Goal: Task Accomplishment & Management: Manage account settings

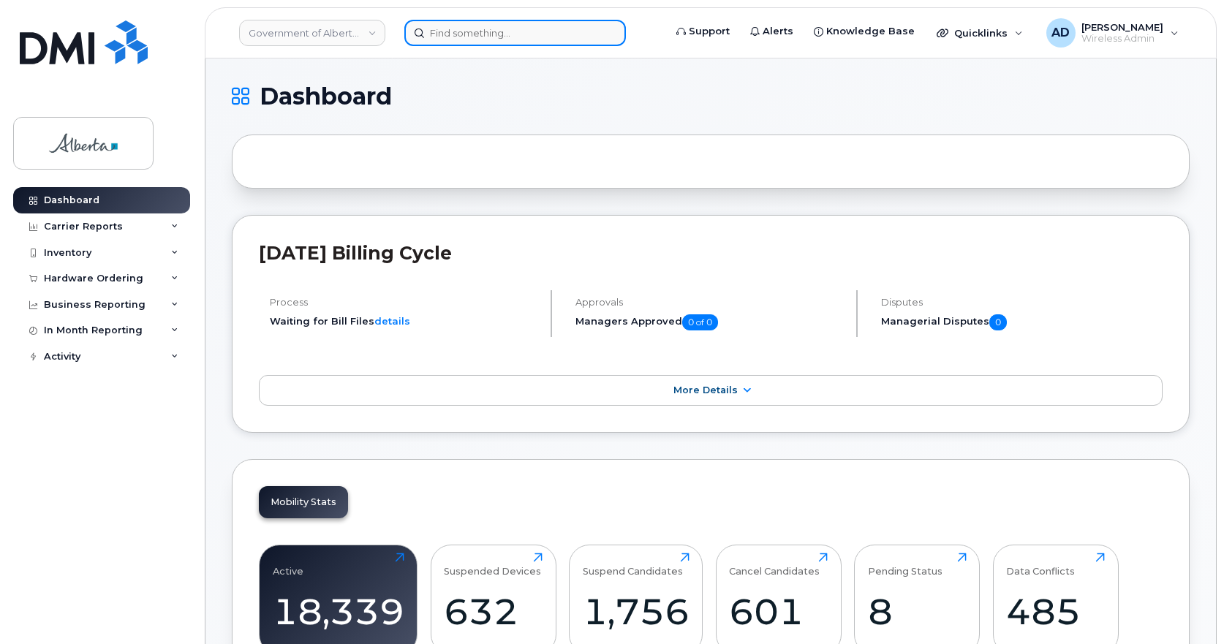
click at [531, 26] on input at bounding box center [514, 33] width 221 height 26
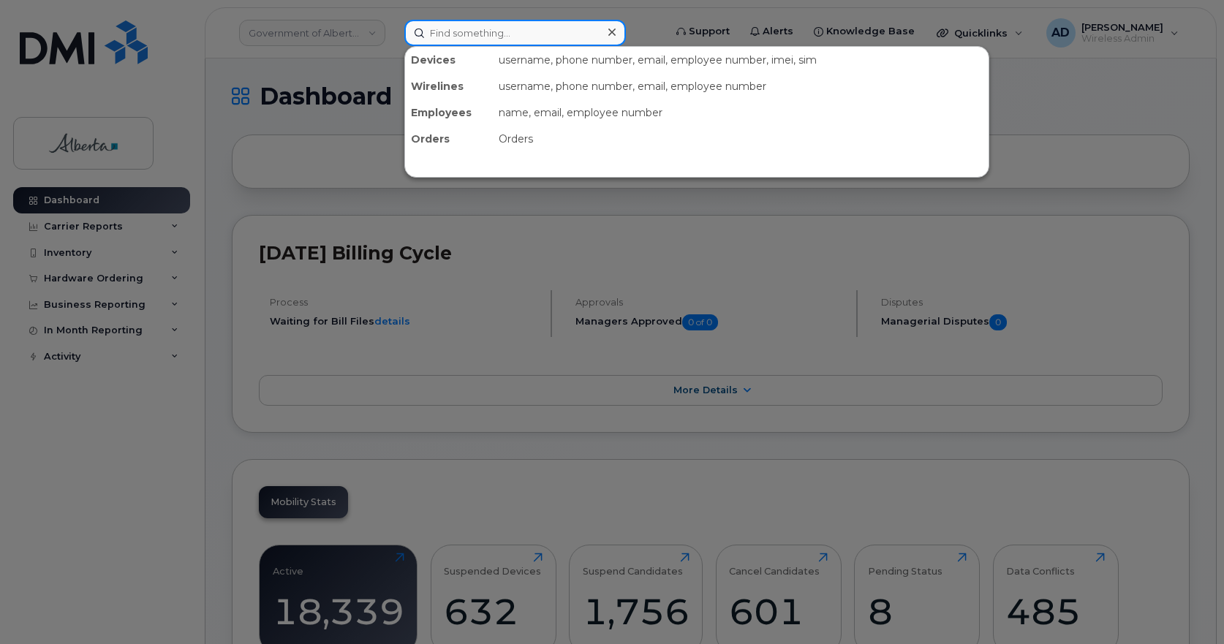
paste input "[PERSON_NAME]"
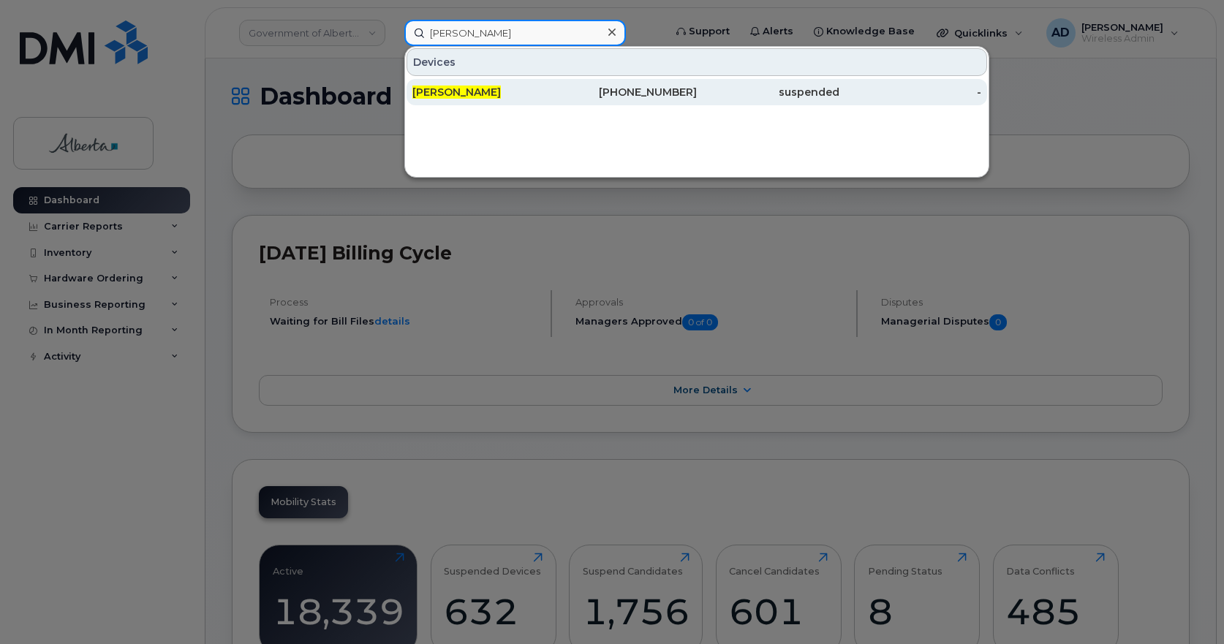
type input "[PERSON_NAME]"
click at [464, 86] on span "[PERSON_NAME]" at bounding box center [456, 92] width 88 height 13
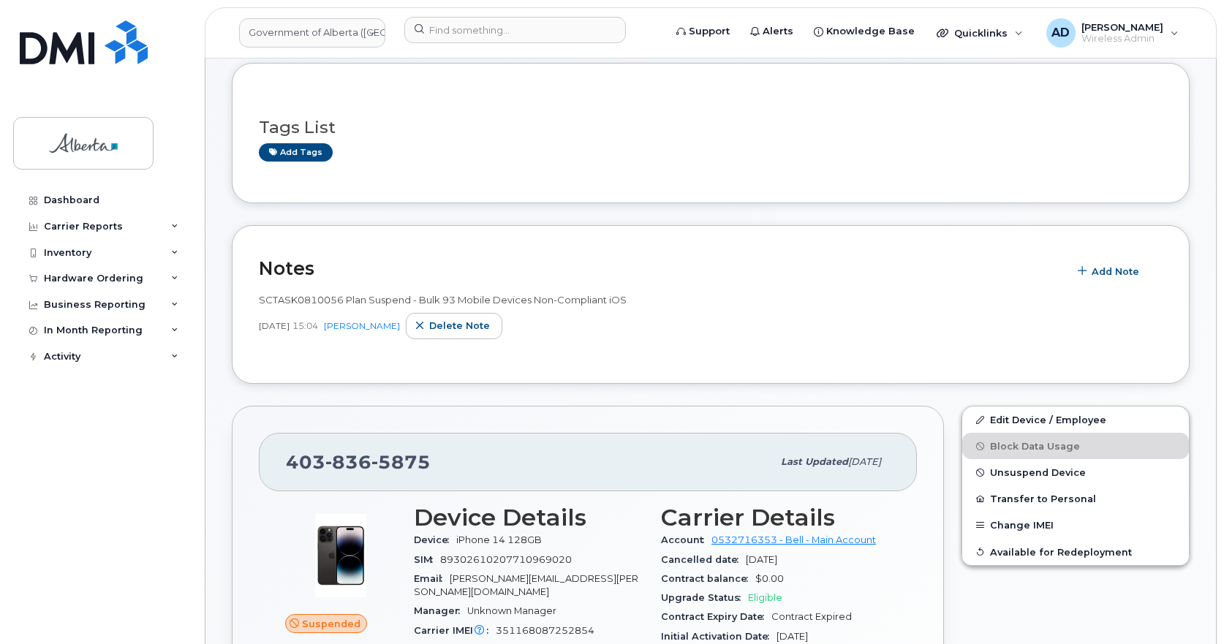
scroll to position [292, 0]
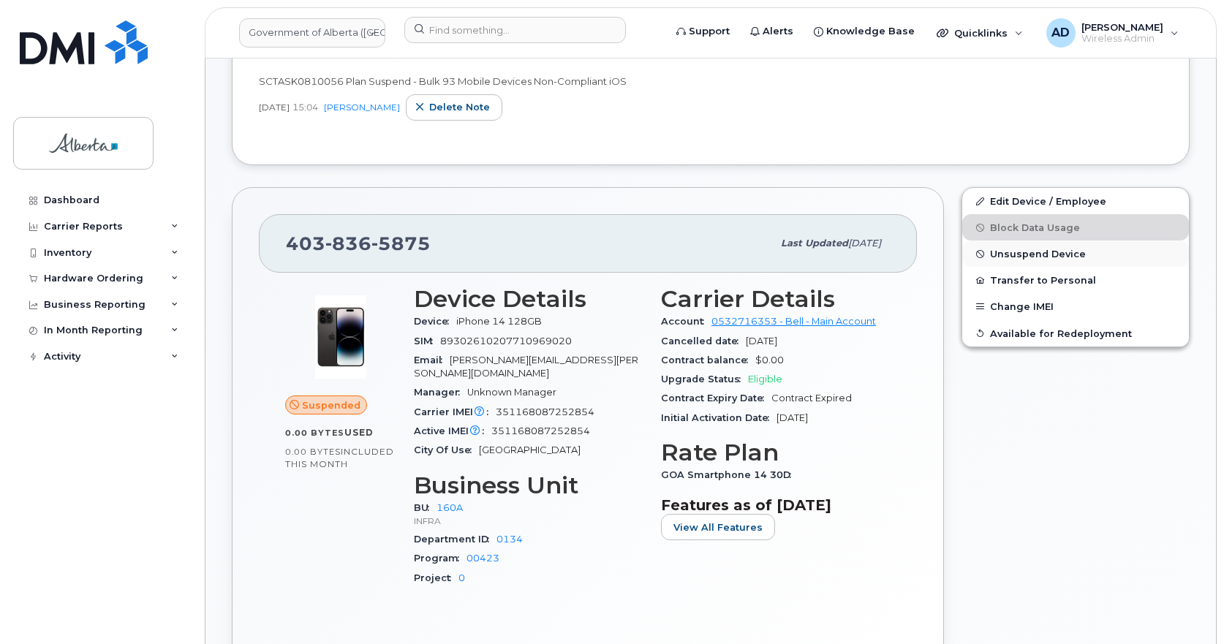
click at [1045, 254] on span "Unsuspend Device" at bounding box center [1038, 254] width 96 height 11
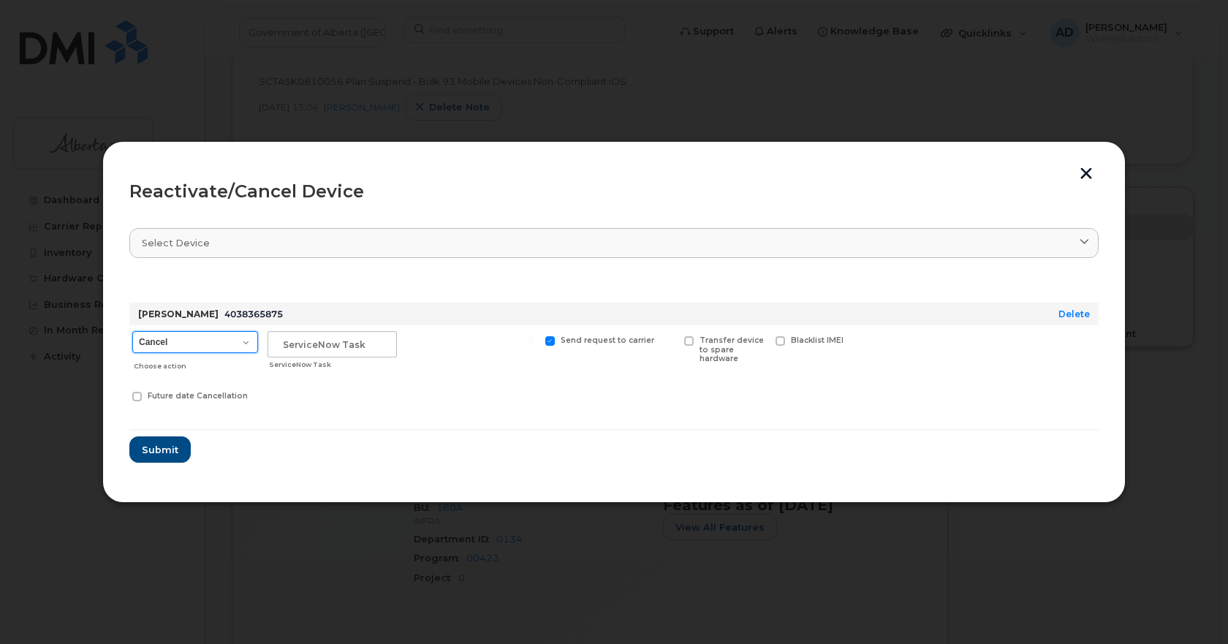
click at [248, 335] on select "Cancel Suspend - Extend Suspension Reactivate" at bounding box center [195, 342] width 126 height 22
select select "[object Object]"
click at [132, 331] on select "Cancel Suspend - Extend Suspension Reactivate" at bounding box center [195, 342] width 126 height 22
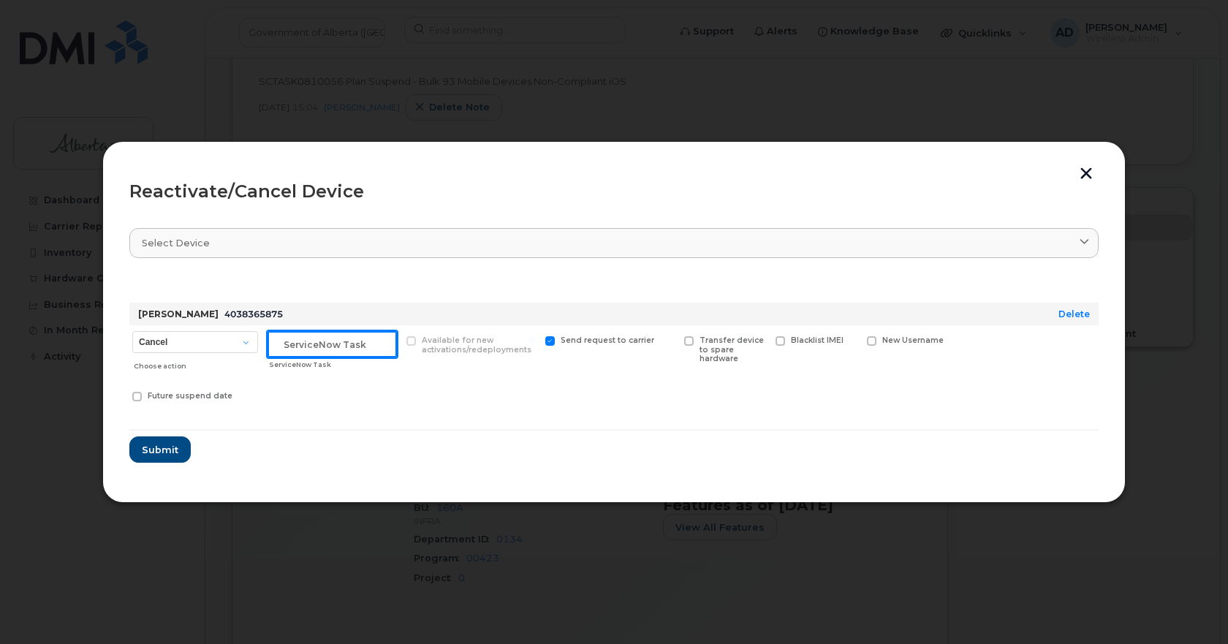
click at [316, 347] on input "text" at bounding box center [332, 344] width 129 height 26
paste input "INC1140742"
type input "INC1140742"
click at [162, 455] on span "Submit" at bounding box center [159, 450] width 37 height 14
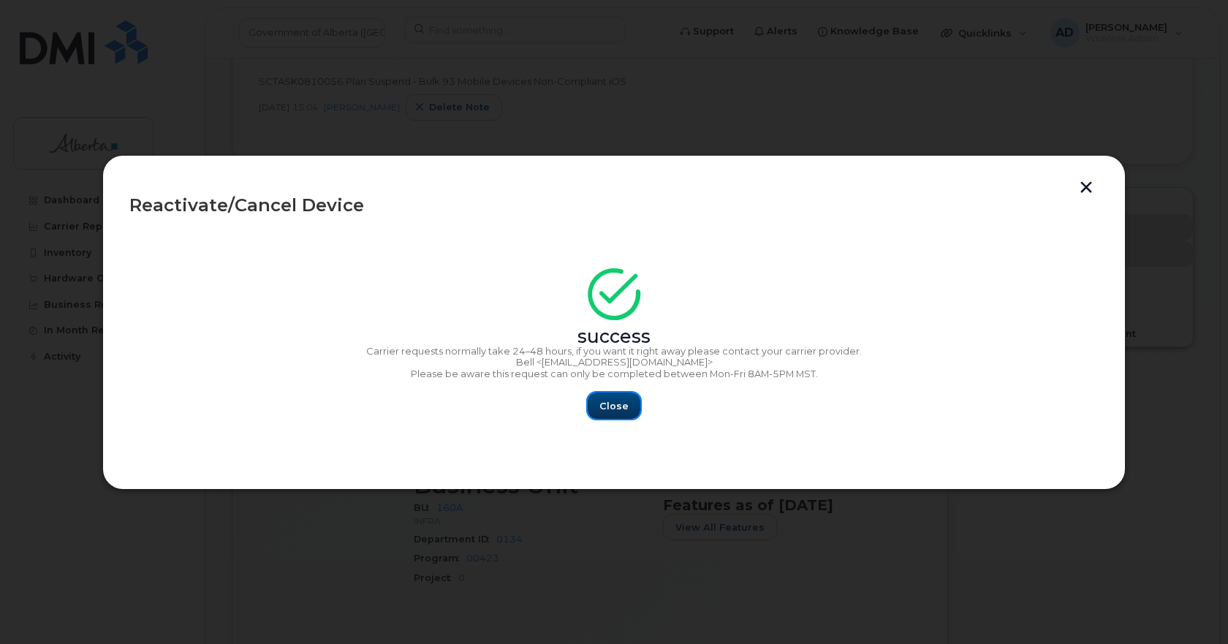
click at [611, 405] on span "Close" at bounding box center [613, 406] width 29 height 14
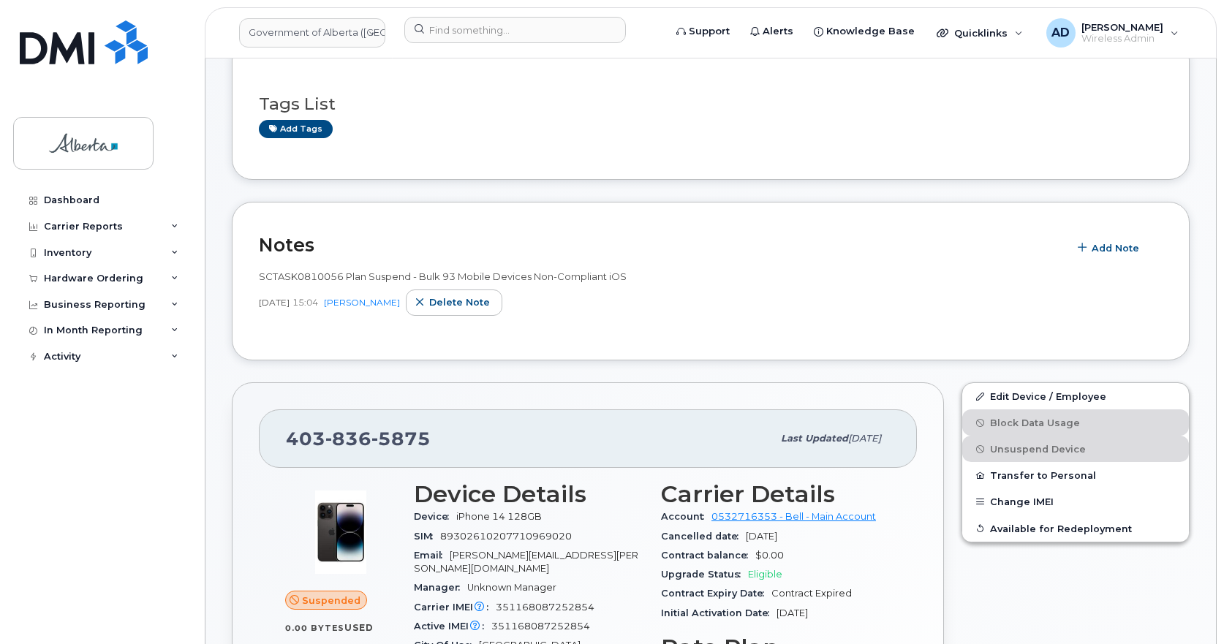
scroll to position [0, 0]
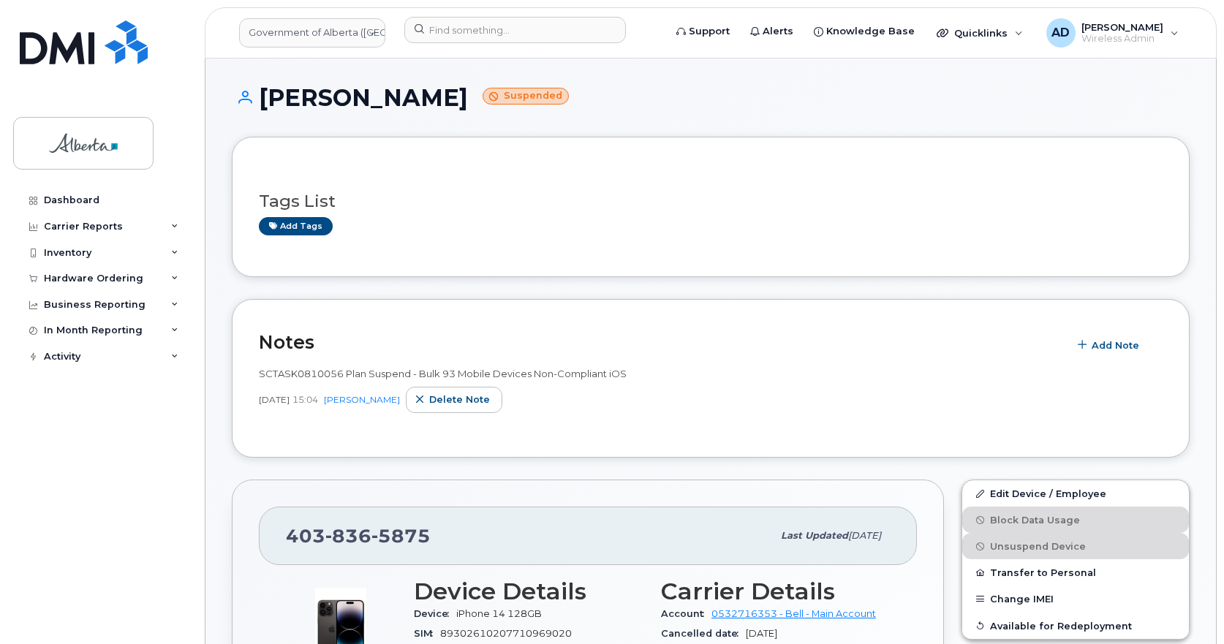
click at [361, 542] on span "836" at bounding box center [348, 536] width 46 height 22
copy span "403 836 5875"
click at [450, 31] on input at bounding box center [514, 30] width 221 height 26
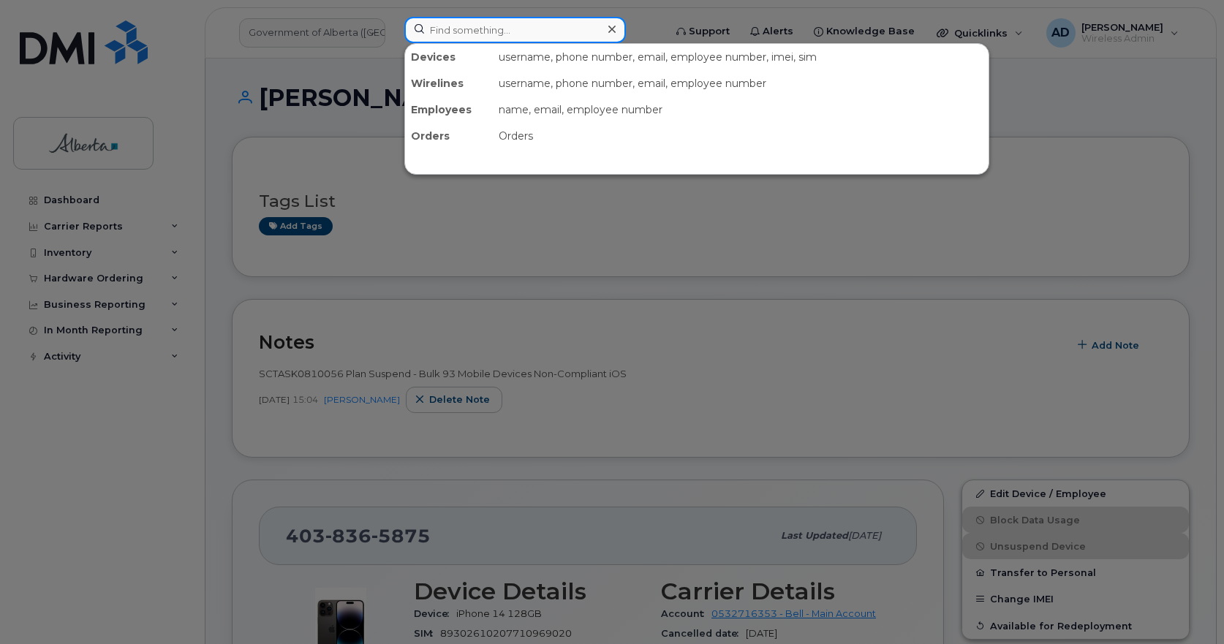
paste input "4038365875"
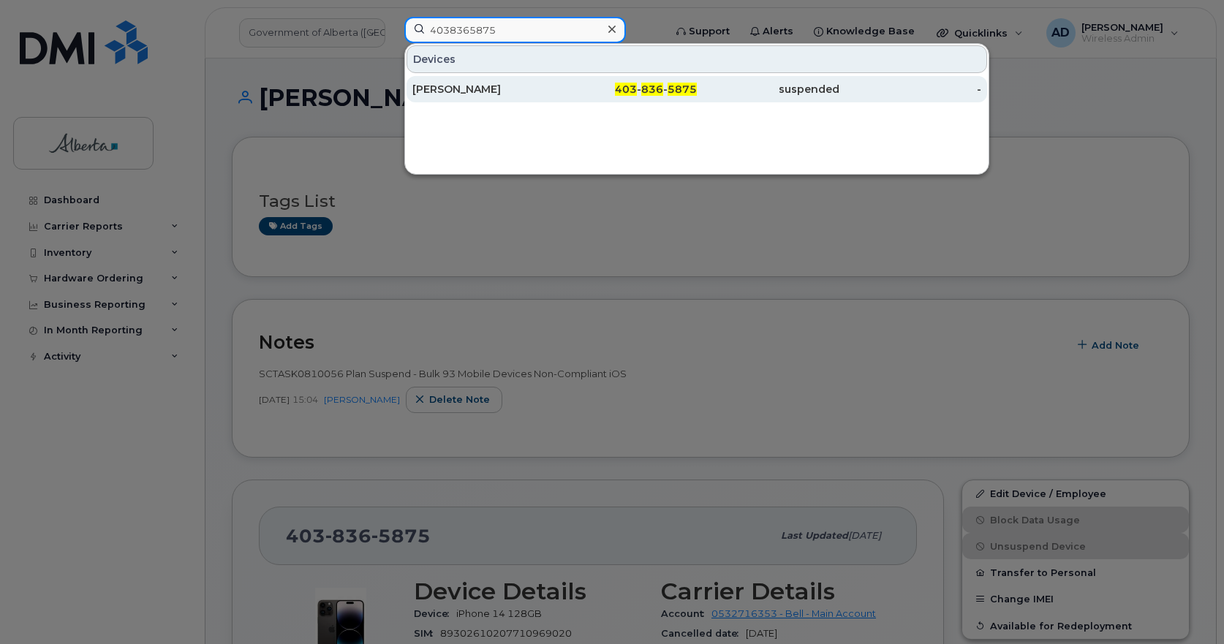
type input "4038365875"
click at [453, 86] on div "[PERSON_NAME]" at bounding box center [483, 89] width 143 height 15
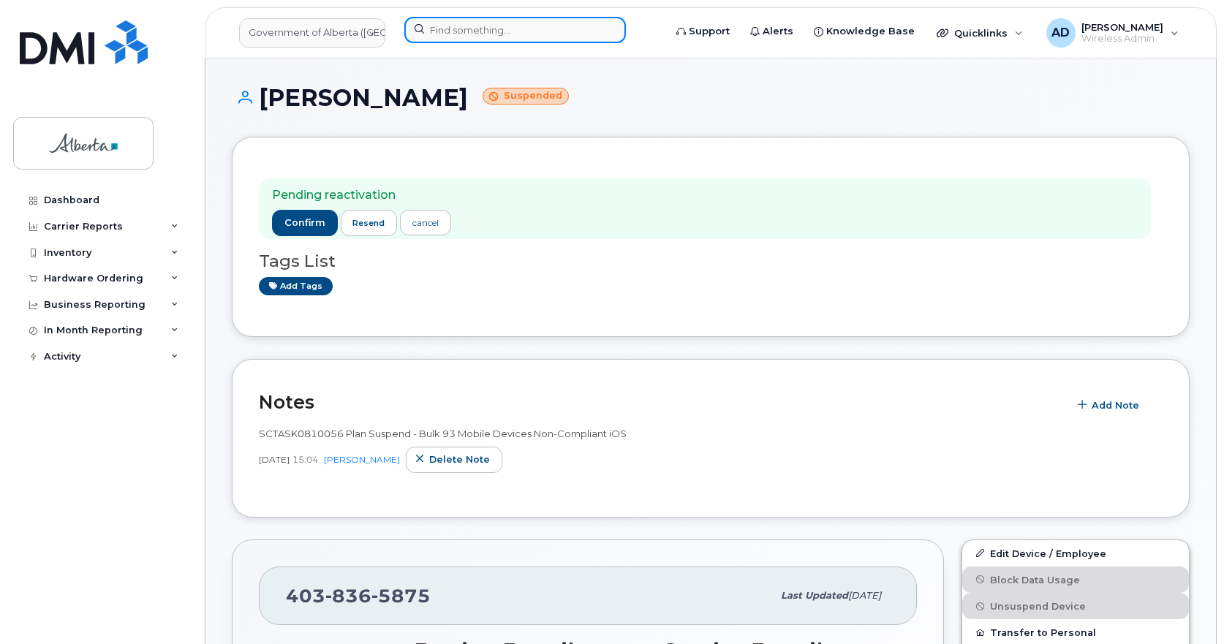
click at [479, 27] on input at bounding box center [514, 30] width 221 height 26
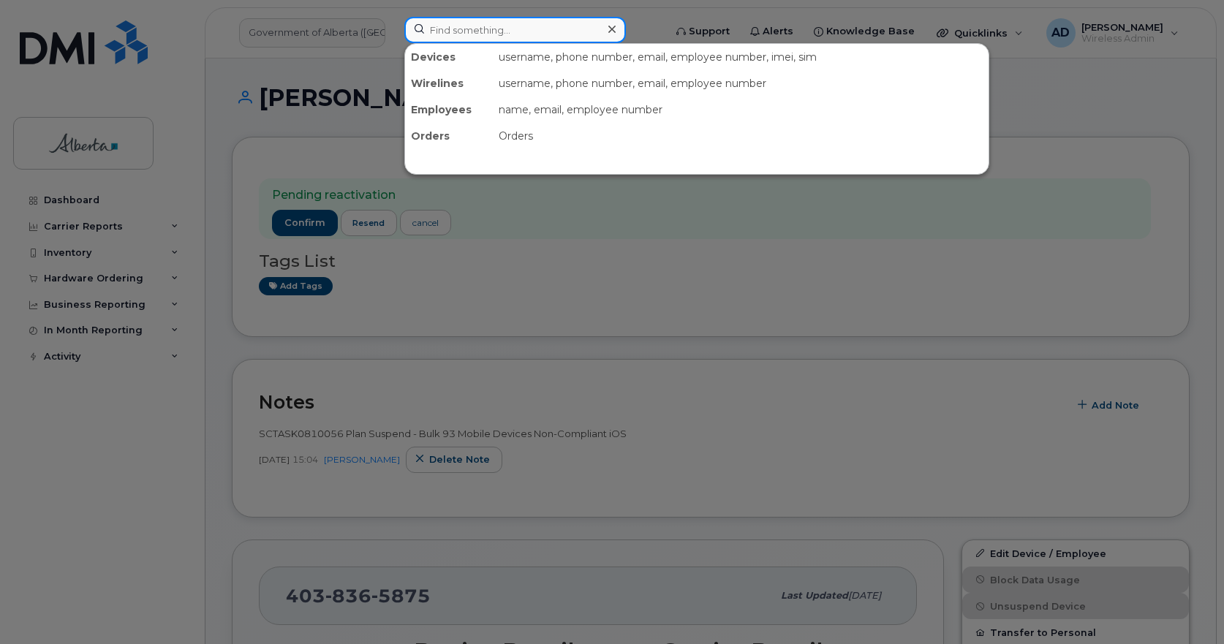
paste input "4038365875"
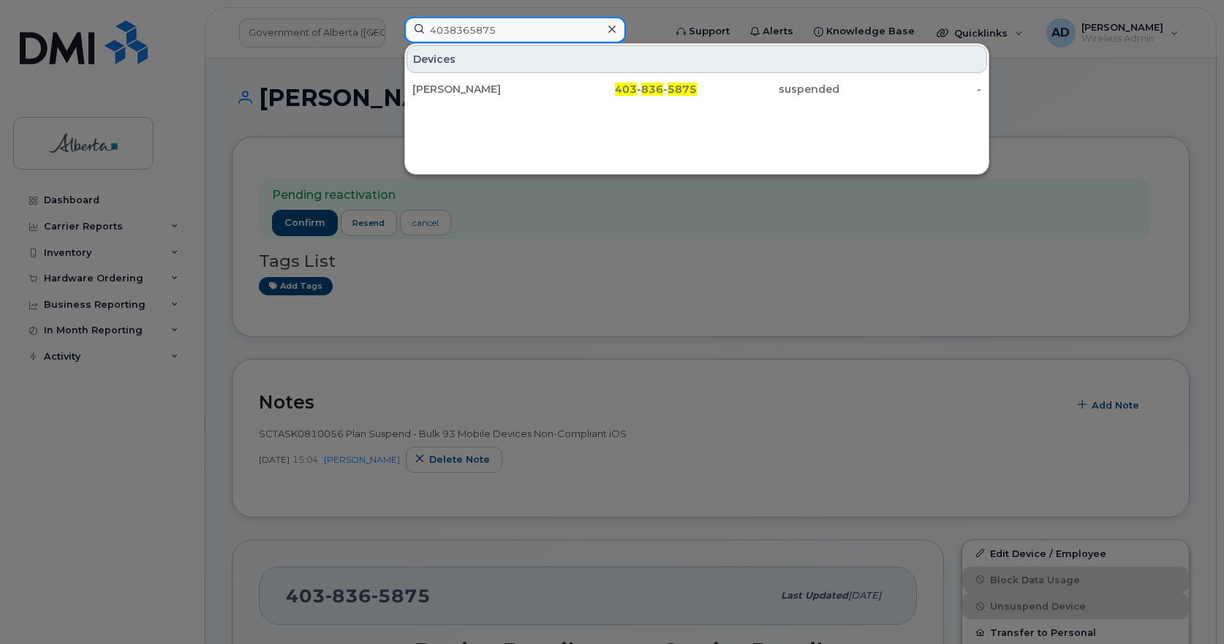
type input "4038365875"
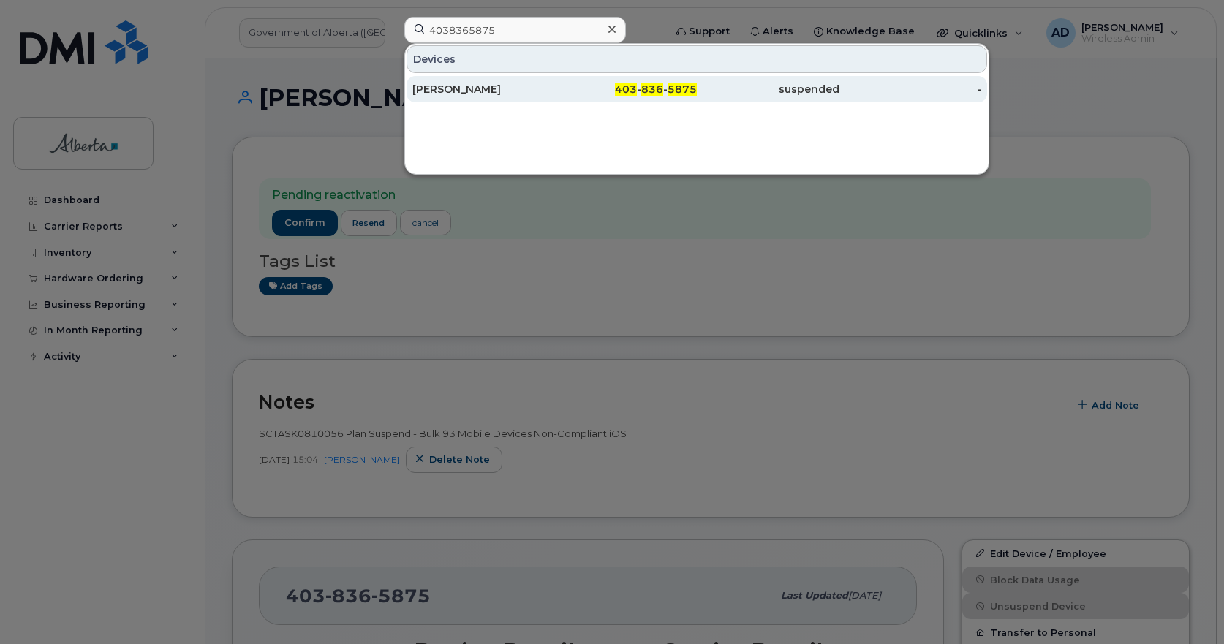
click at [446, 86] on div "[PERSON_NAME]" at bounding box center [483, 89] width 143 height 15
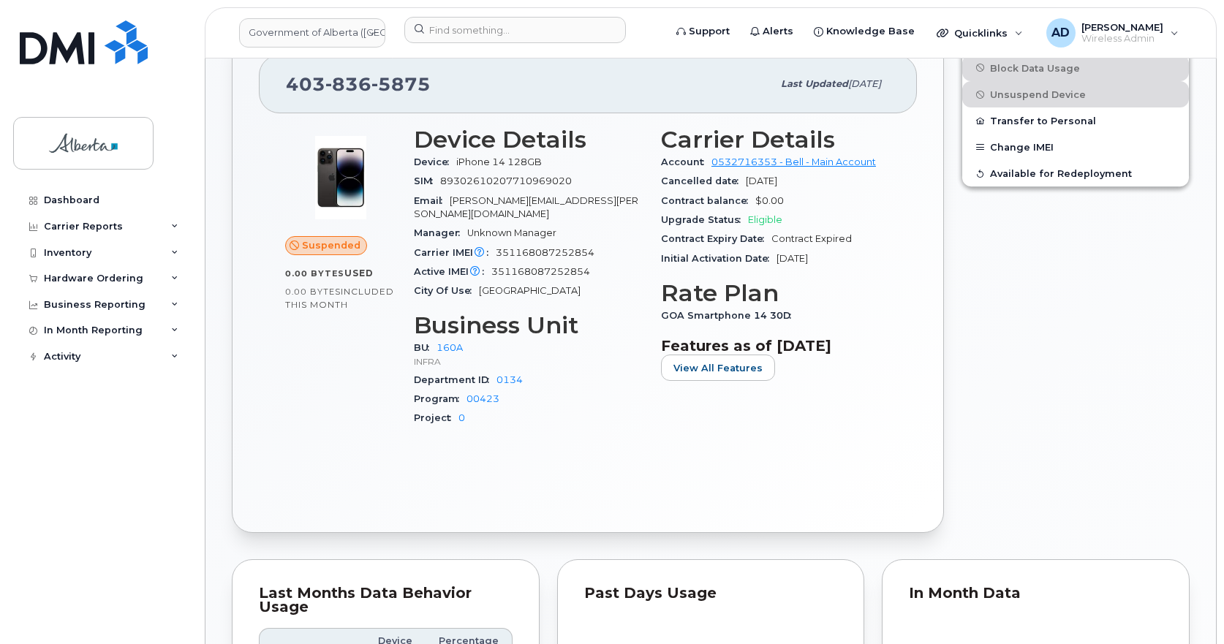
scroll to position [73, 0]
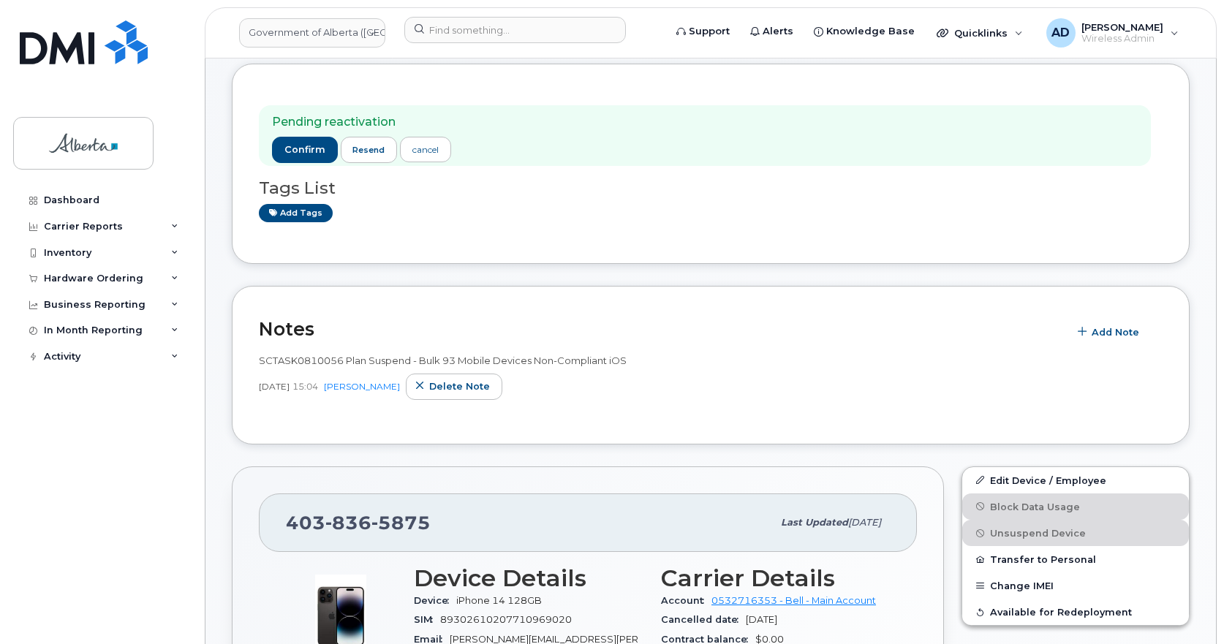
click at [389, 523] on span "5875" at bounding box center [400, 523] width 59 height 22
copy span "403 836 5875"
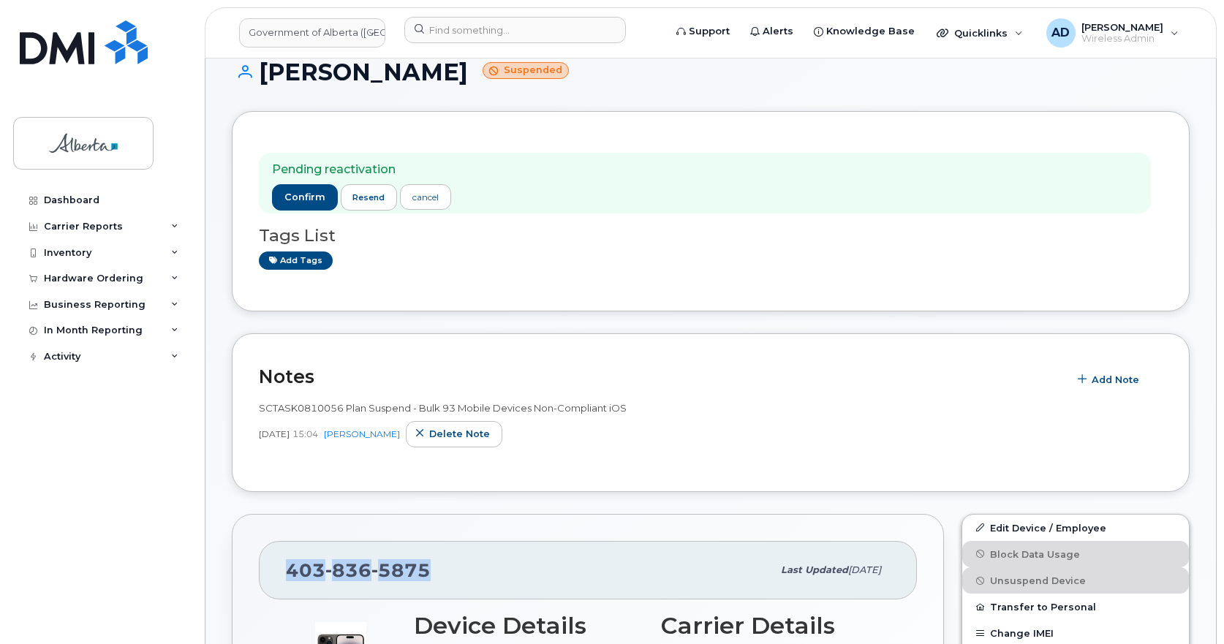
scroll to position [0, 0]
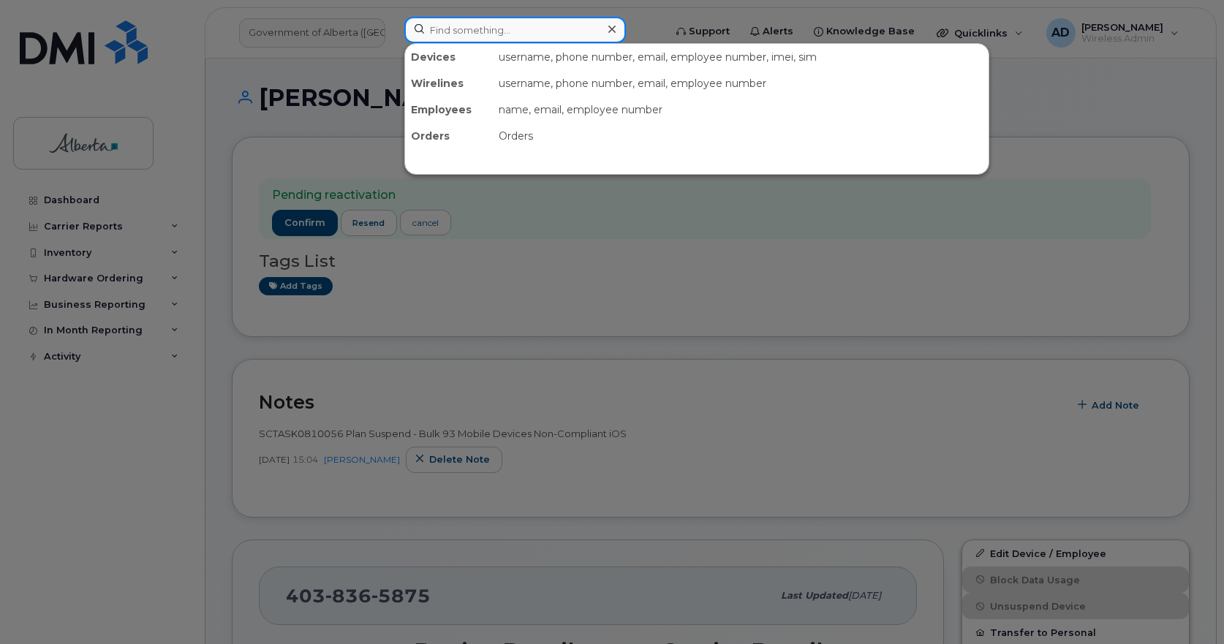
click at [487, 26] on input at bounding box center [514, 30] width 221 height 26
paste input "4038365875"
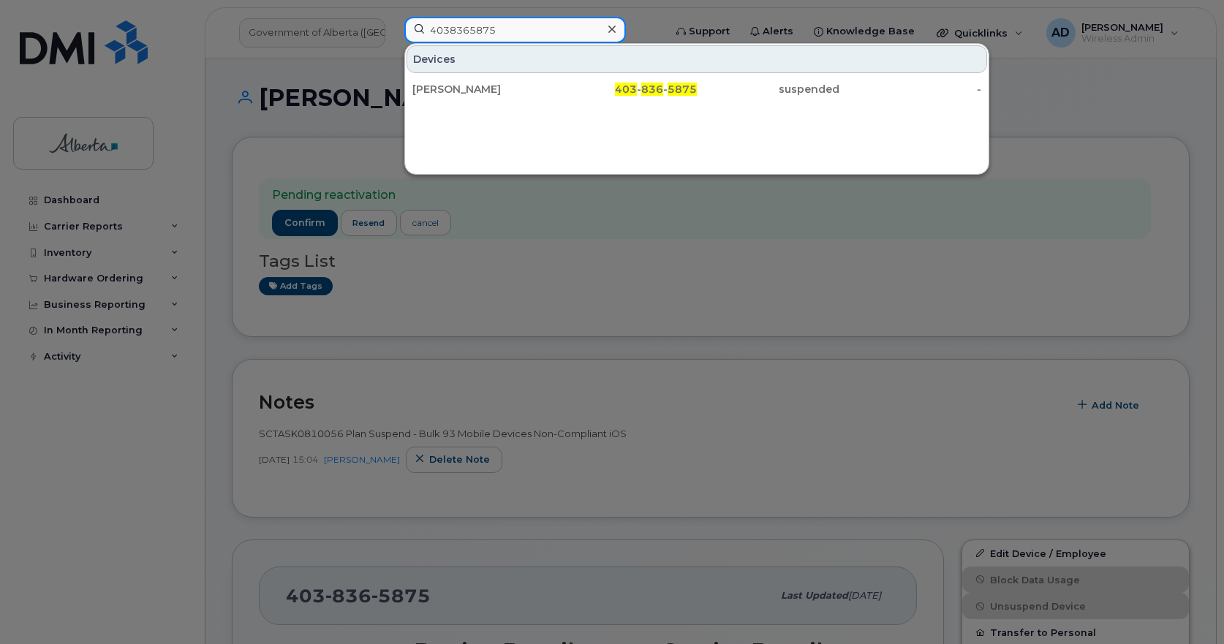
type input "4038365875"
click at [466, 82] on div "[PERSON_NAME]" at bounding box center [483, 89] width 143 height 26
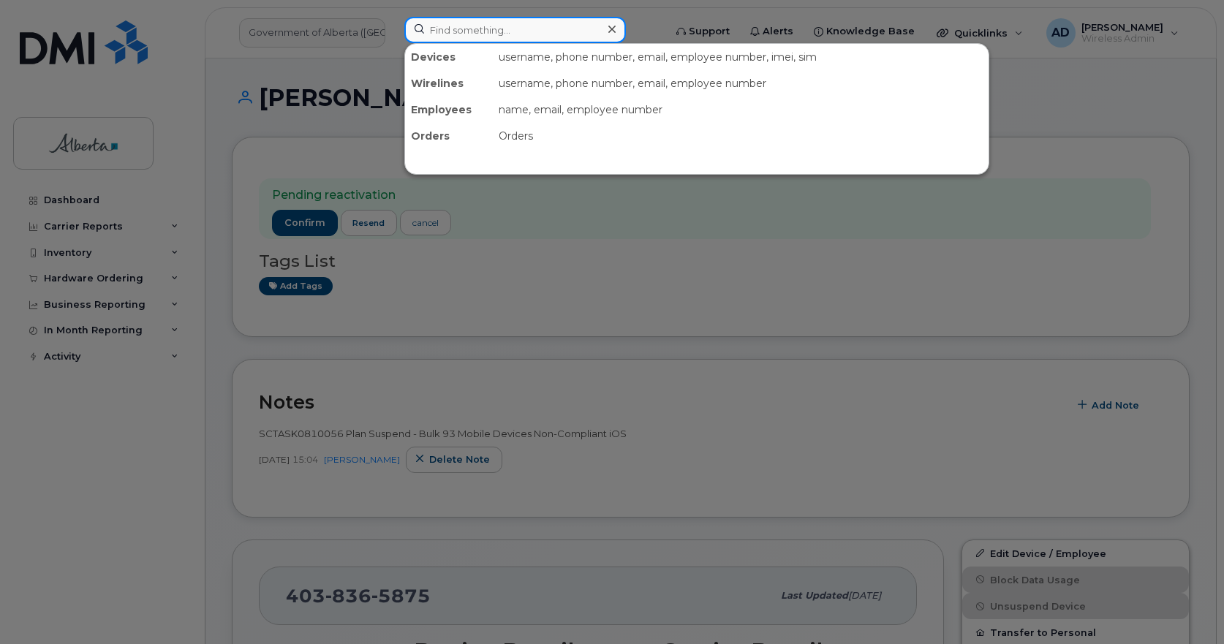
click at [517, 31] on input at bounding box center [514, 30] width 221 height 26
paste input "Kari Rode"
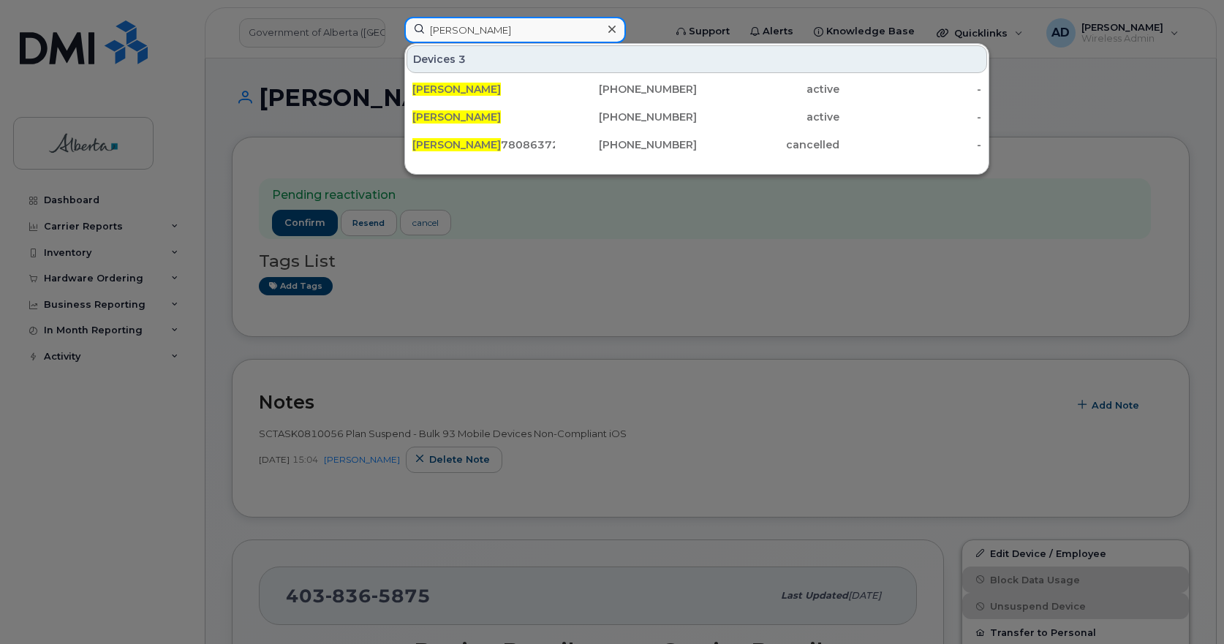
drag, startPoint x: 490, startPoint y: 30, endPoint x: 384, endPoint y: 28, distance: 106.0
click at [393, 28] on div "Kari Rode Devices 3 Kari Rode 587-532-7383 active - Kari Rode 780-863-7211 acti…" at bounding box center [529, 33] width 273 height 32
click at [496, 29] on input "Kari Rode" at bounding box center [514, 30] width 221 height 26
type input "Kari Rode"
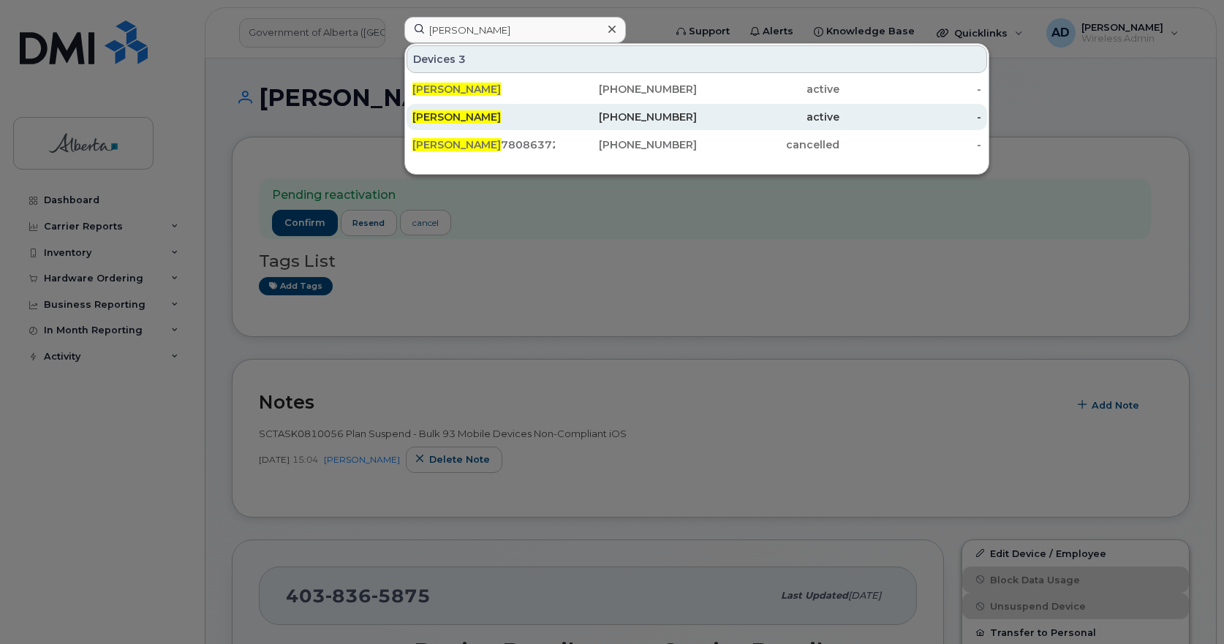
click at [458, 113] on span "Kari Rode" at bounding box center [456, 116] width 88 height 13
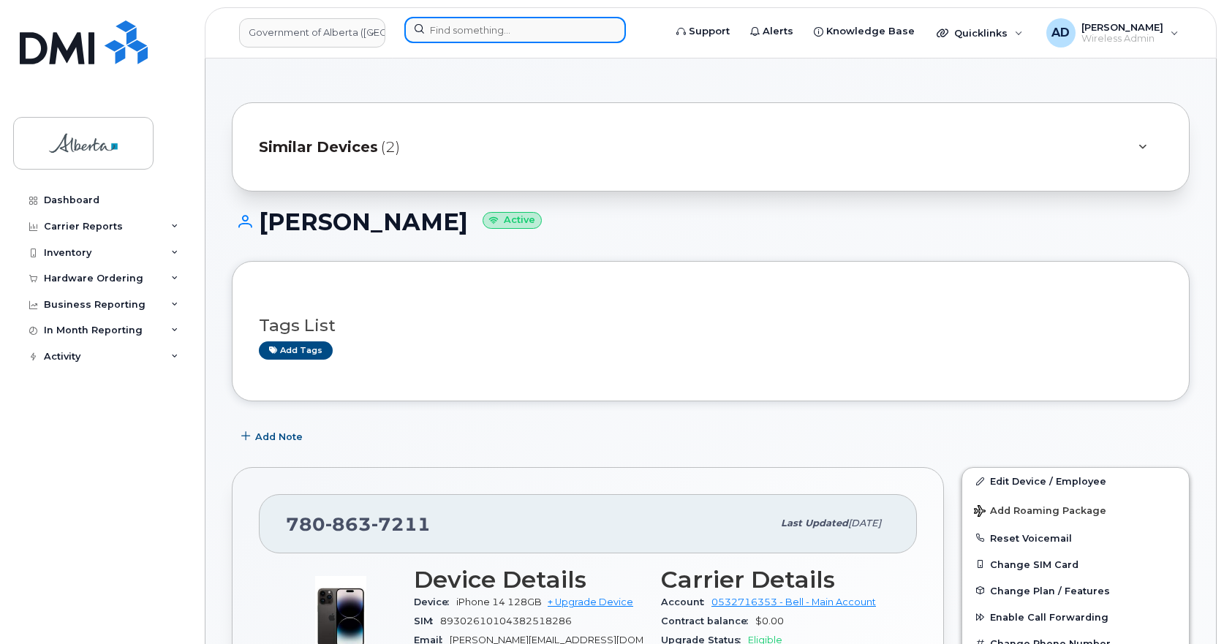
click at [482, 29] on input at bounding box center [514, 30] width 221 height 26
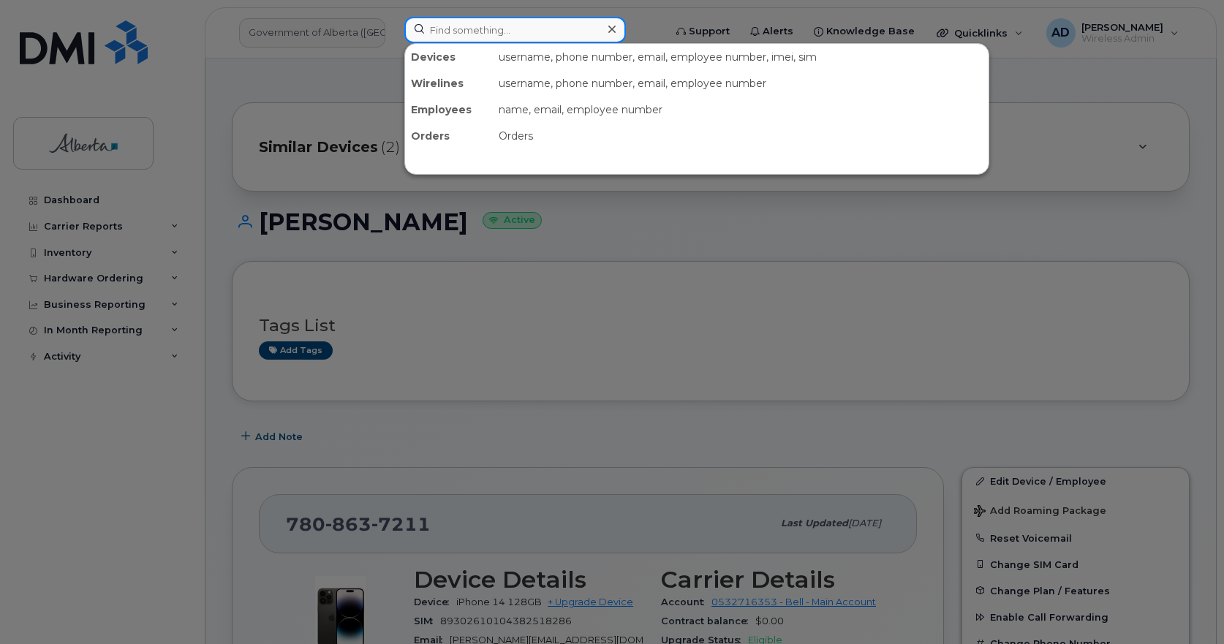
paste input "[PERSON_NAME]"
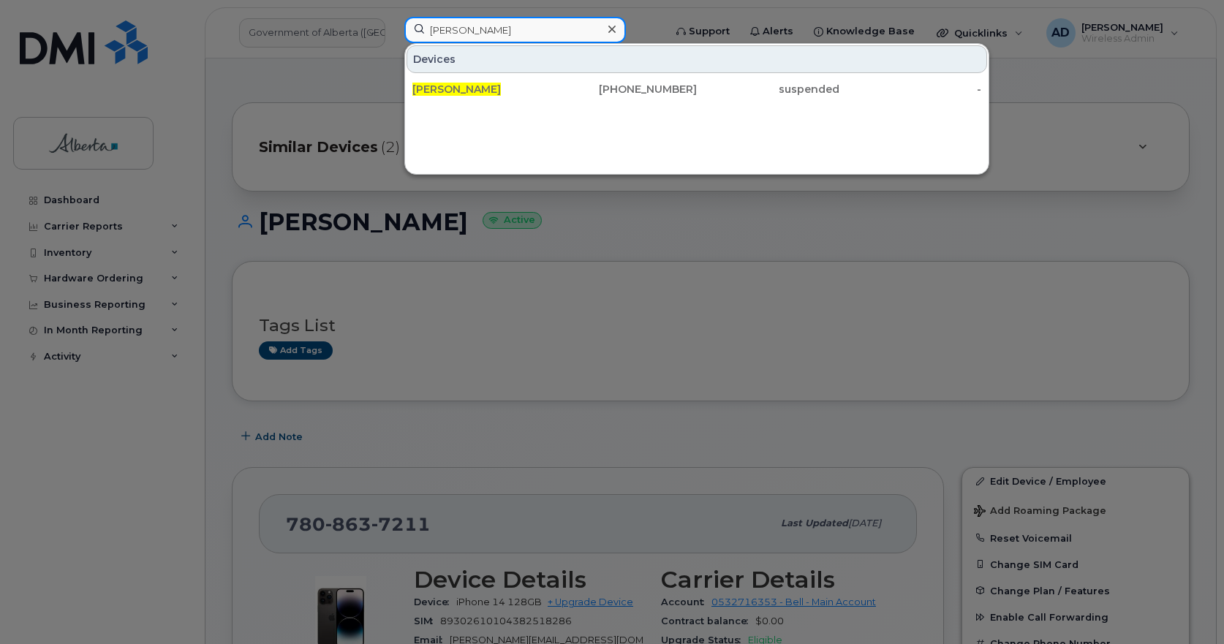
type input "[PERSON_NAME]"
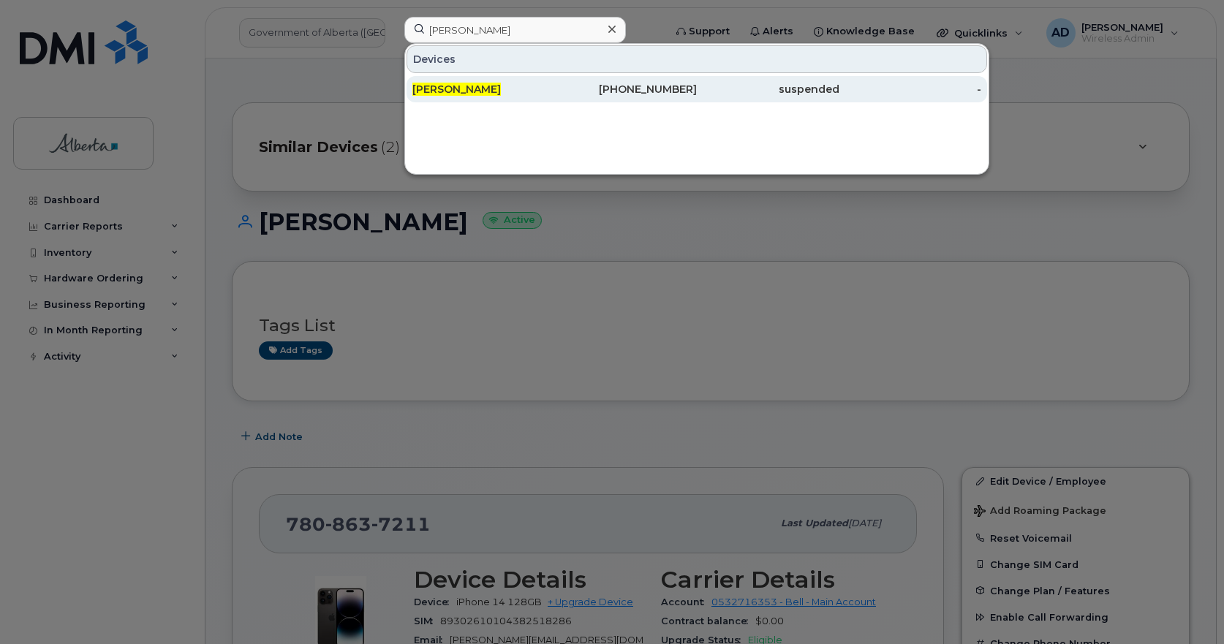
click at [447, 86] on span "[PERSON_NAME]" at bounding box center [456, 89] width 88 height 13
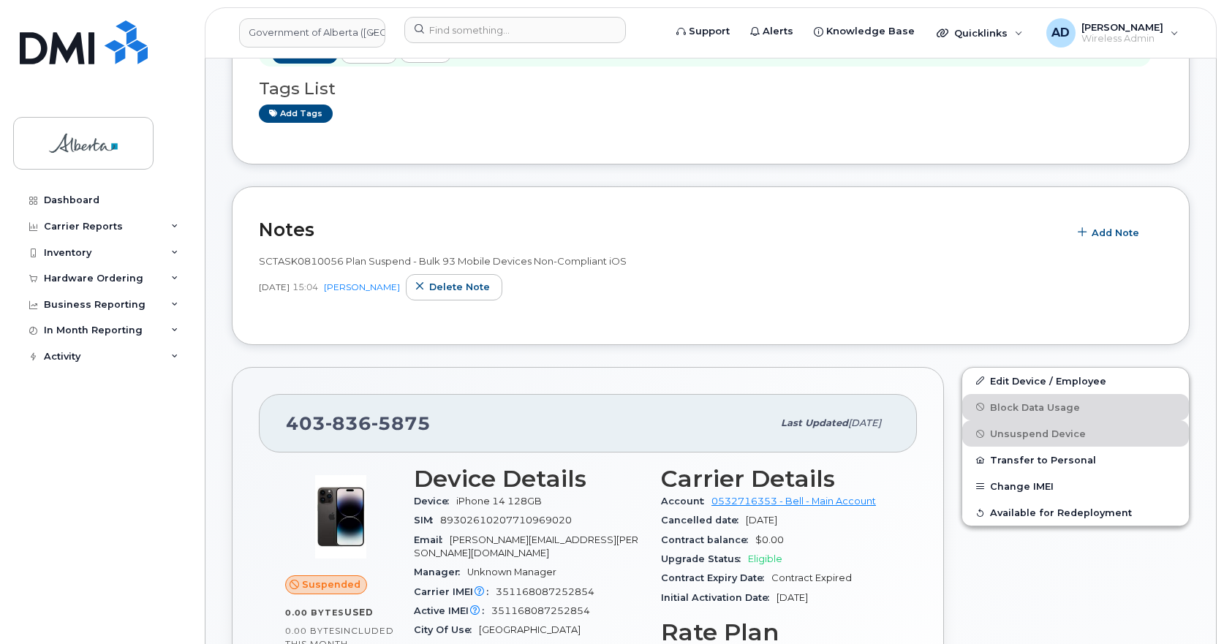
scroll to position [292, 0]
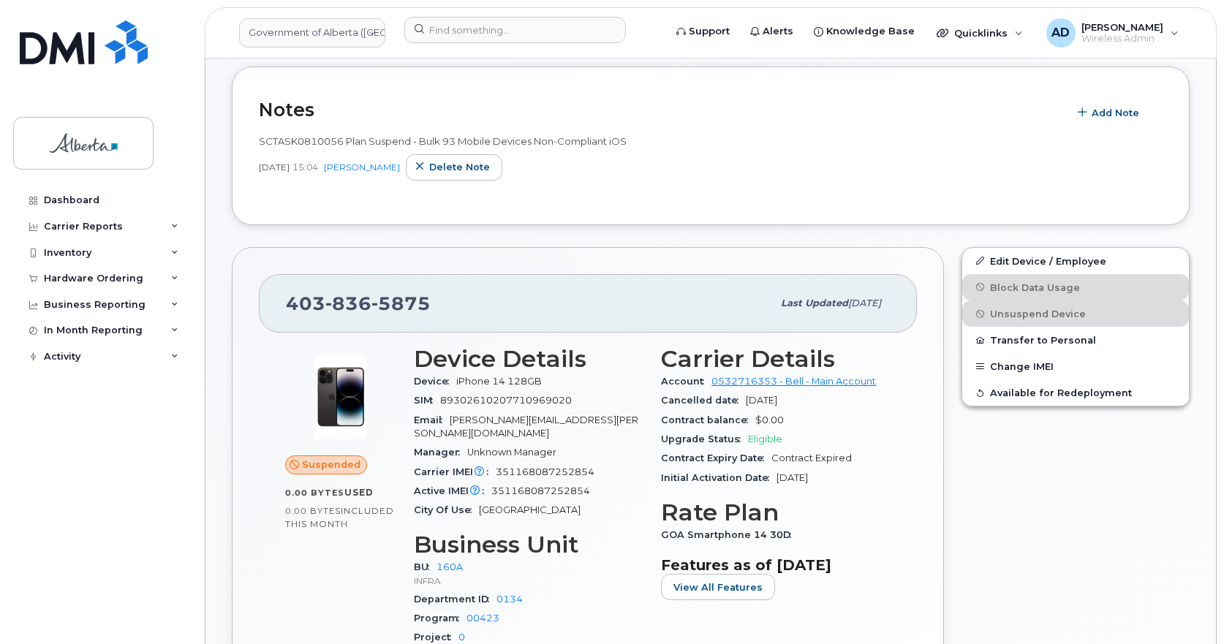
click at [401, 310] on span "5875" at bounding box center [400, 303] width 59 height 22
copy span "[PHONE_NUMBER]"
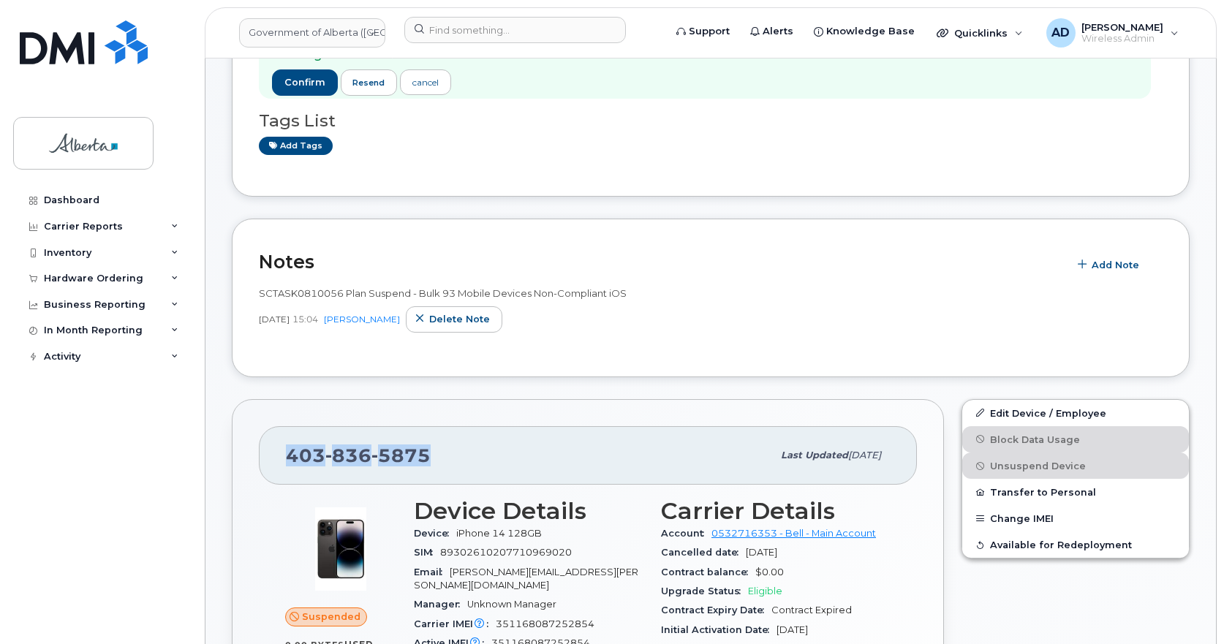
scroll to position [0, 0]
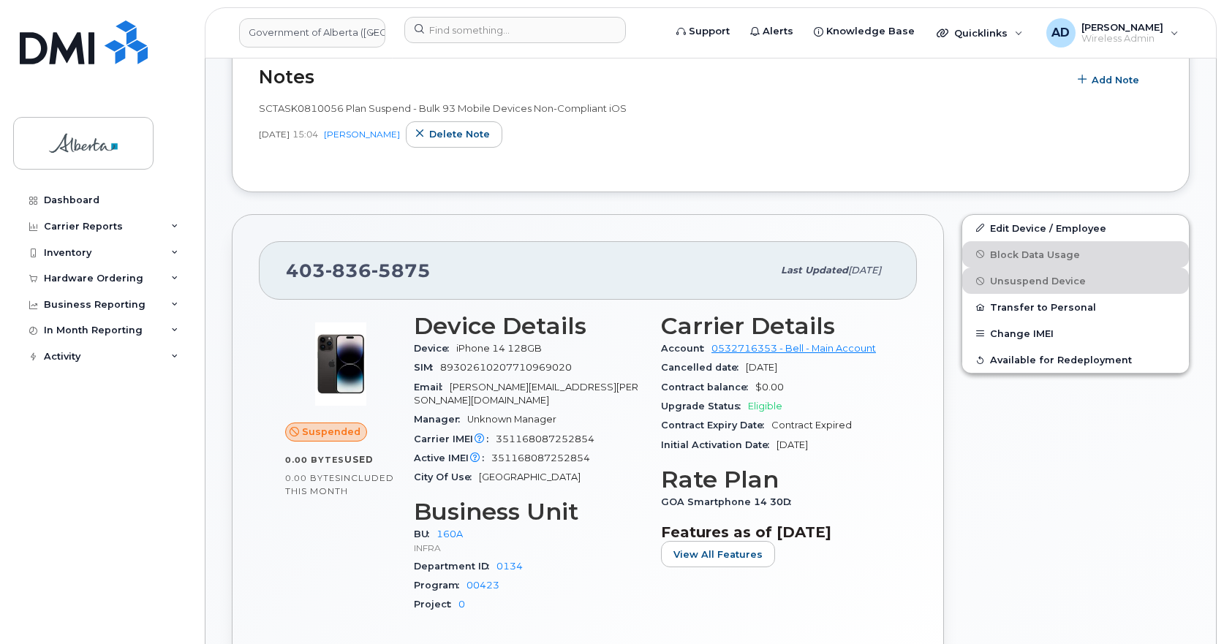
scroll to position [439, 0]
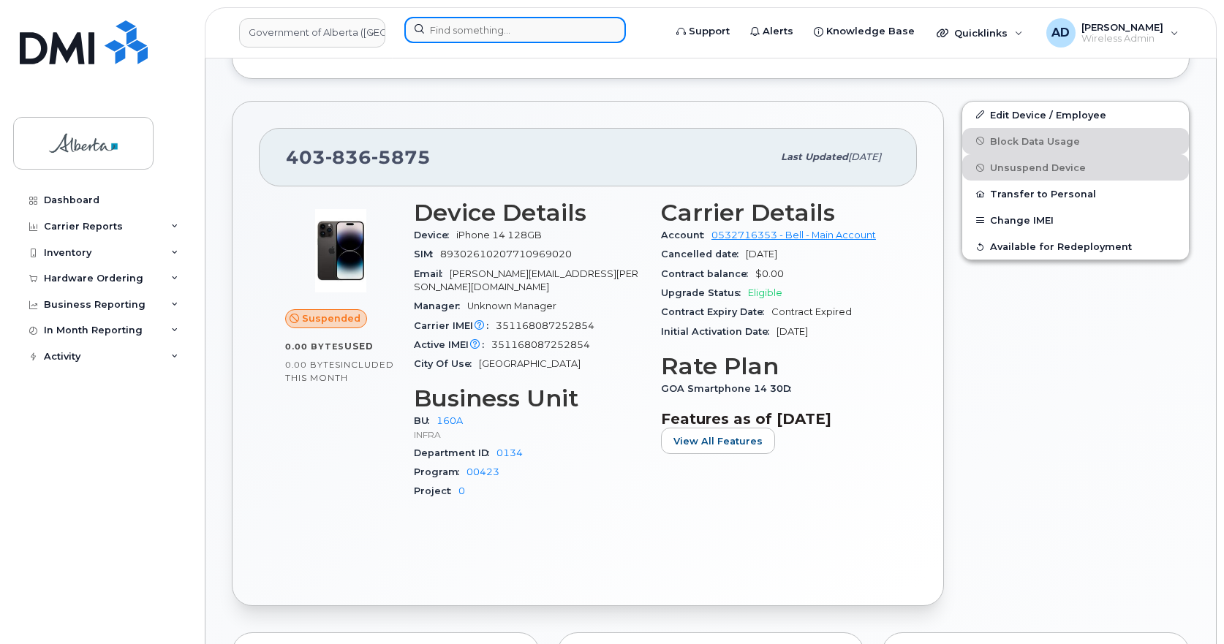
click at [468, 29] on input at bounding box center [514, 30] width 221 height 26
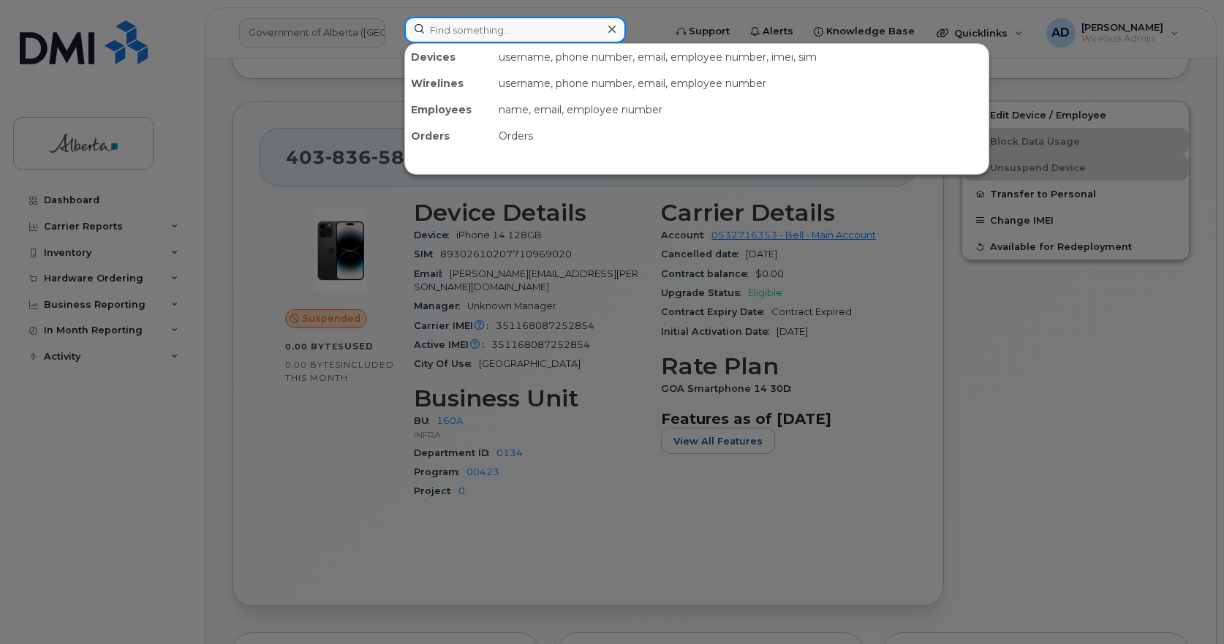
paste input "+17802890336"
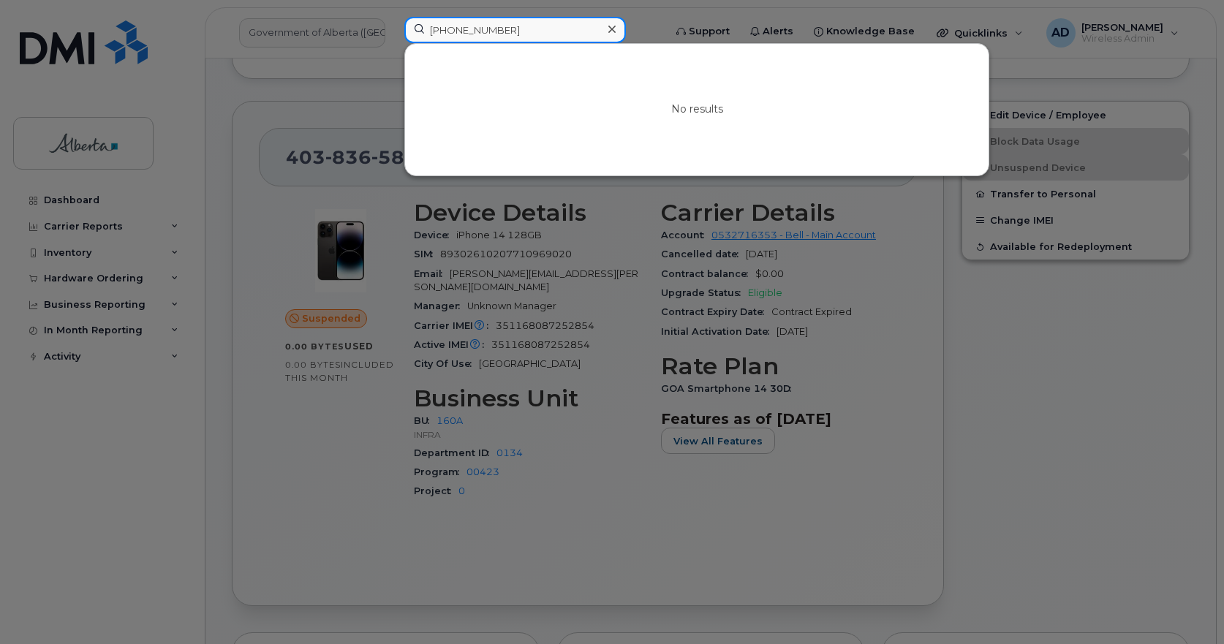
click at [441, 30] on input "+17802890336" at bounding box center [514, 30] width 221 height 26
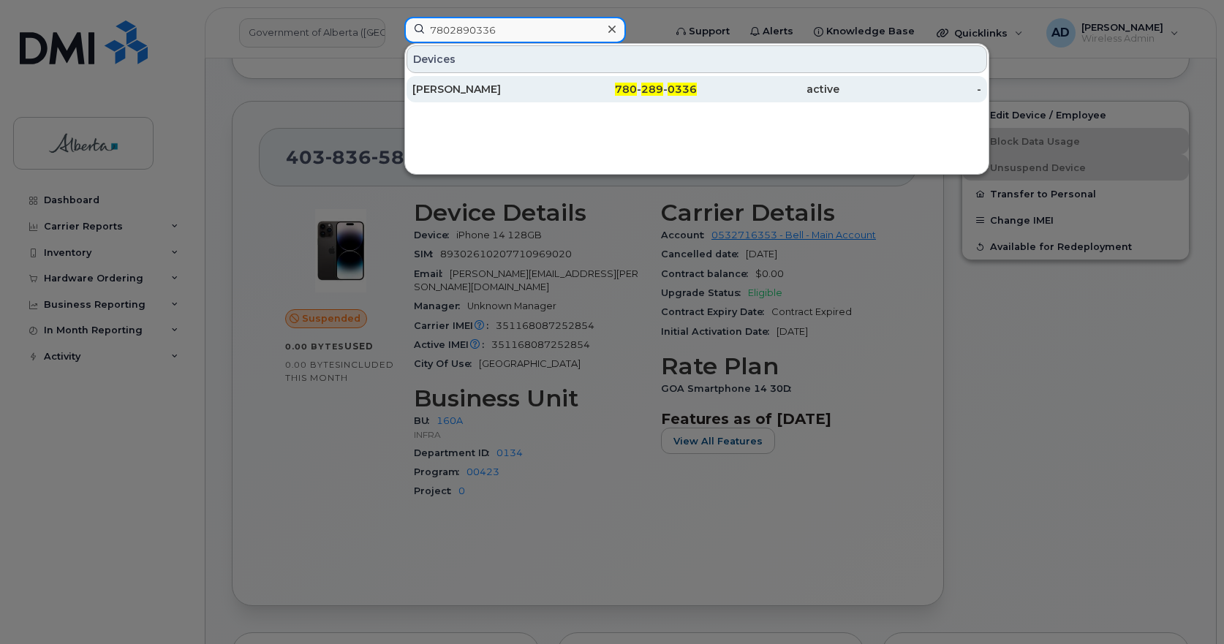
type input "7802890336"
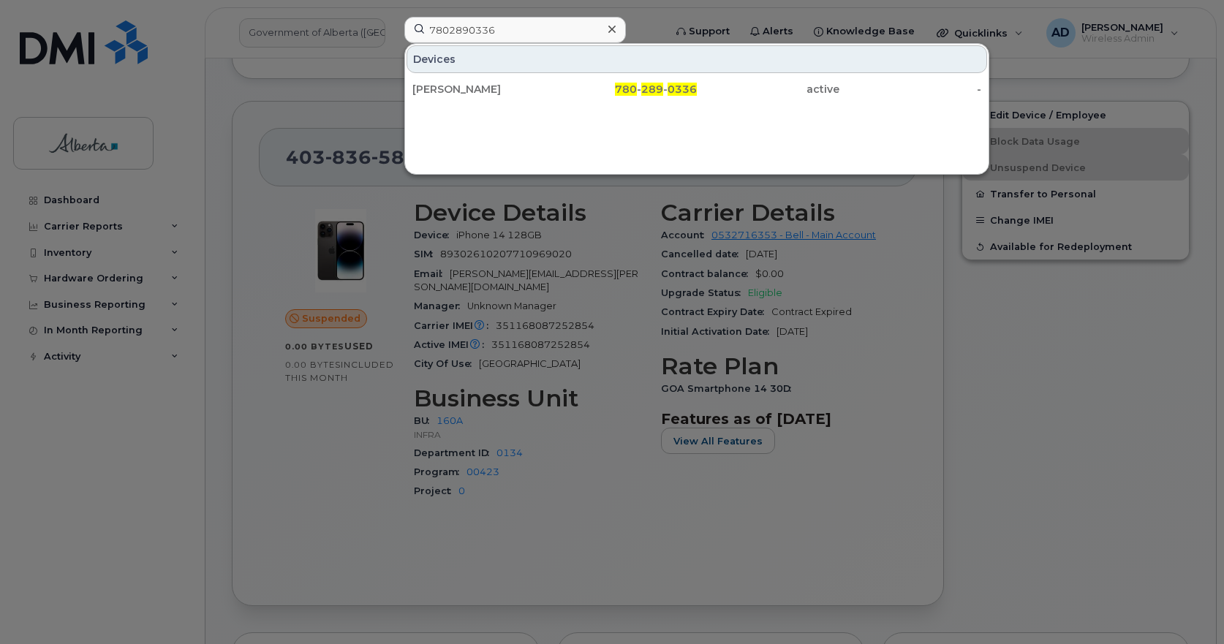
drag, startPoint x: 479, startPoint y: 83, endPoint x: 626, endPoint y: 151, distance: 161.2
click at [479, 83] on div "Tyrone Degenhardt" at bounding box center [483, 89] width 143 height 15
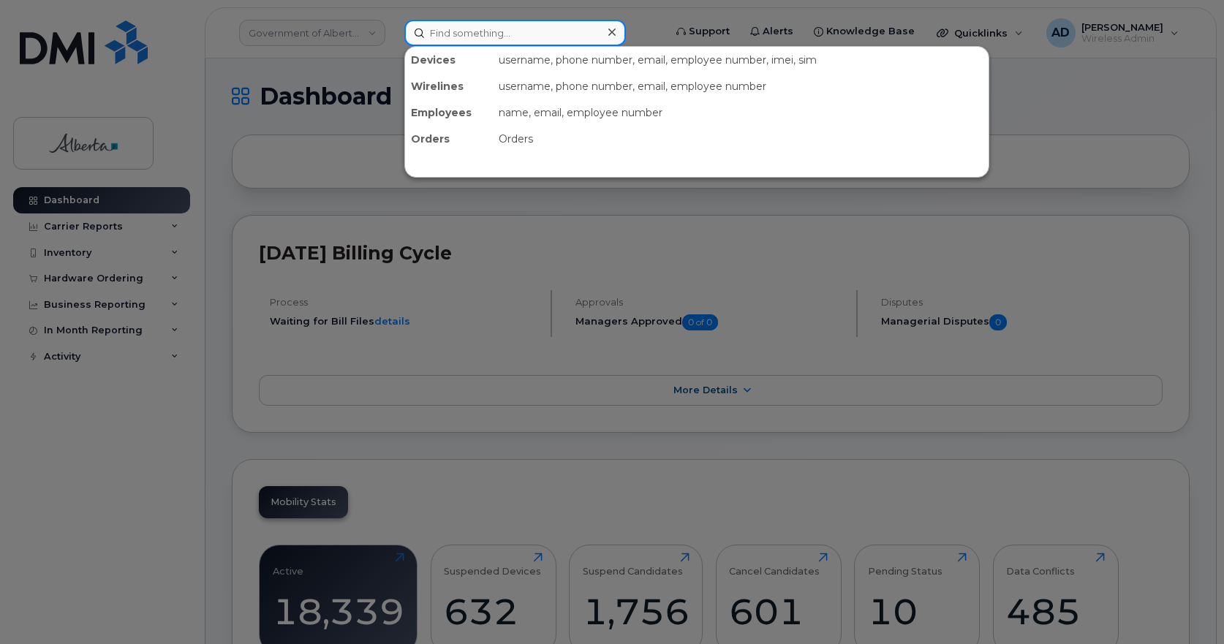
click at [462, 38] on input at bounding box center [514, 33] width 221 height 26
paste input "4038365875"
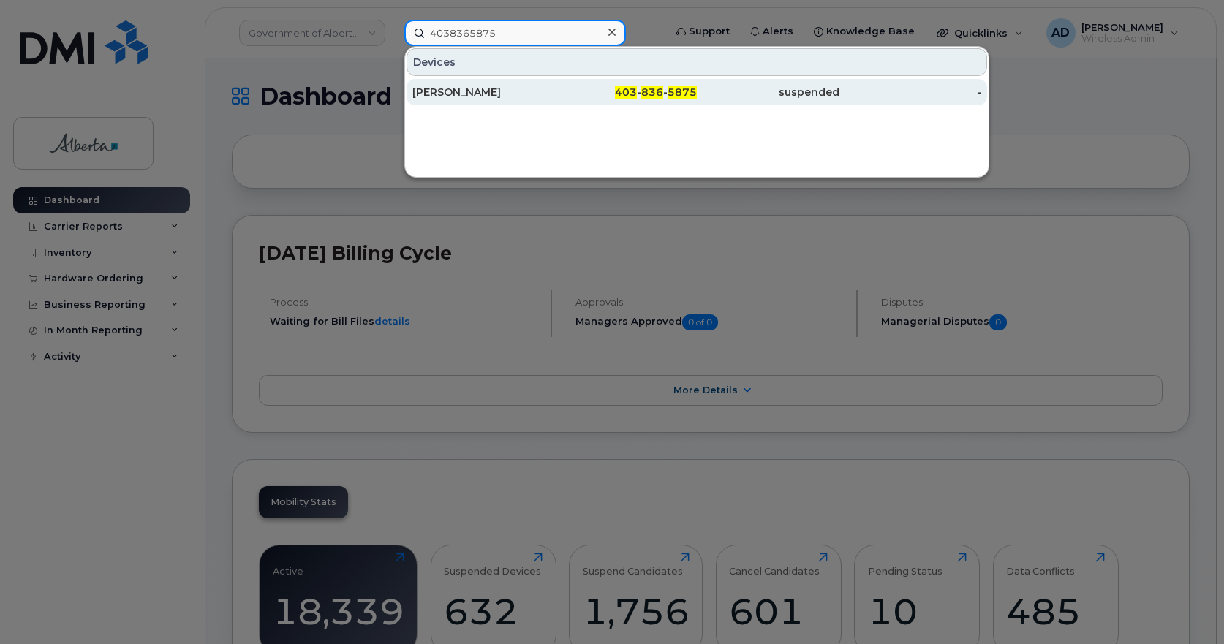
type input "4038365875"
click at [441, 89] on div "[PERSON_NAME]" at bounding box center [483, 92] width 143 height 15
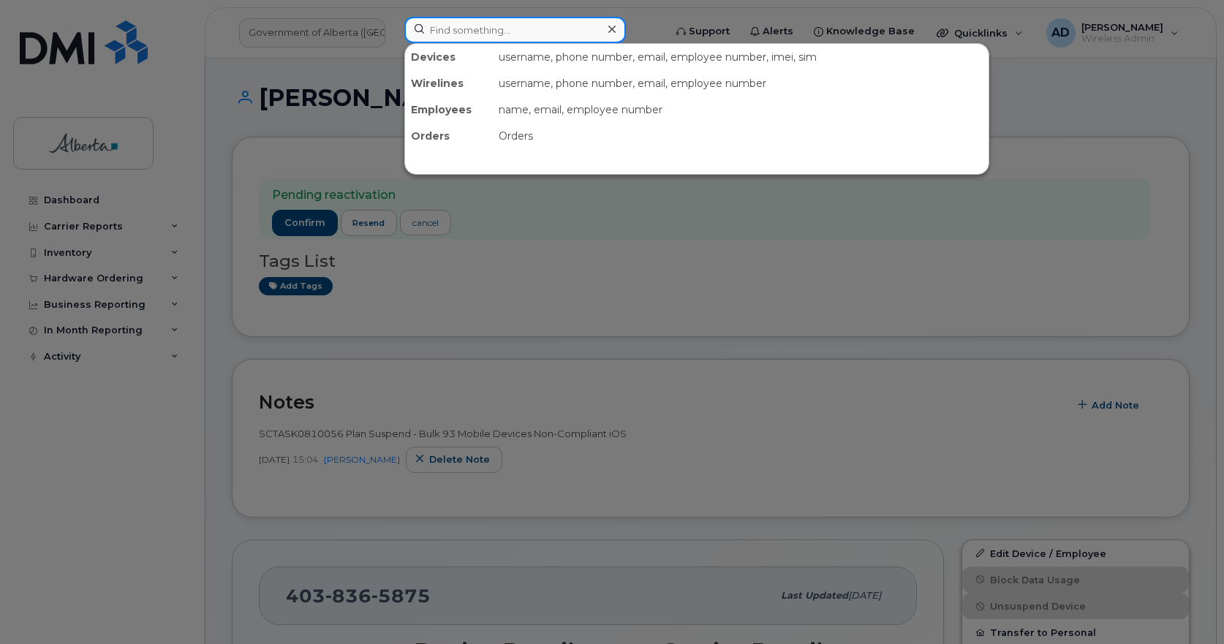
click at [545, 36] on input at bounding box center [514, 30] width 221 height 26
paste input "+15873485228"
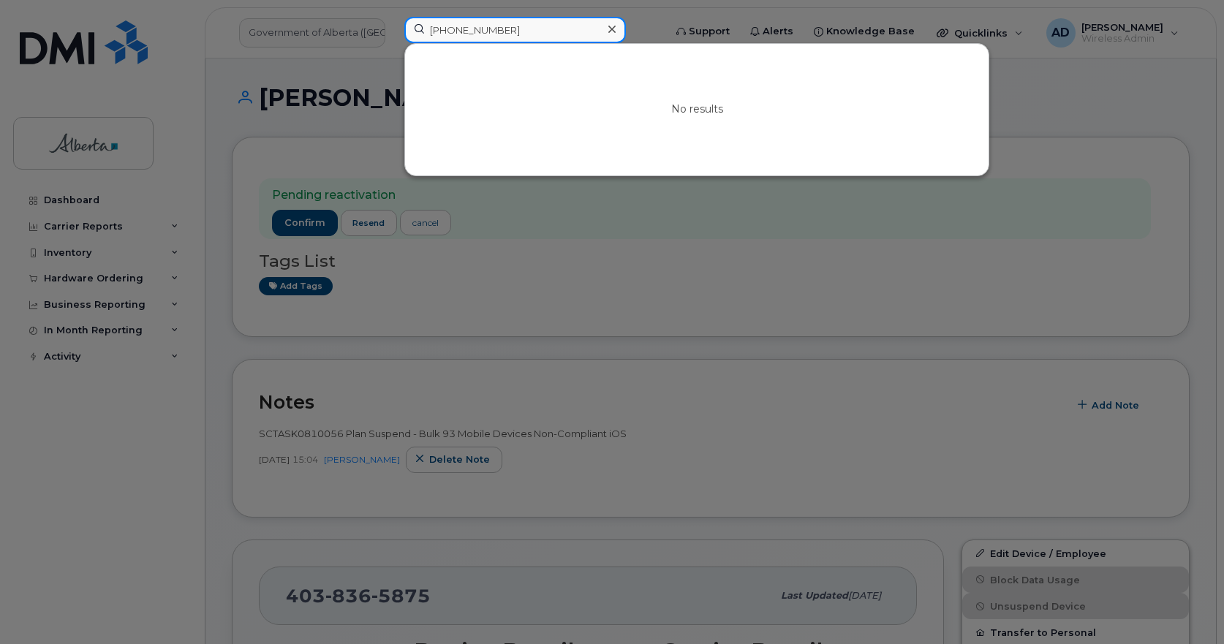
click at [445, 31] on input "+15873485228" at bounding box center [514, 30] width 221 height 26
click at [443, 34] on input "+15873485228" at bounding box center [514, 30] width 221 height 26
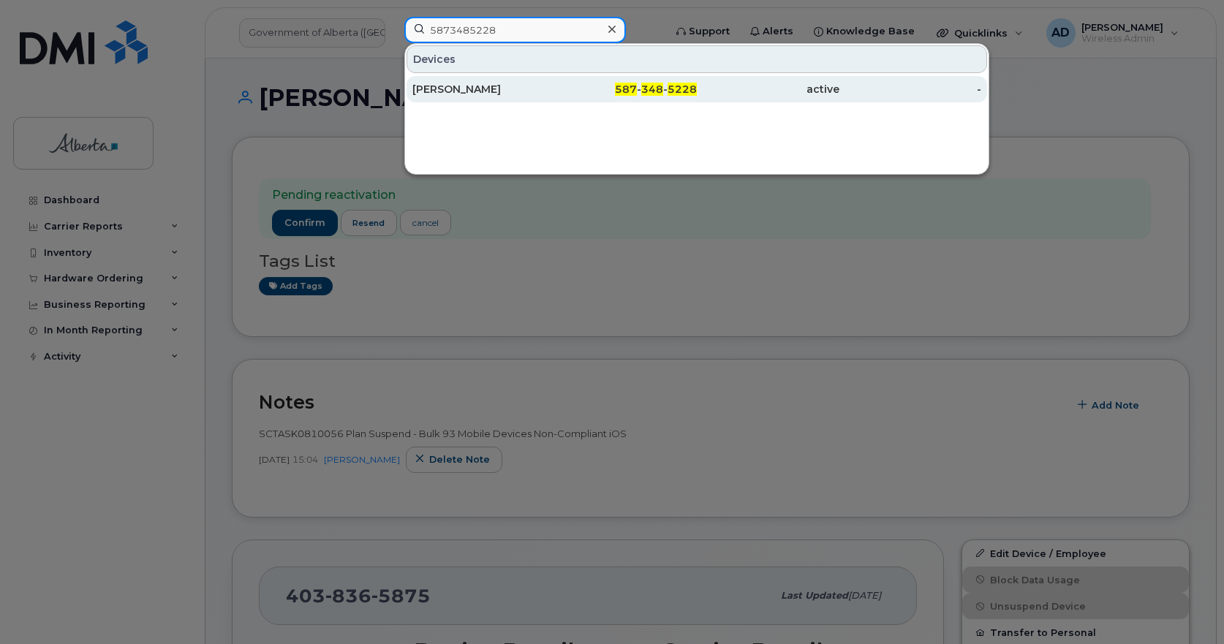
type input "5873485228"
click at [433, 83] on div "[PERSON_NAME]" at bounding box center [483, 89] width 143 height 15
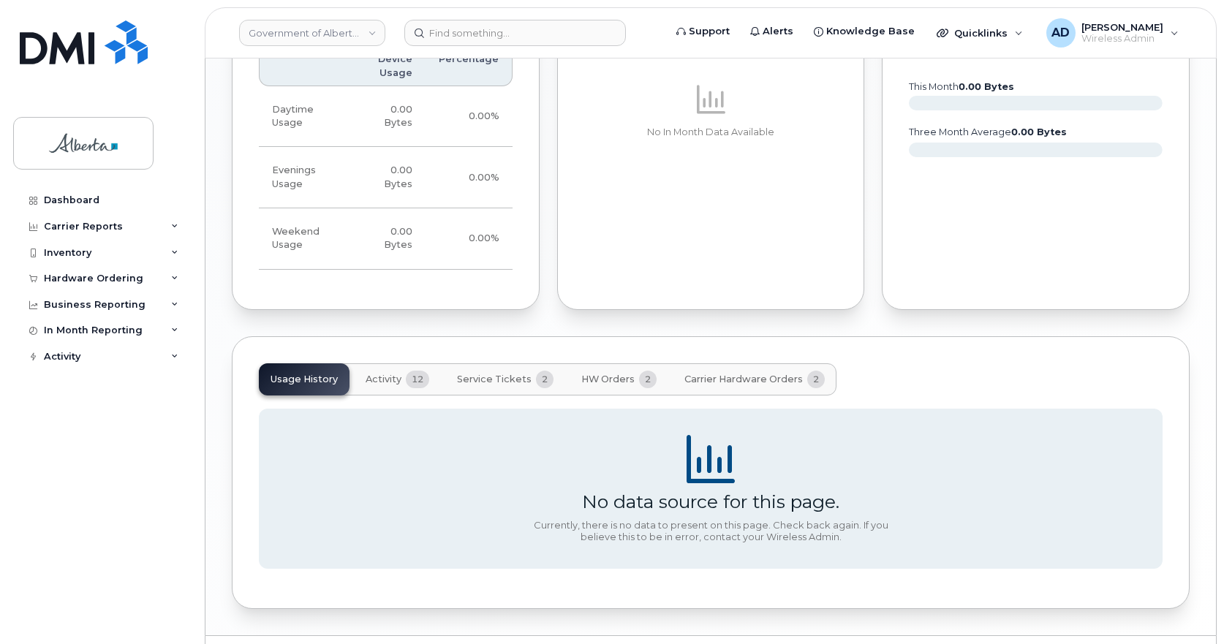
scroll to position [1161, 0]
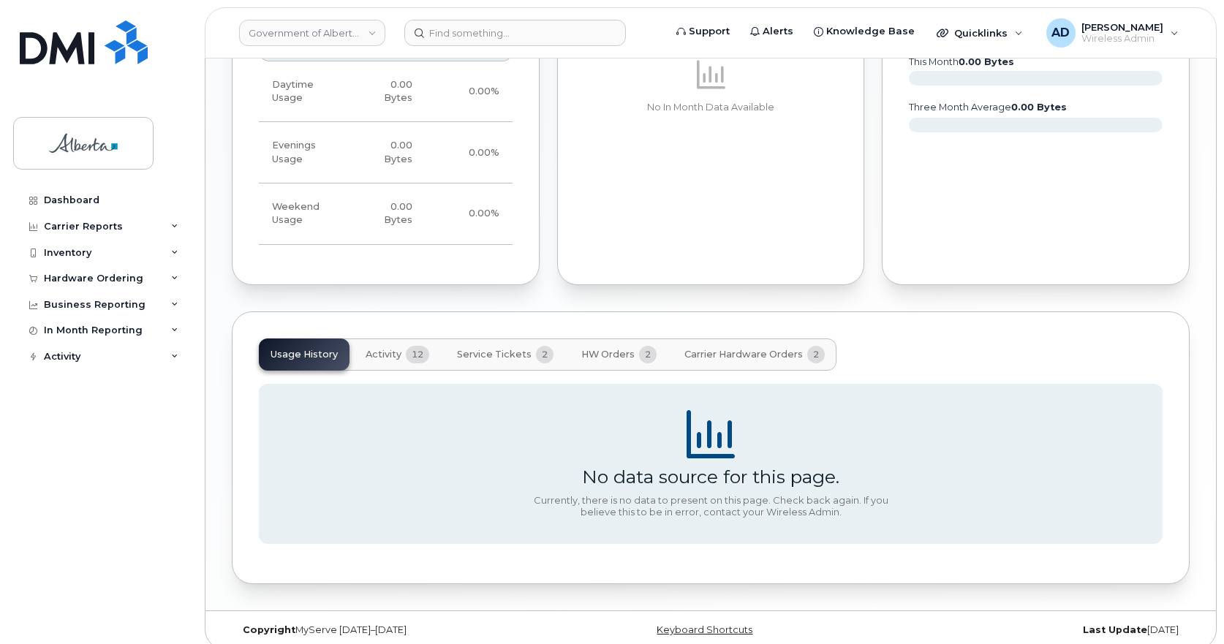
click at [377, 349] on span "Activity" at bounding box center [383, 355] width 36 height 12
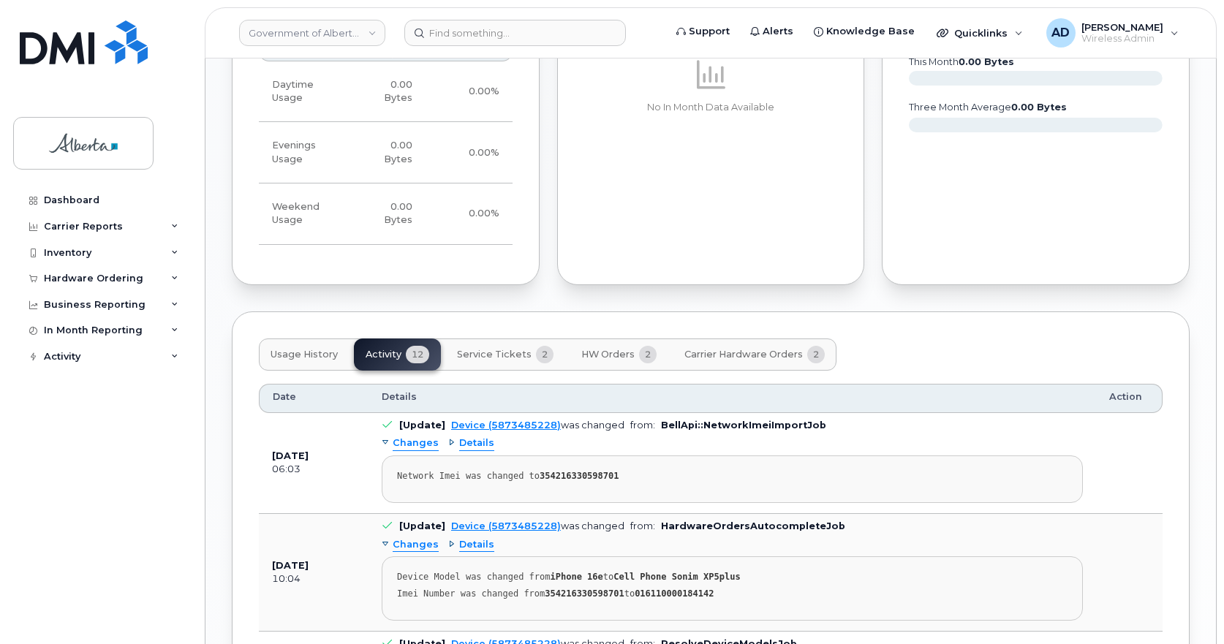
click at [619, 349] on span "HW Orders" at bounding box center [607, 355] width 53 height 12
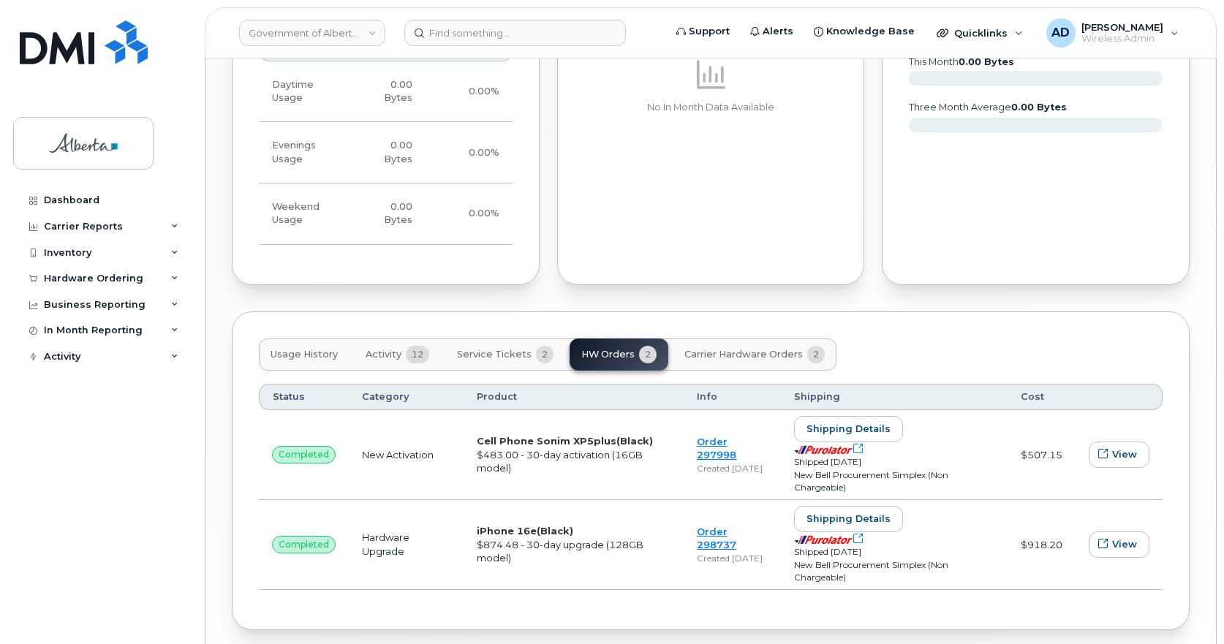
click at [481, 349] on span "Service Tickets" at bounding box center [494, 355] width 75 height 12
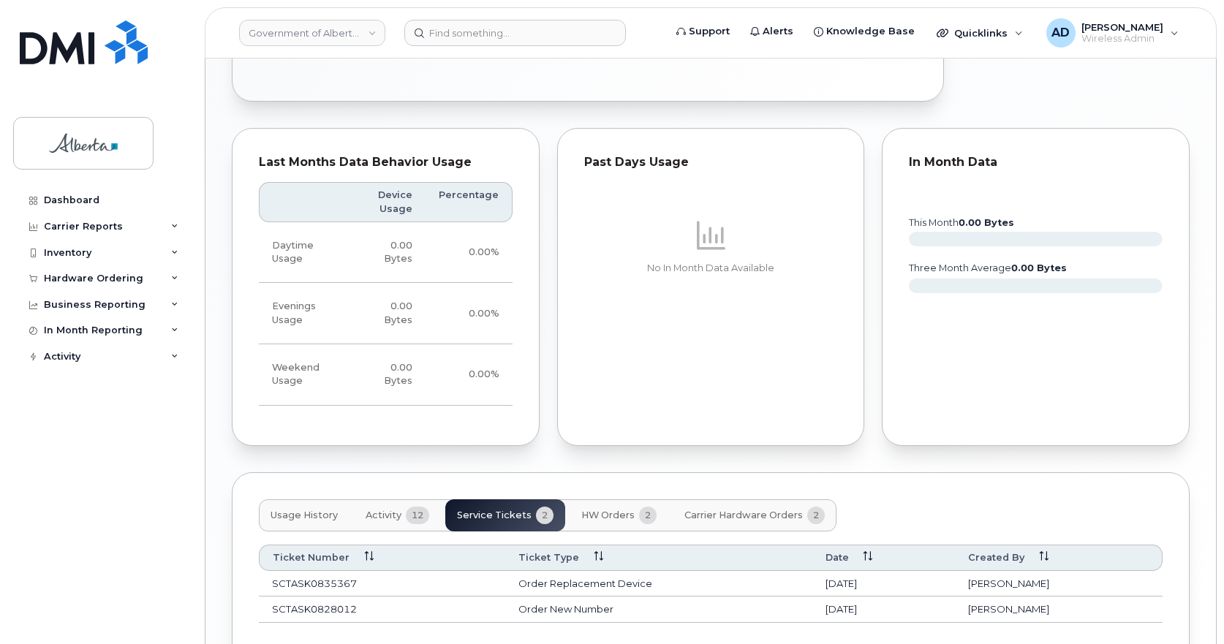
scroll to position [1091, 0]
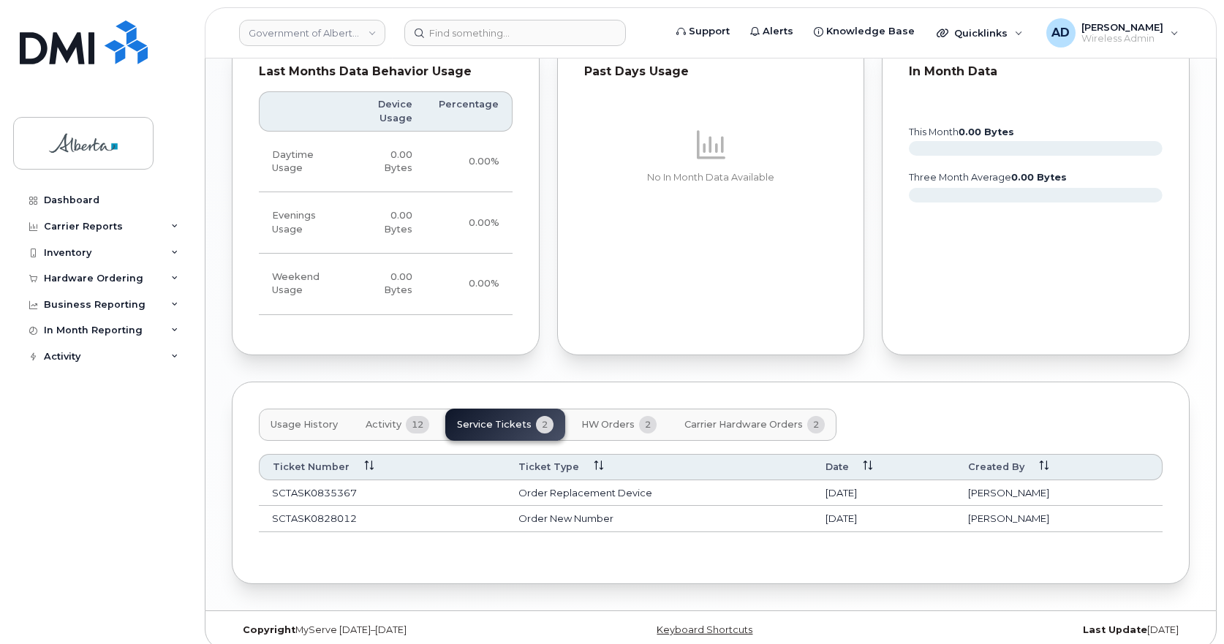
click at [406, 416] on span "12" at bounding box center [417, 425] width 23 height 18
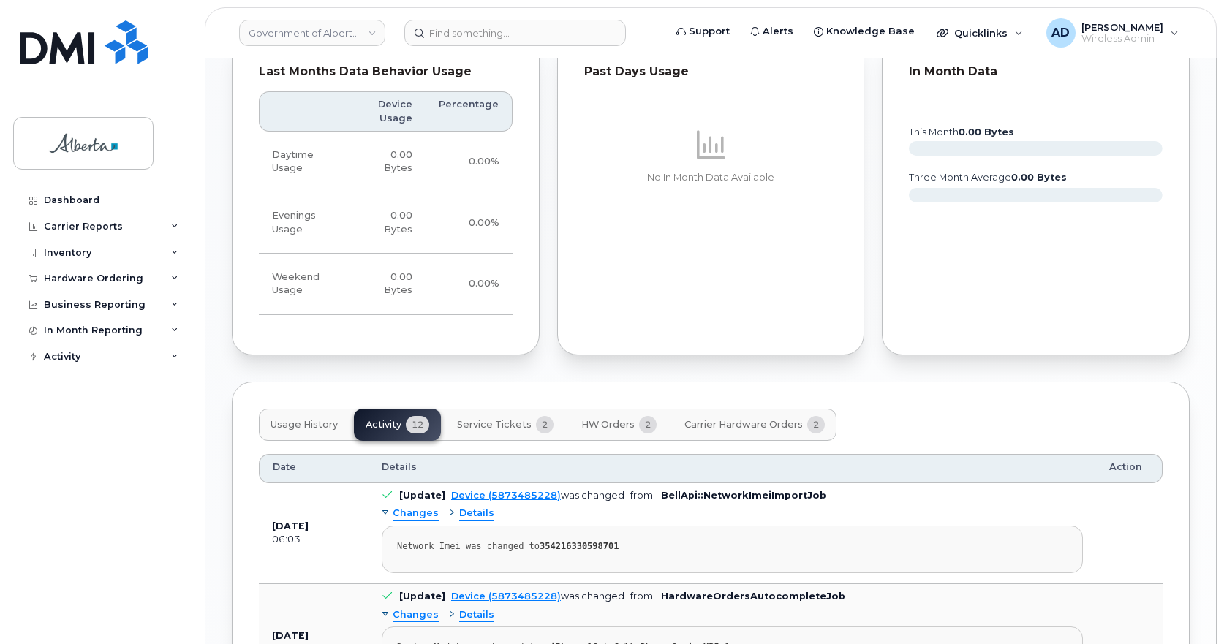
click at [314, 419] on span "Usage History" at bounding box center [303, 425] width 67 height 12
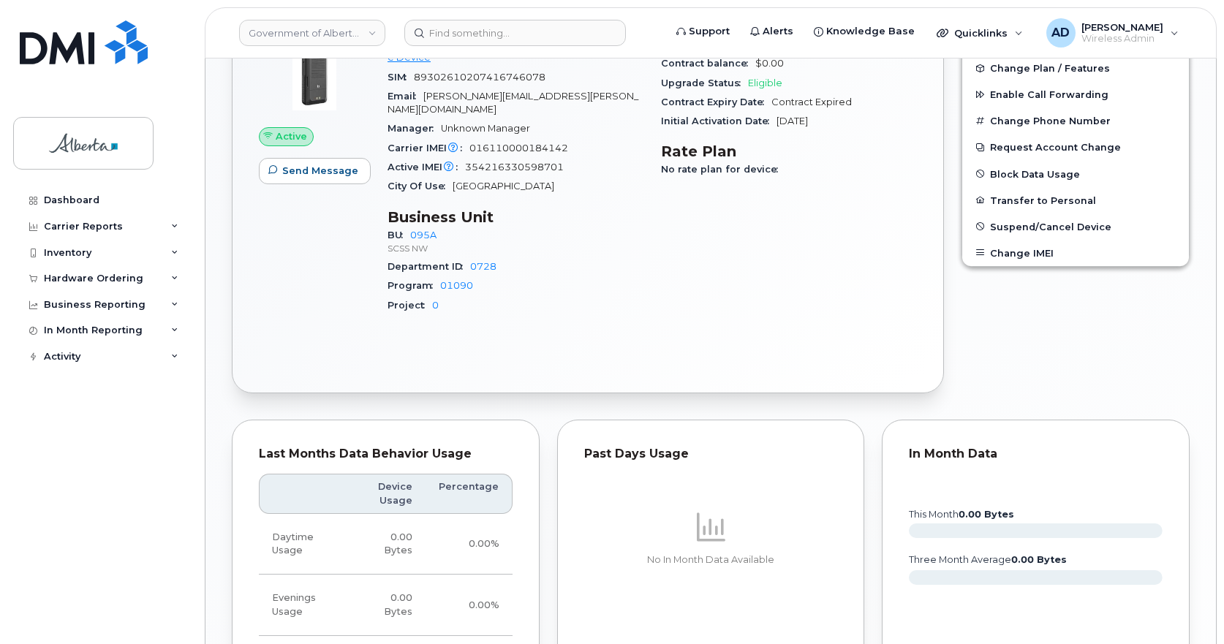
scroll to position [504, 0]
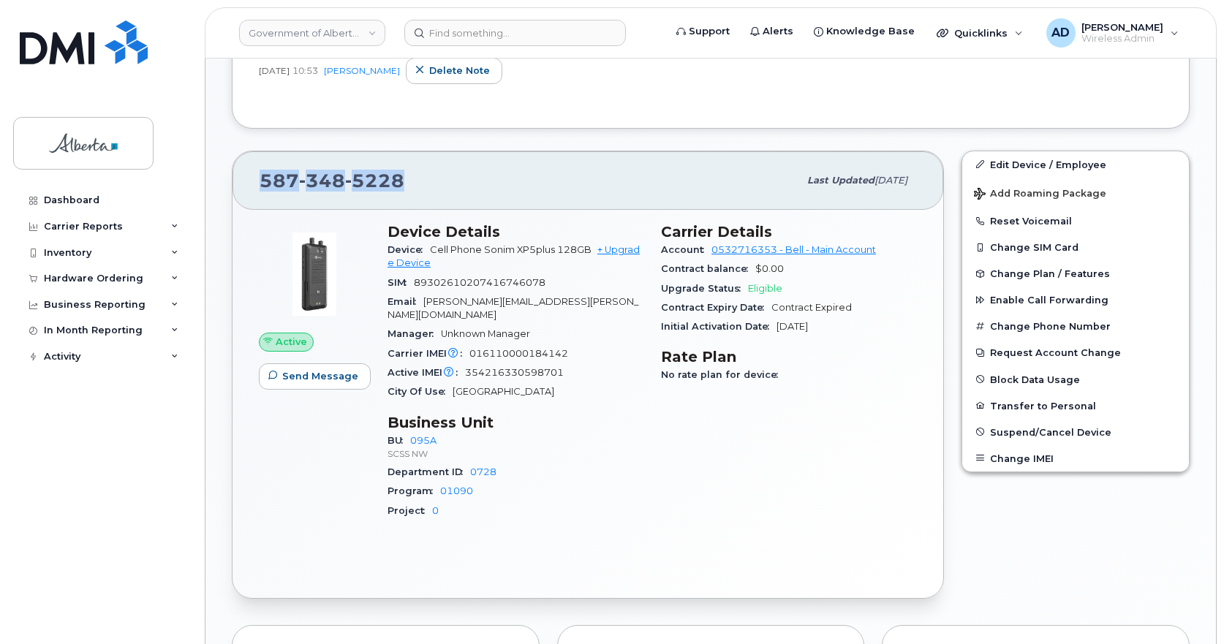
drag, startPoint x: 409, startPoint y: 178, endPoint x: 265, endPoint y: 170, distance: 143.4
click at [265, 170] on div "587 348 5228" at bounding box center [528, 180] width 539 height 31
copy span "587 348 5228"
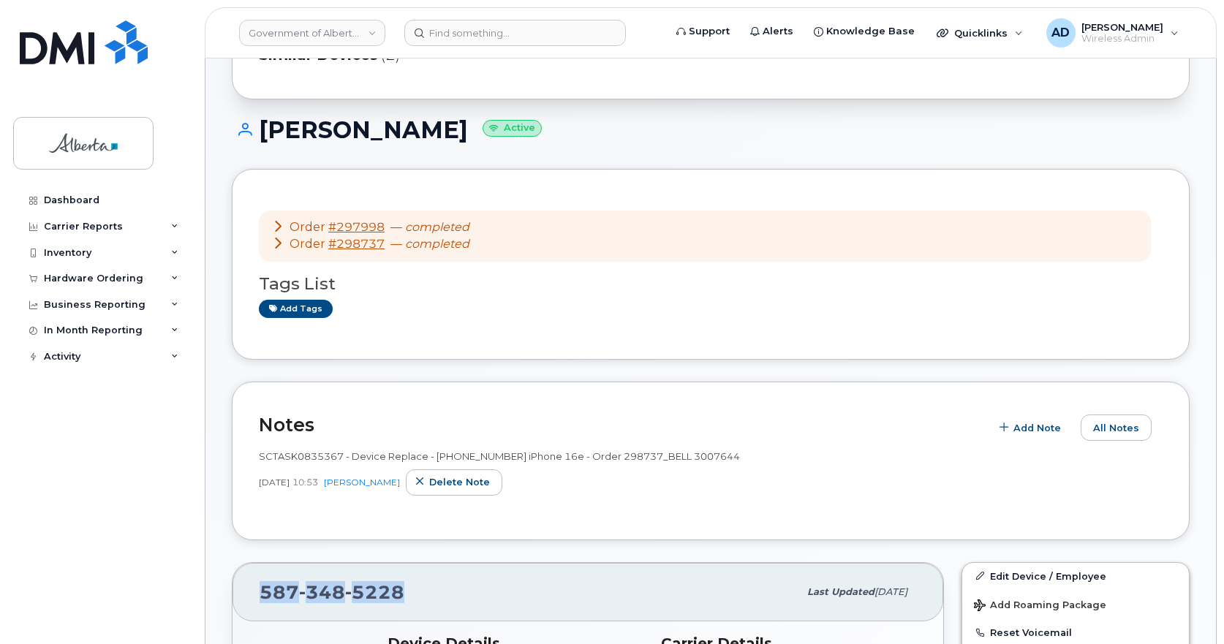
scroll to position [0, 0]
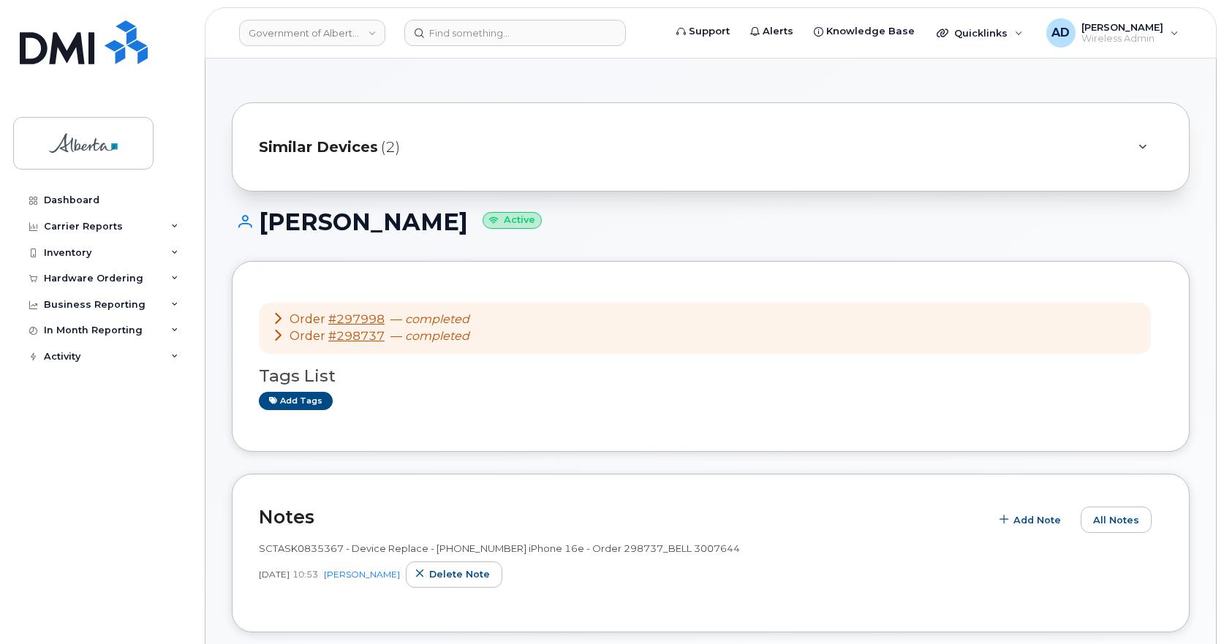
drag, startPoint x: 449, startPoint y: 224, endPoint x: 255, endPoint y: 228, distance: 193.7
click at [255, 228] on h1 "Stacy Davidson Active" at bounding box center [710, 222] width 957 height 26
copy h1 "[PERSON_NAME]"
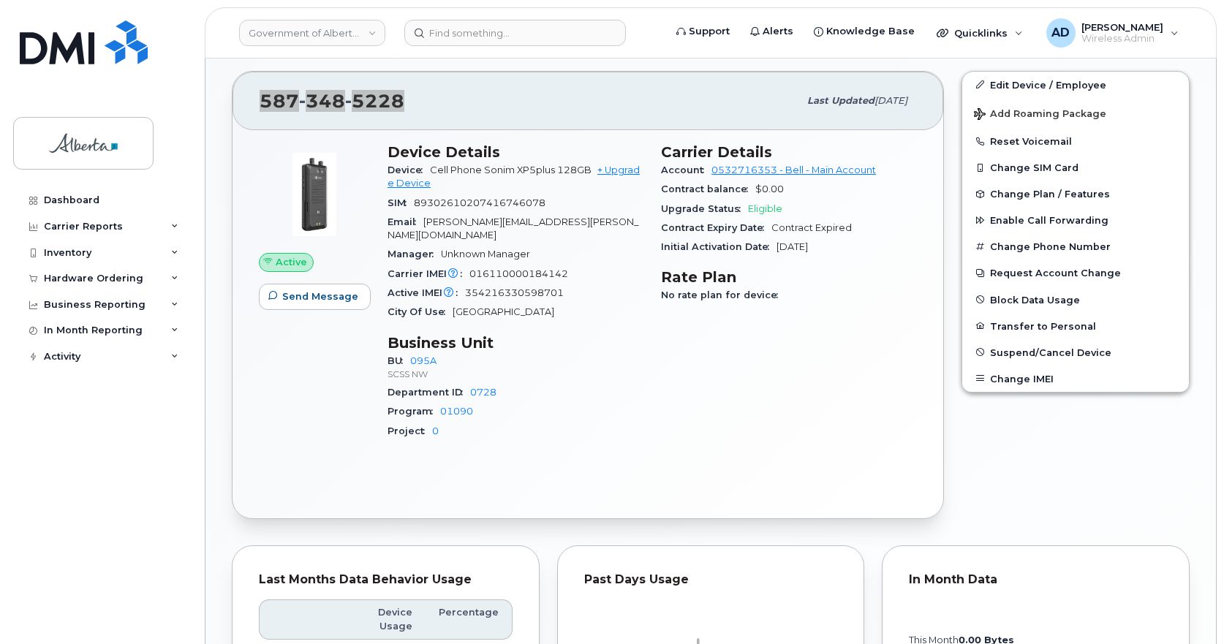
scroll to position [512, 0]
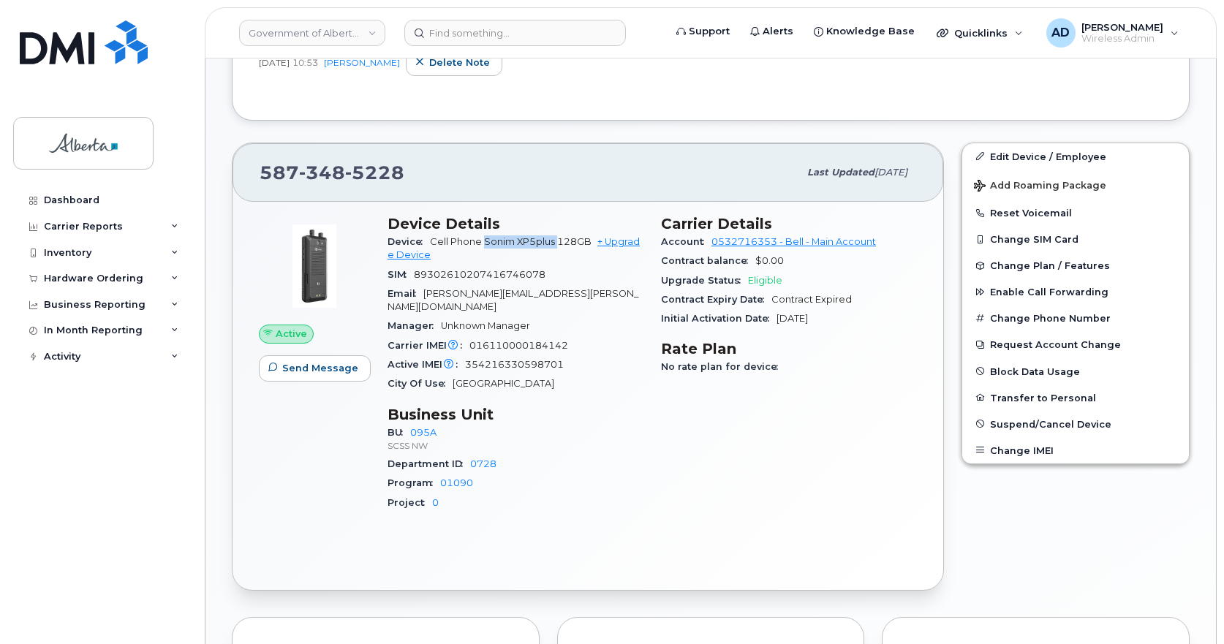
drag, startPoint x: 485, startPoint y: 240, endPoint x: 558, endPoint y: 241, distance: 72.4
click at [558, 241] on span "Cell Phone Sonim XP5plus 128GB" at bounding box center [511, 241] width 162 height 11
copy span "Sonim XP5plus"
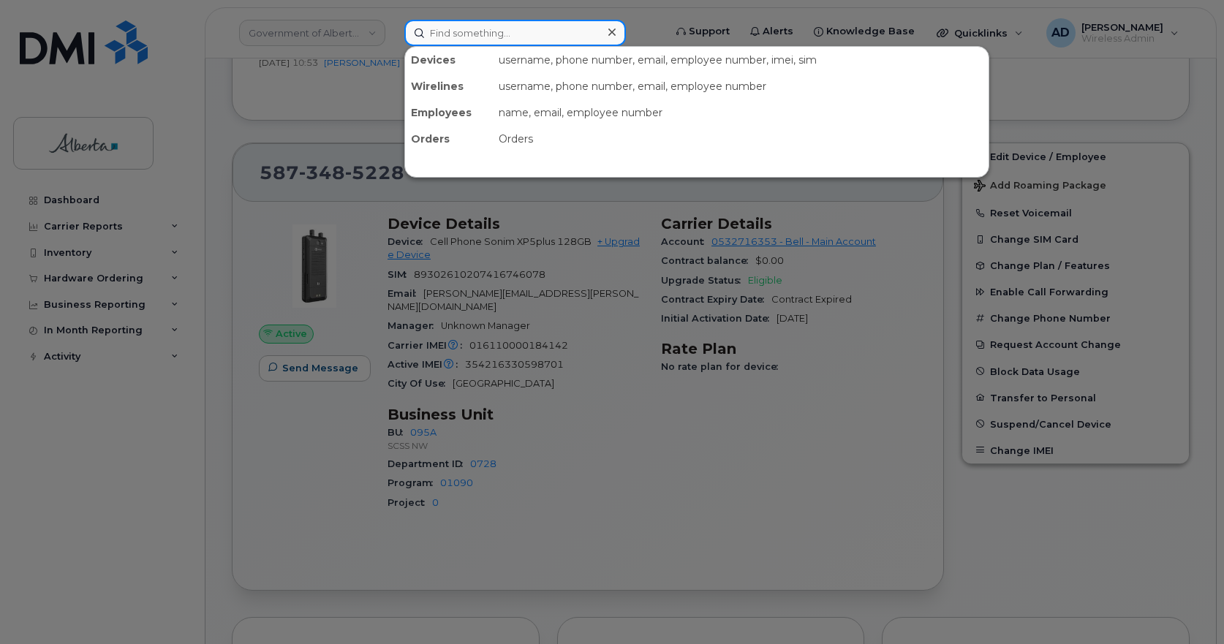
click at [572, 34] on input at bounding box center [514, 33] width 221 height 26
paste input "[PERSON_NAME]"
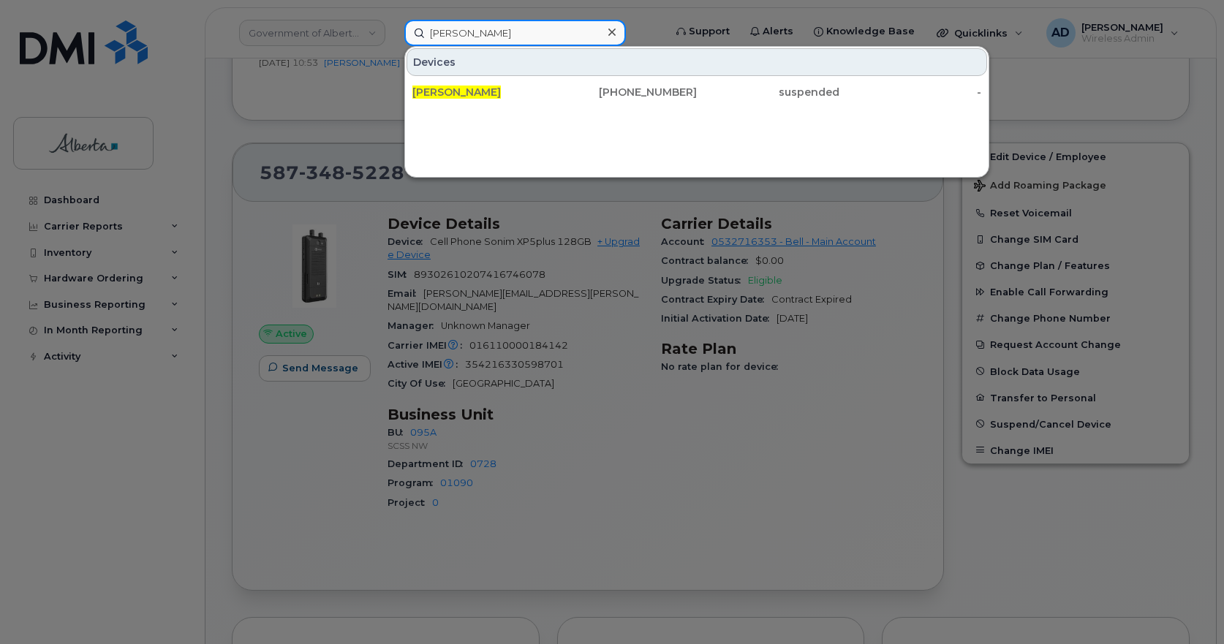
type input "[PERSON_NAME]"
click at [468, 96] on span "[PERSON_NAME]" at bounding box center [456, 92] width 88 height 13
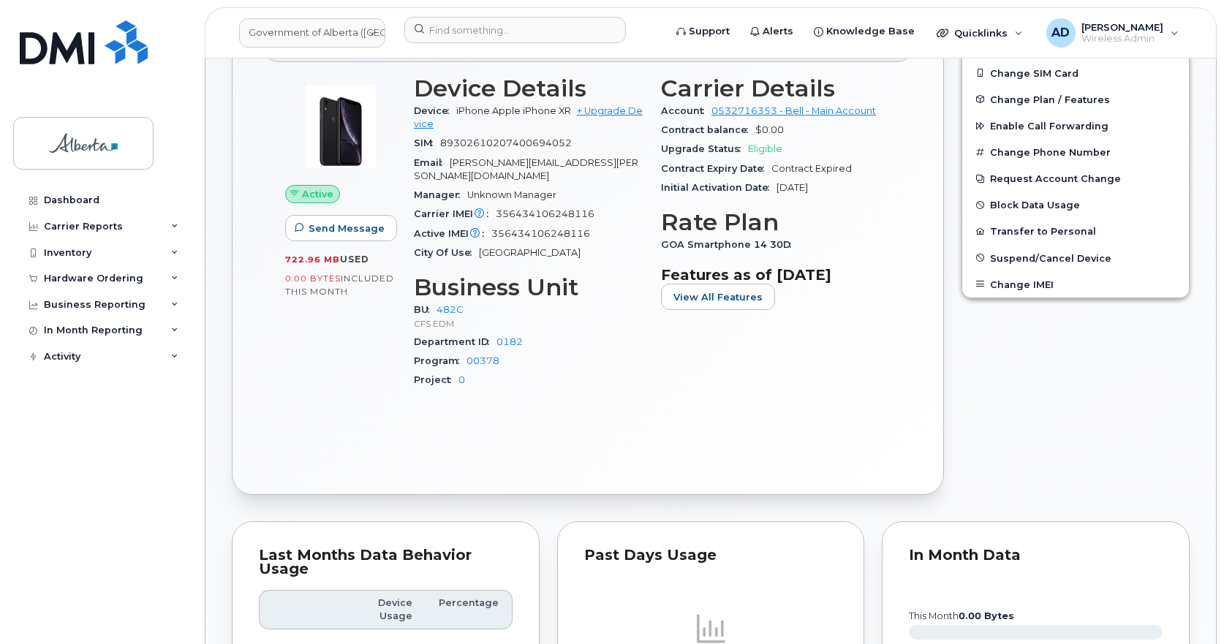
scroll to position [365, 0]
click at [492, 35] on input at bounding box center [514, 30] width 221 height 26
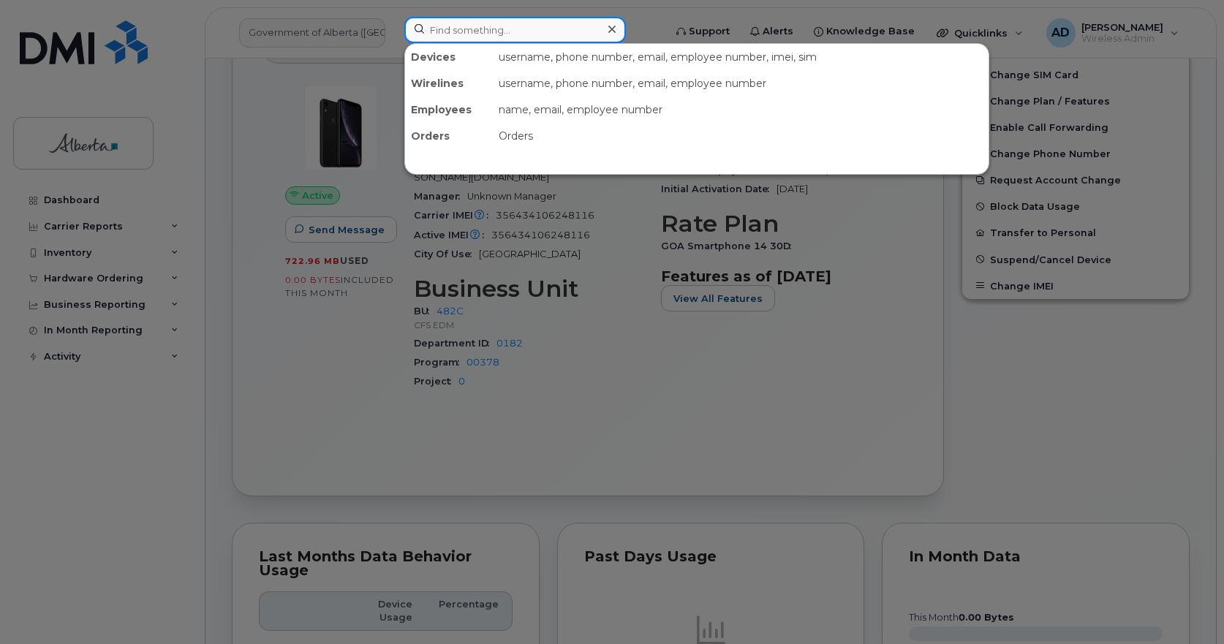
paste input "[PERSON_NAME]"
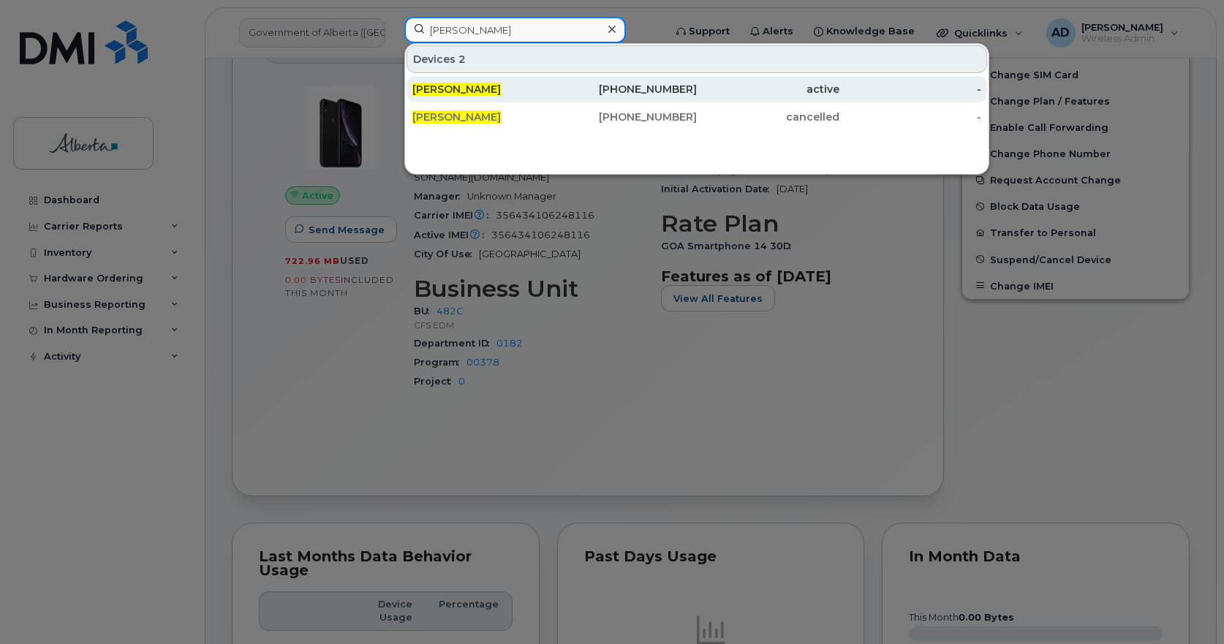
type input "[PERSON_NAME]"
click at [449, 89] on span "[PERSON_NAME]" at bounding box center [456, 89] width 88 height 13
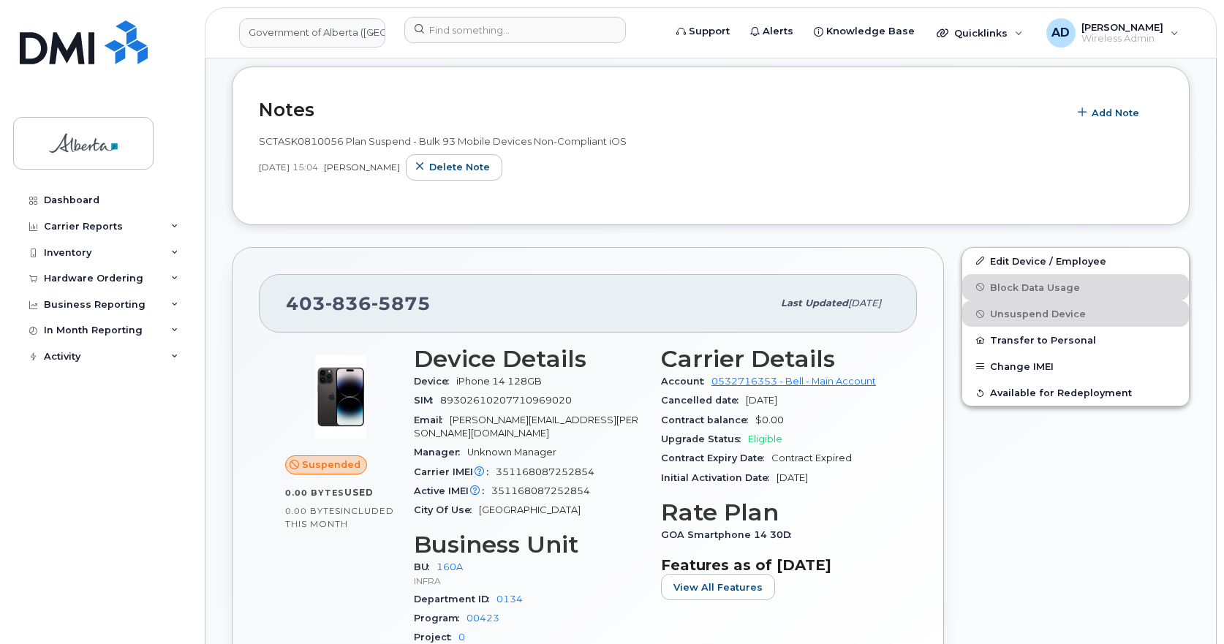
scroll to position [73, 0]
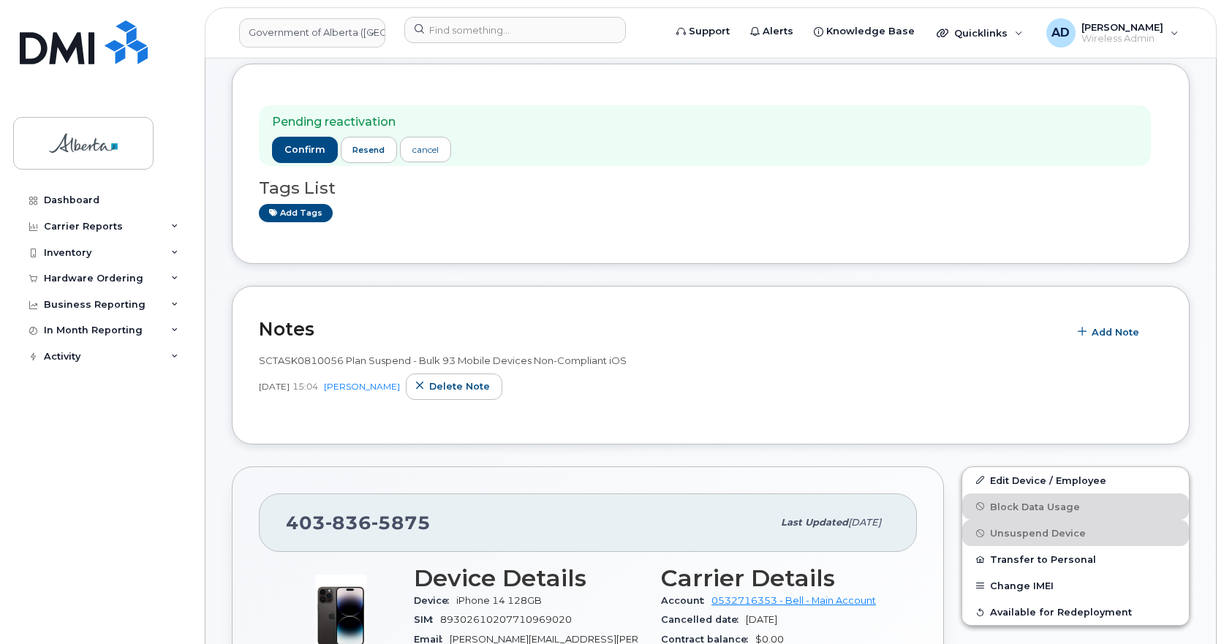
click at [362, 528] on span "836" at bounding box center [348, 523] width 46 height 22
copy span "[PHONE_NUMBER]"
click at [488, 29] on input at bounding box center [514, 30] width 221 height 26
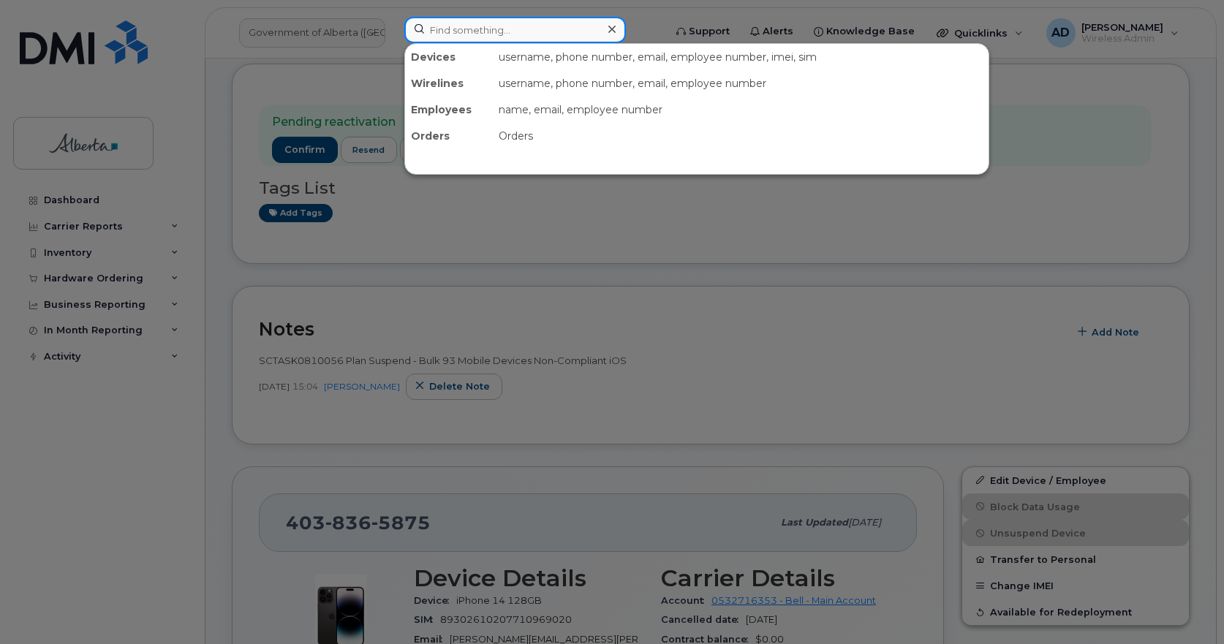
paste input "[PERSON_NAME]"
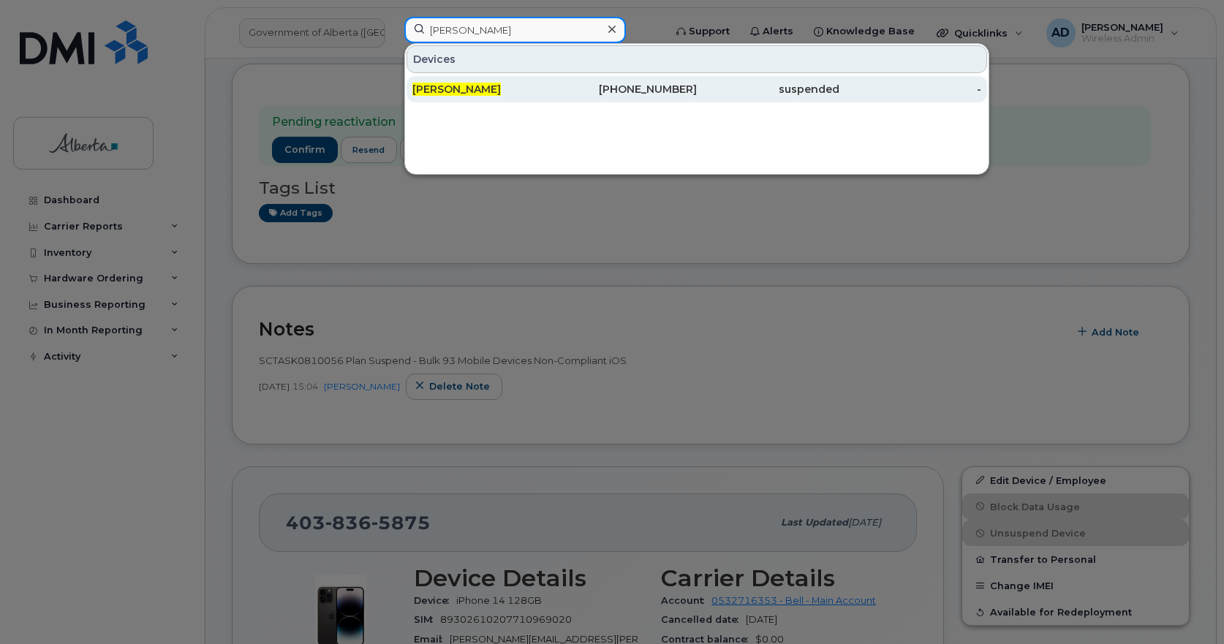
type input "[PERSON_NAME]"
click at [455, 88] on span "[PERSON_NAME]" at bounding box center [456, 89] width 88 height 13
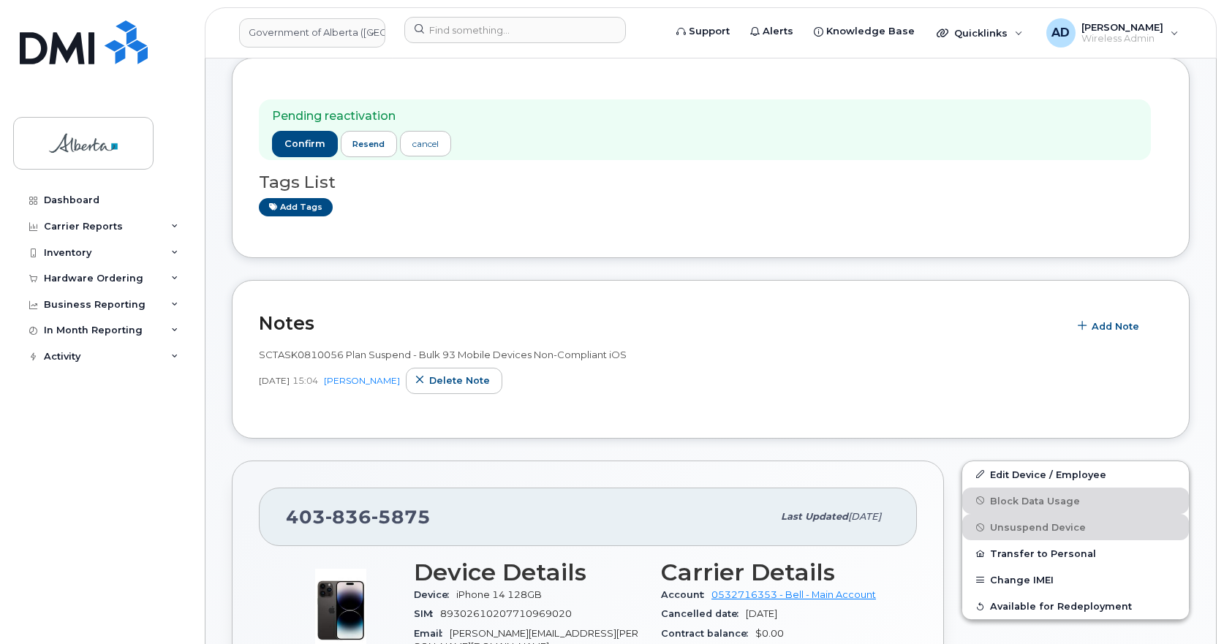
scroll to position [219, 0]
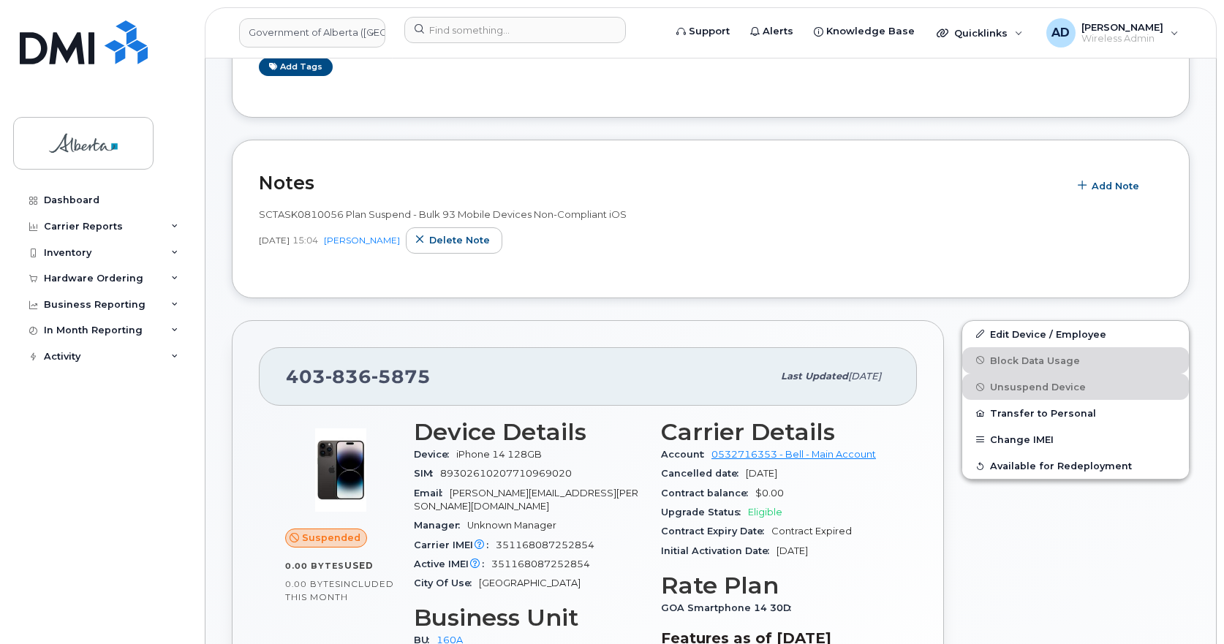
click at [377, 365] on div "[PHONE_NUMBER]" at bounding box center [529, 376] width 486 height 31
click at [376, 365] on div "[PHONE_NUMBER]" at bounding box center [529, 376] width 486 height 31
copy span "[PHONE_NUMBER]"
click at [450, 22] on input at bounding box center [514, 30] width 221 height 26
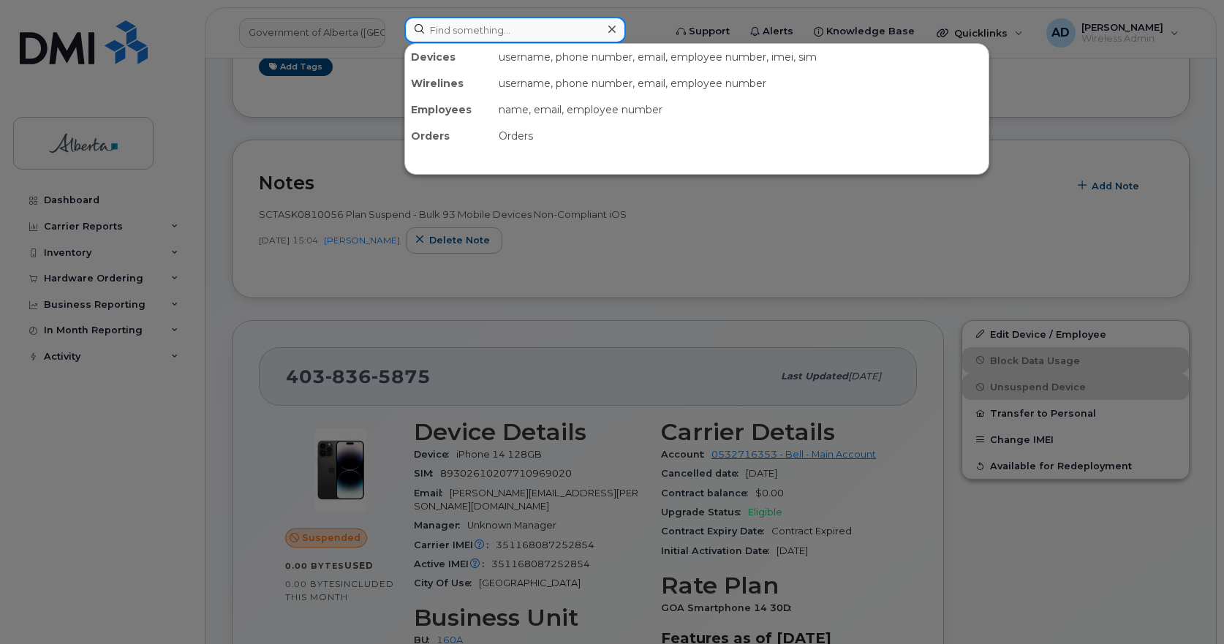
paste input "5873413152"
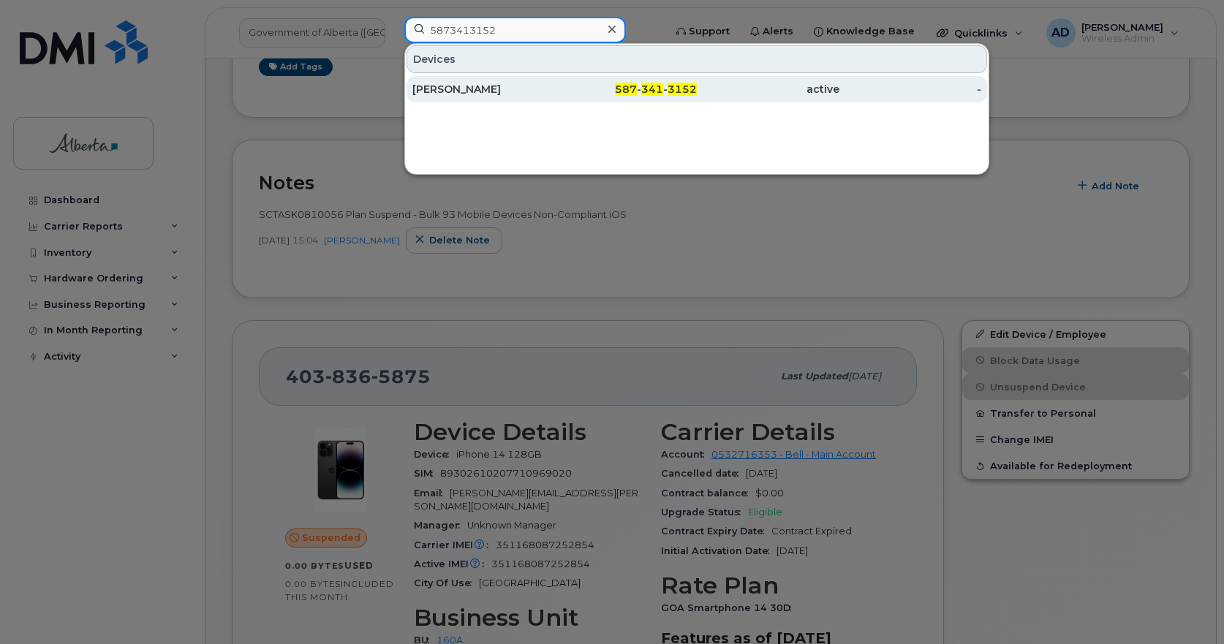
type input "5873413152"
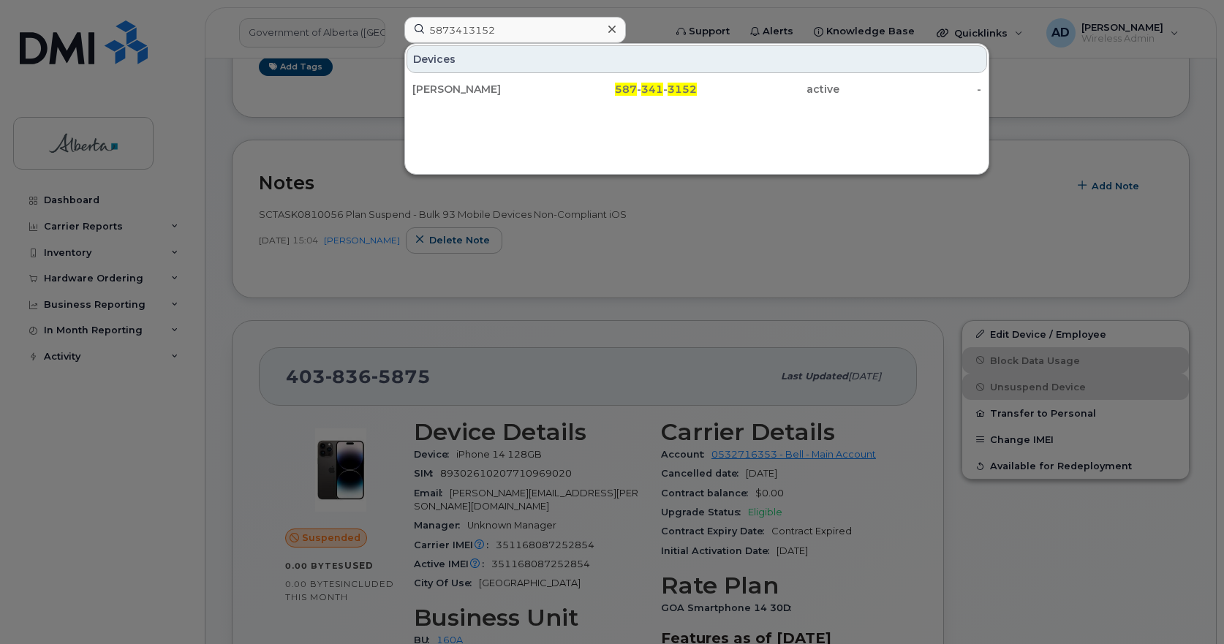
drag, startPoint x: 461, startPoint y: 88, endPoint x: 629, endPoint y: 11, distance: 185.1
click at [461, 88] on div "[PERSON_NAME]" at bounding box center [483, 89] width 143 height 15
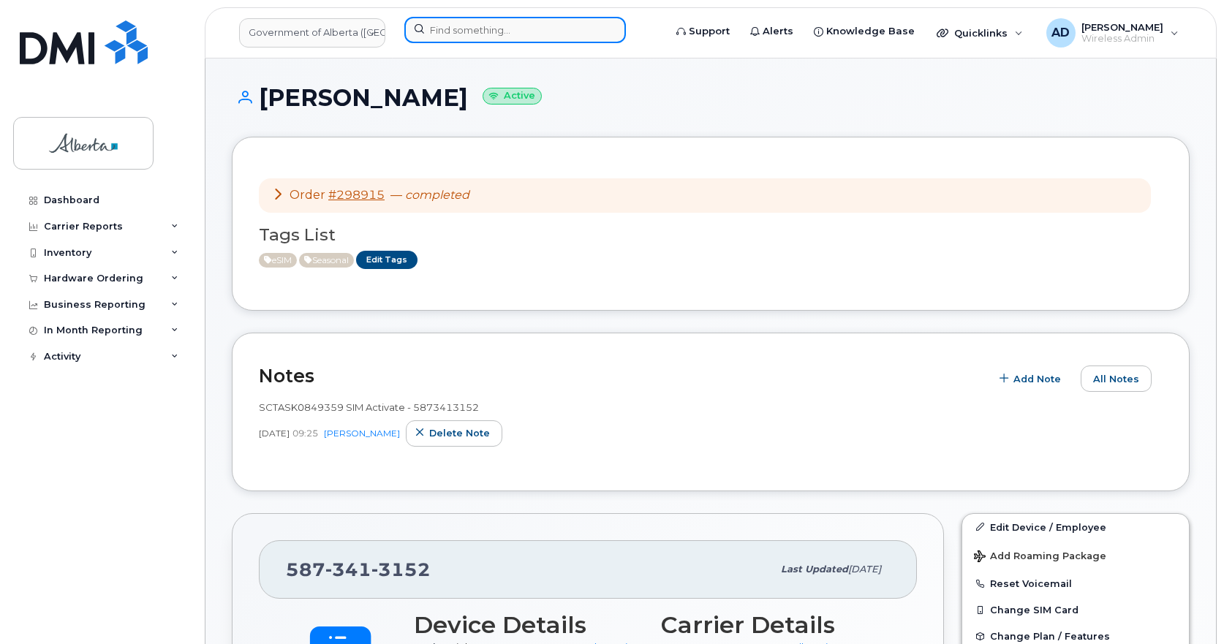
click at [463, 31] on input at bounding box center [514, 30] width 221 height 26
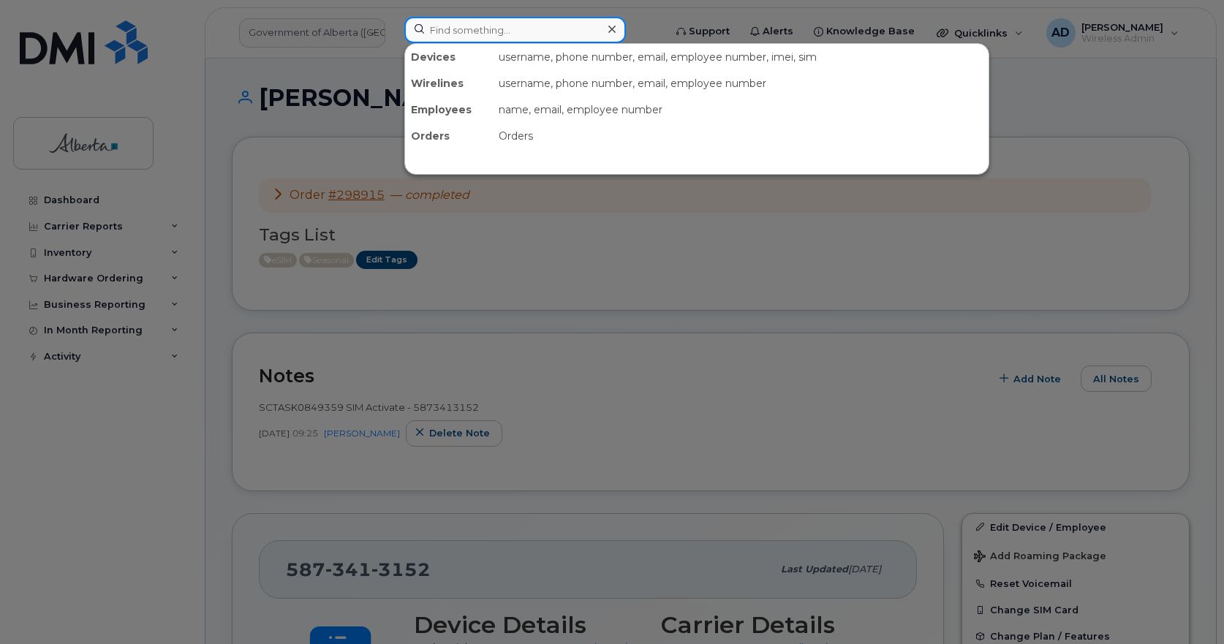
paste input "[PERSON_NAME]"
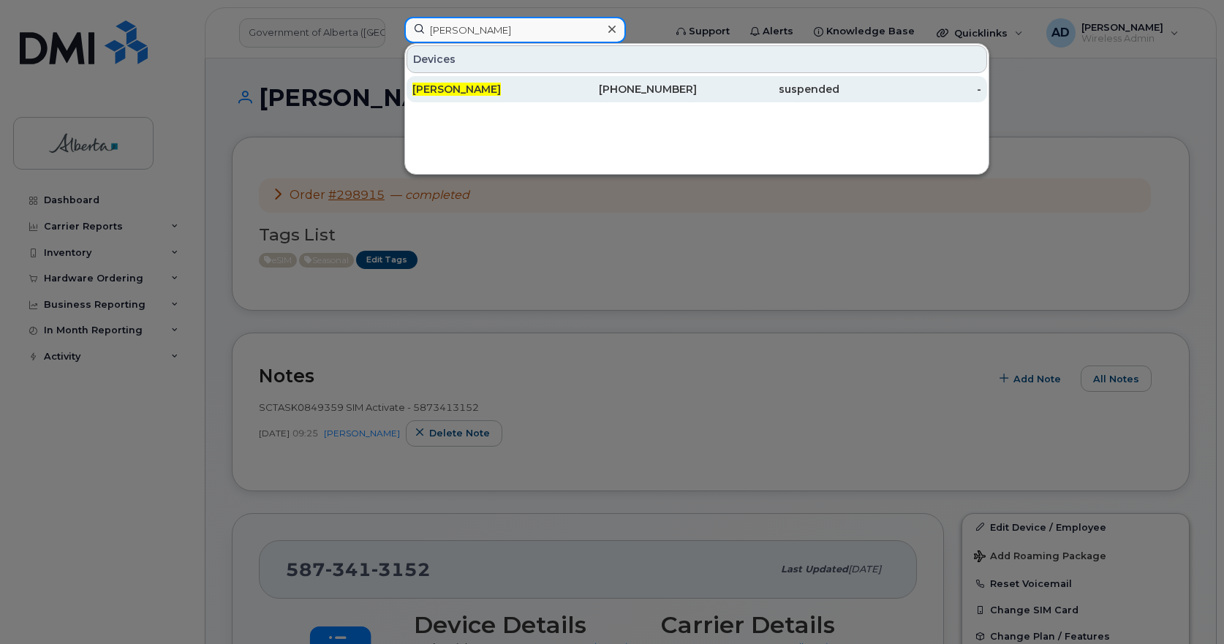
type input "[PERSON_NAME]"
click at [444, 83] on span "[PERSON_NAME]" at bounding box center [456, 89] width 88 height 13
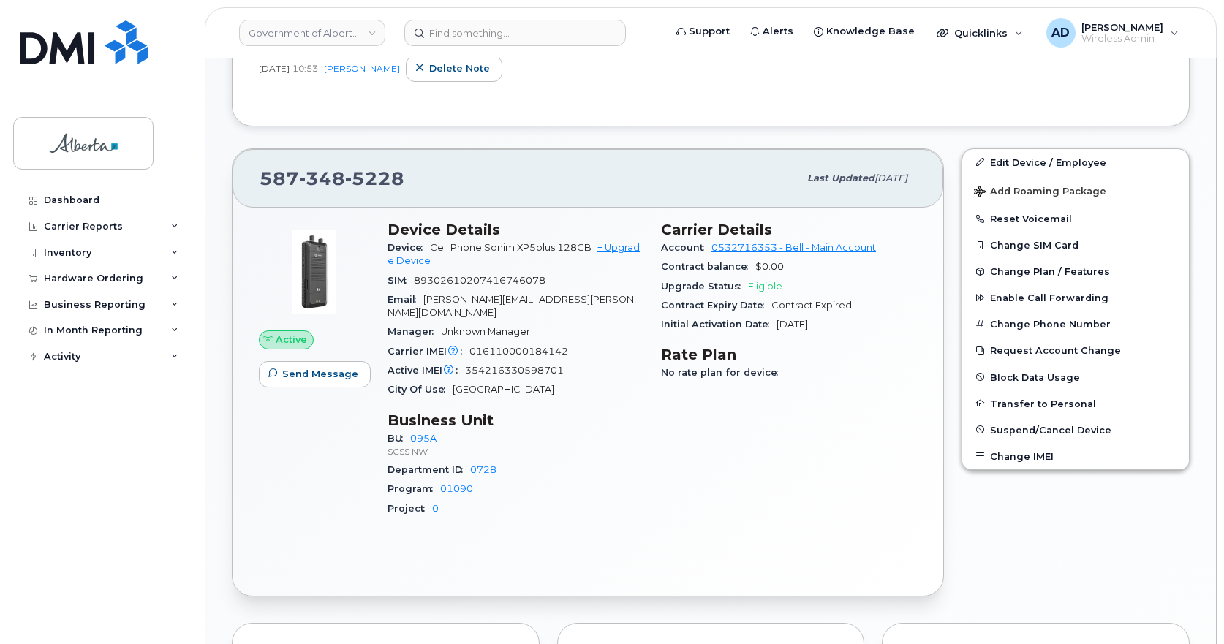
scroll to position [439, 0]
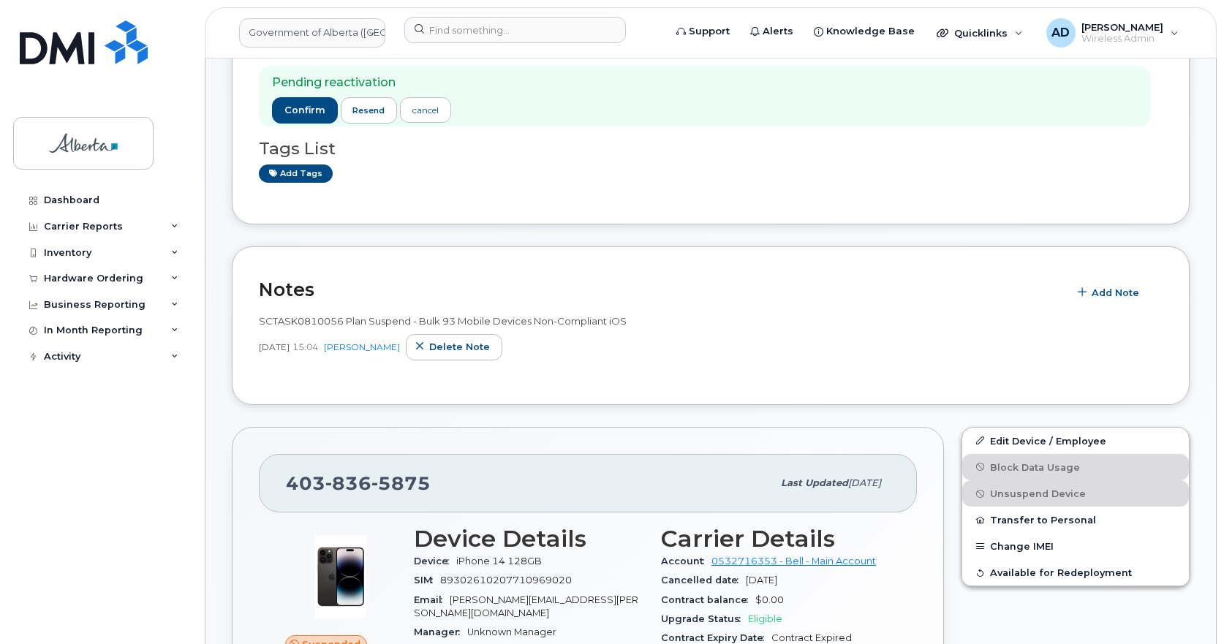
scroll to position [219, 0]
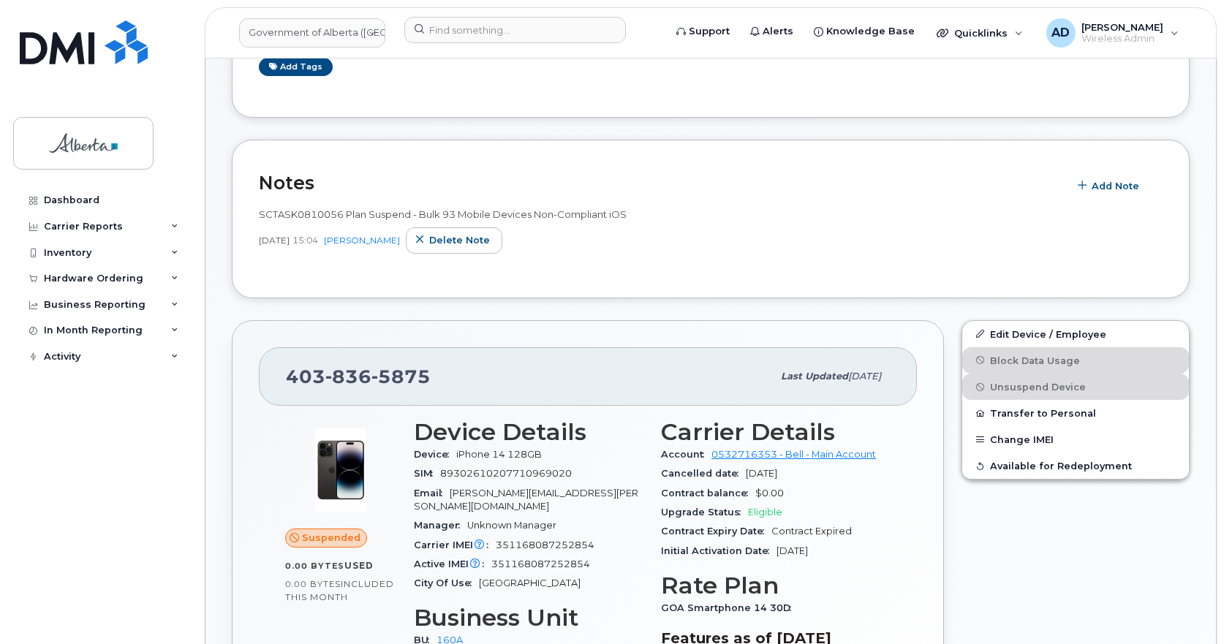
click at [349, 371] on span "836" at bounding box center [348, 376] width 46 height 22
copy span "[PHONE_NUMBER]"
click at [1111, 184] on span "Add Note" at bounding box center [1115, 186] width 48 height 14
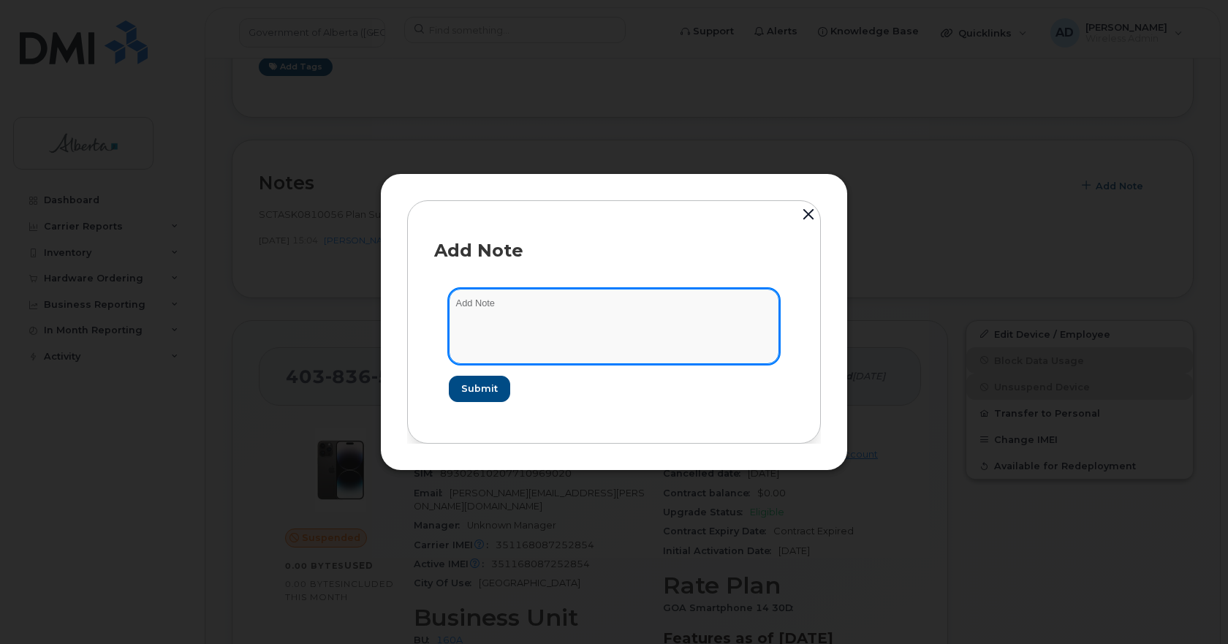
click at [543, 316] on textarea at bounding box center [614, 326] width 330 height 75
paste textarea "INC1140742"
type textarea "Device is up to date and re-activate the number - INC1140742"
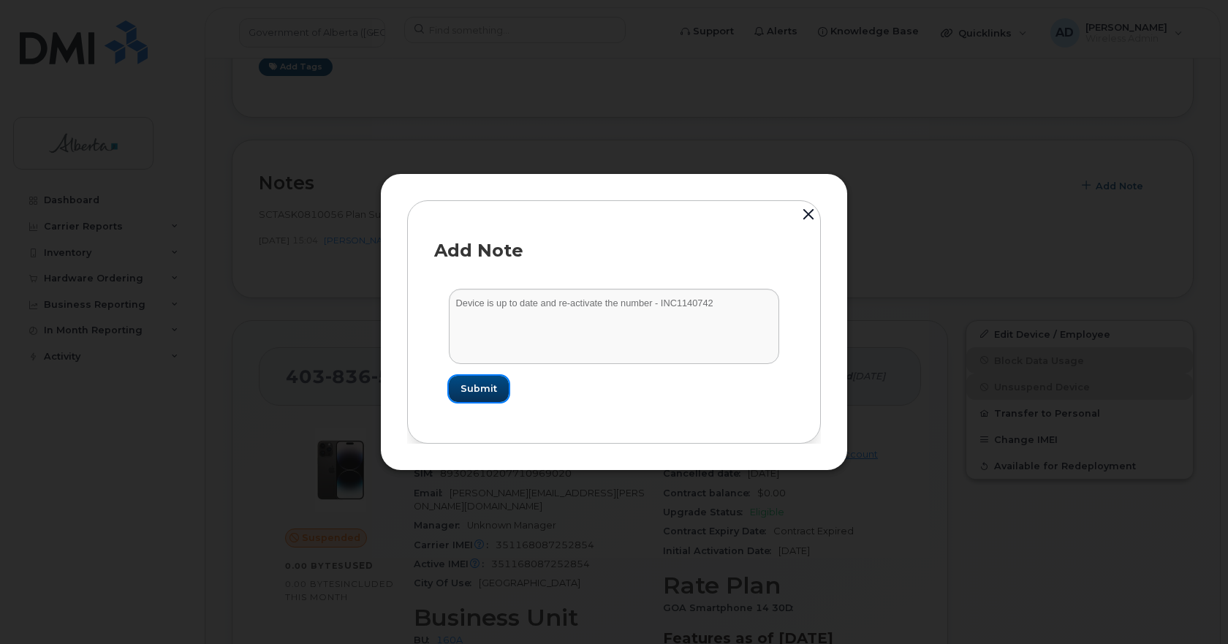
click at [482, 393] on span "Submit" at bounding box center [478, 389] width 37 height 14
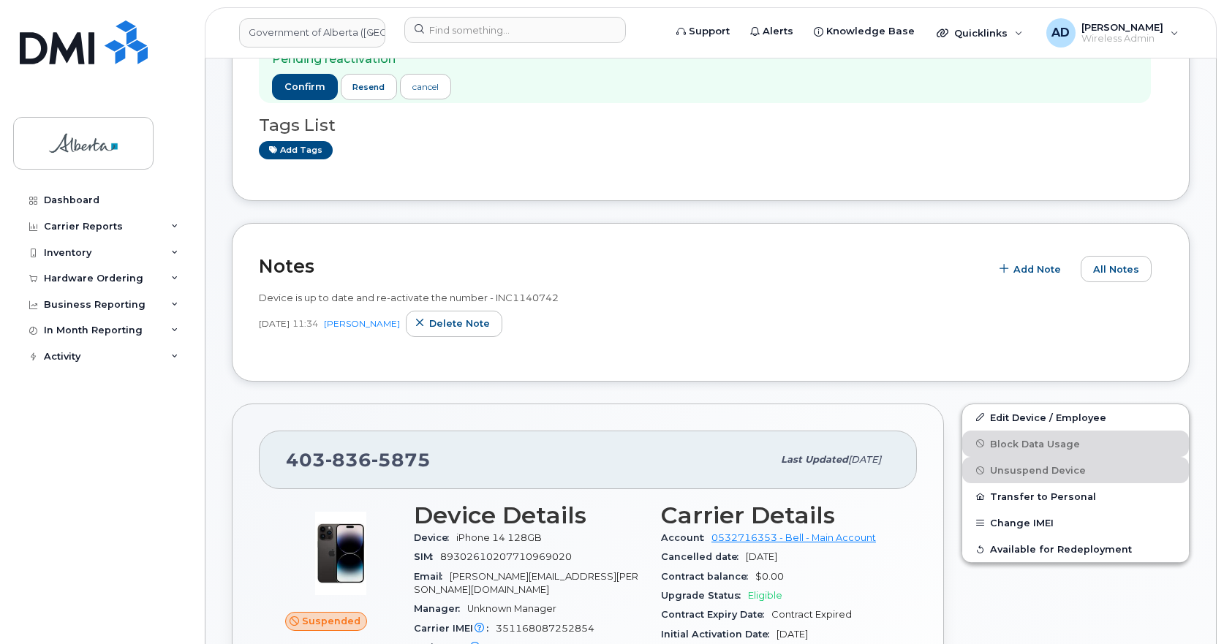
scroll to position [292, 0]
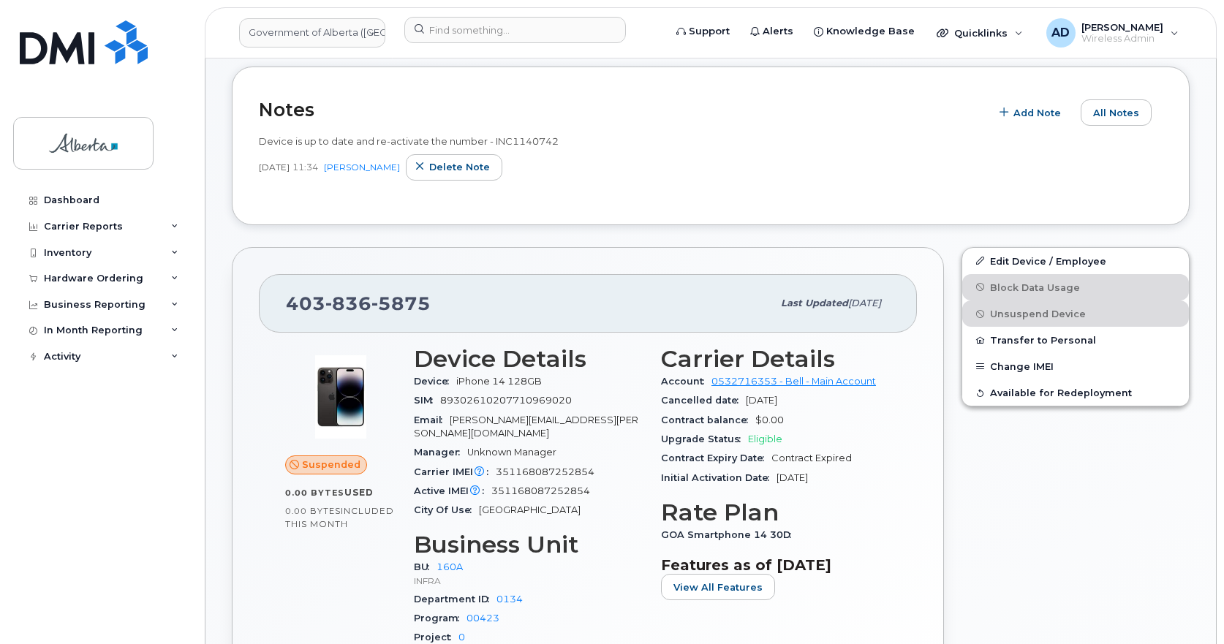
click at [364, 309] on span "836" at bounding box center [348, 303] width 46 height 22
copy span "403 836 5875"
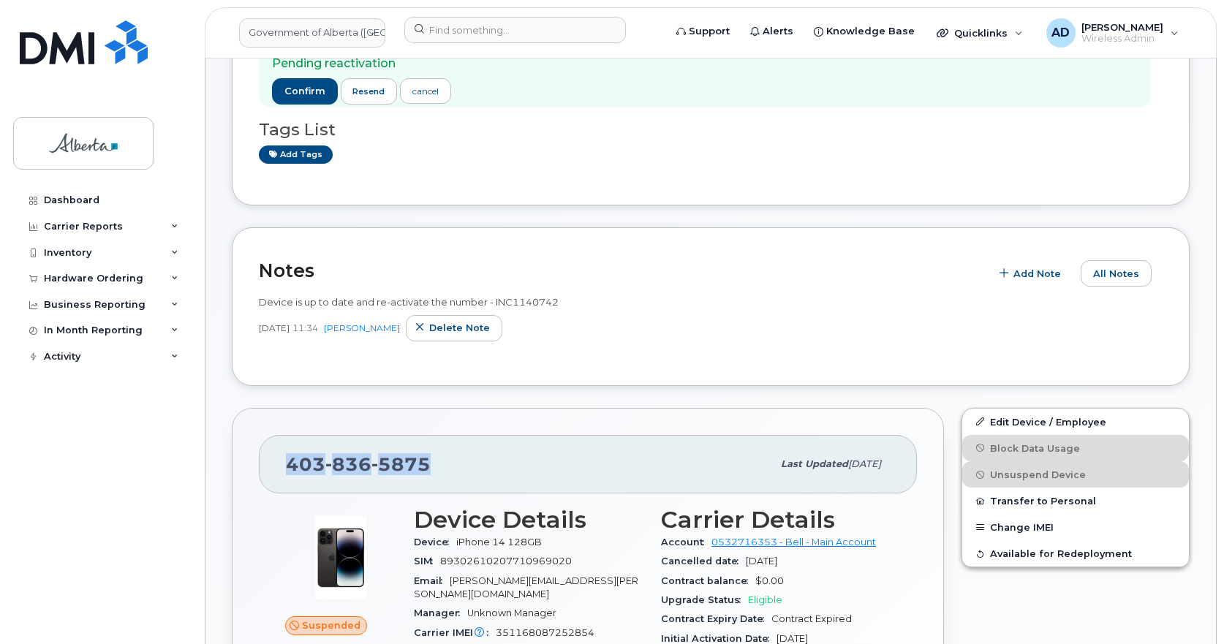
scroll to position [0, 0]
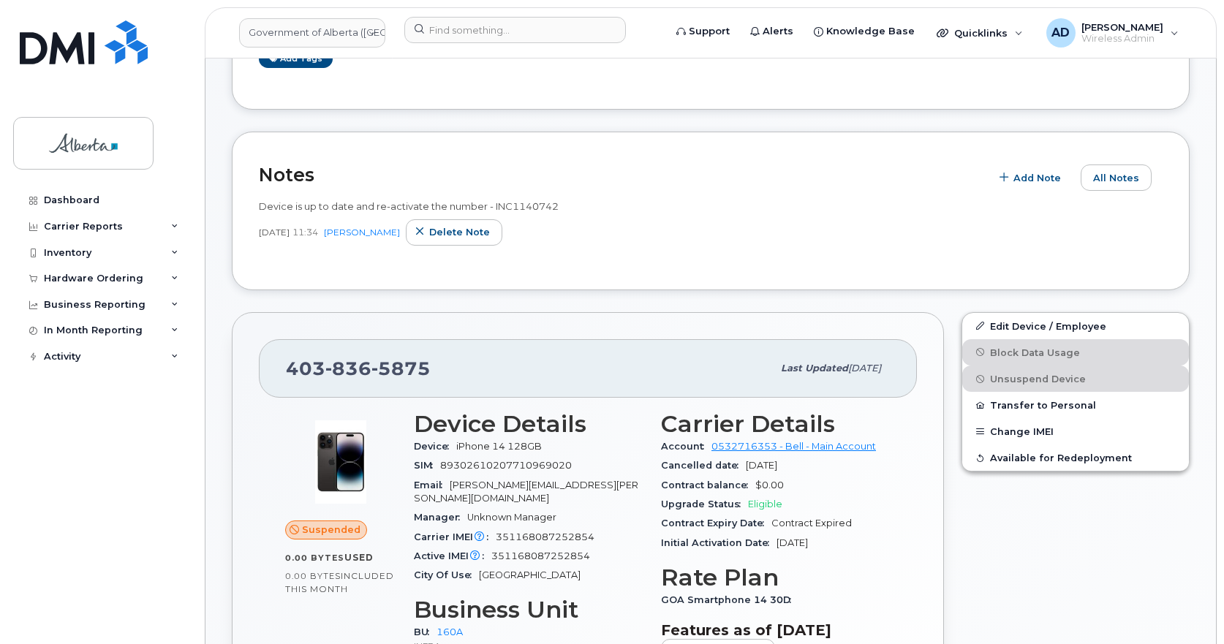
scroll to position [365, 0]
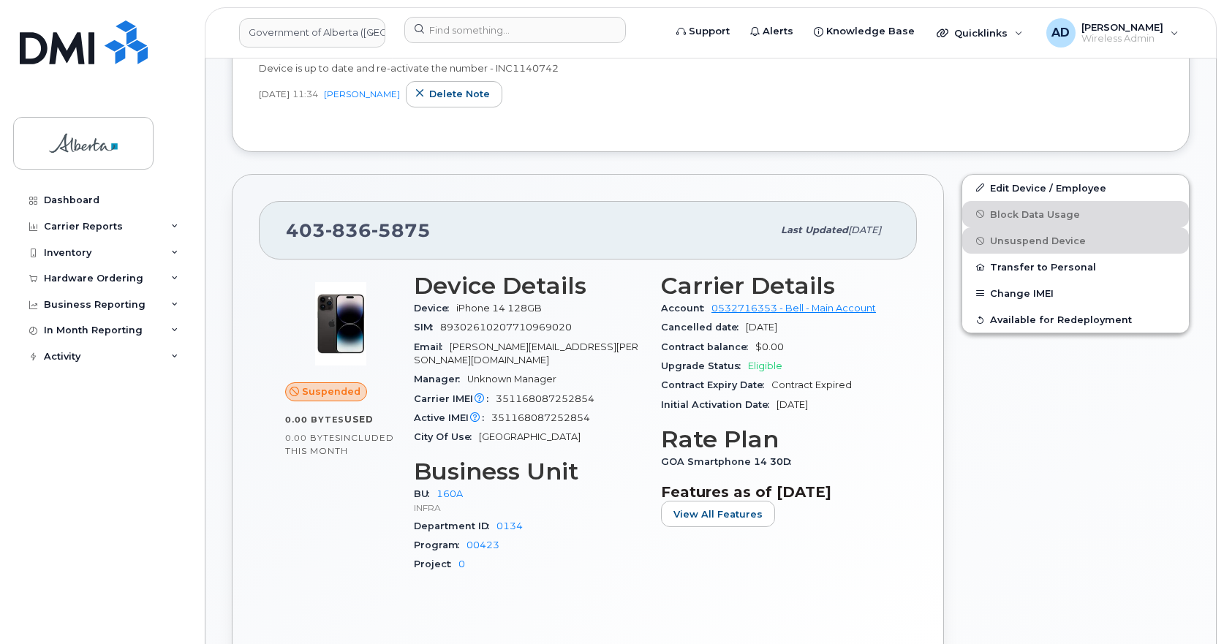
click at [343, 222] on span "836" at bounding box center [348, 230] width 46 height 22
copy span "403 836 5875"
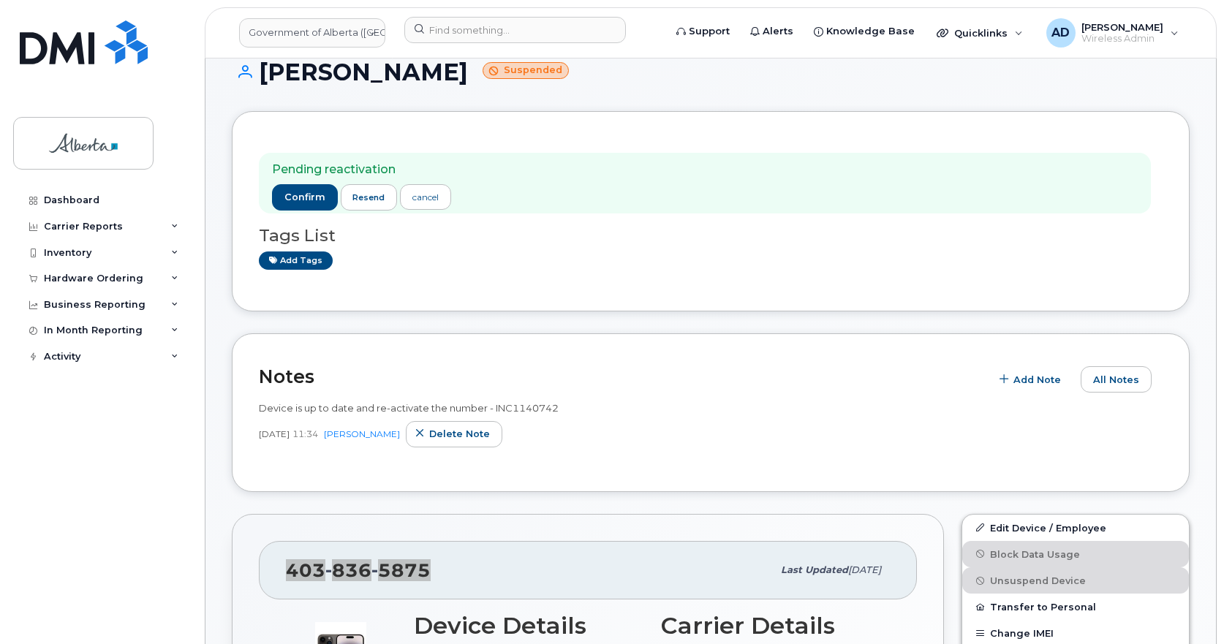
scroll to position [0, 0]
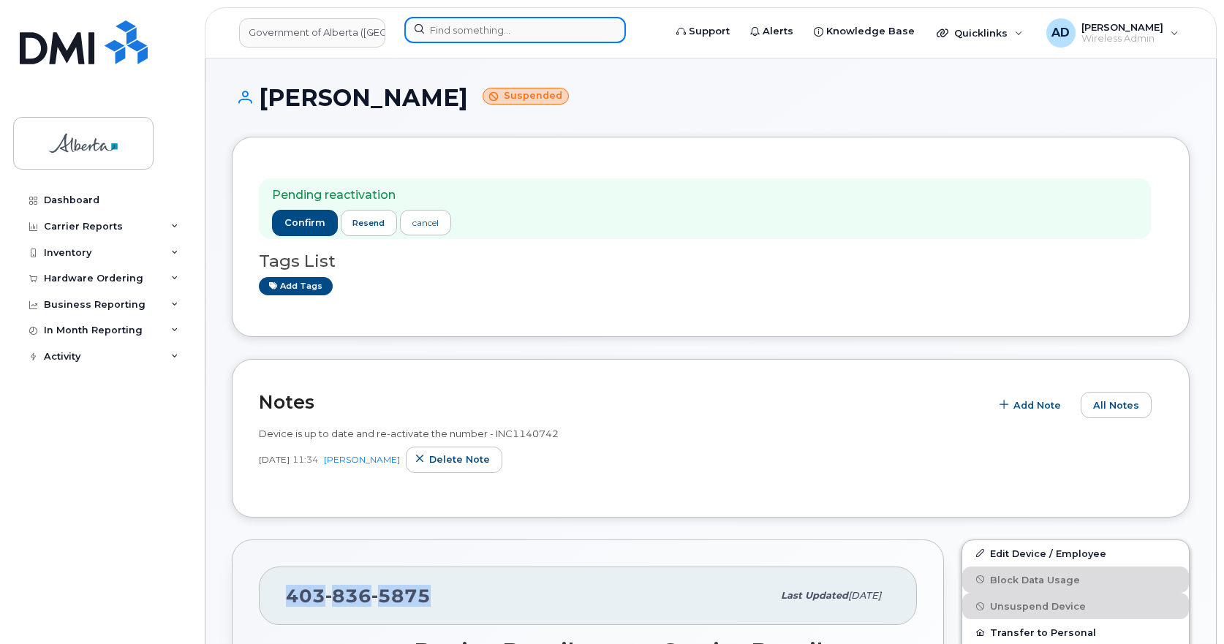
click at [567, 18] on input at bounding box center [514, 30] width 221 height 26
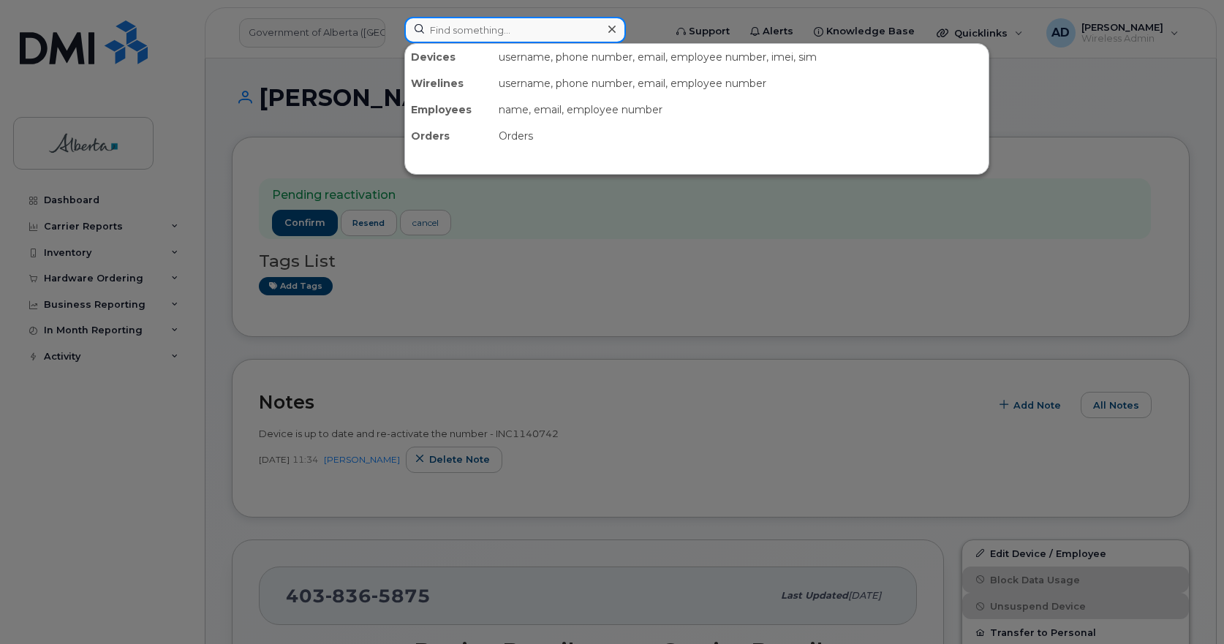
paste input "Iksan Elshat"
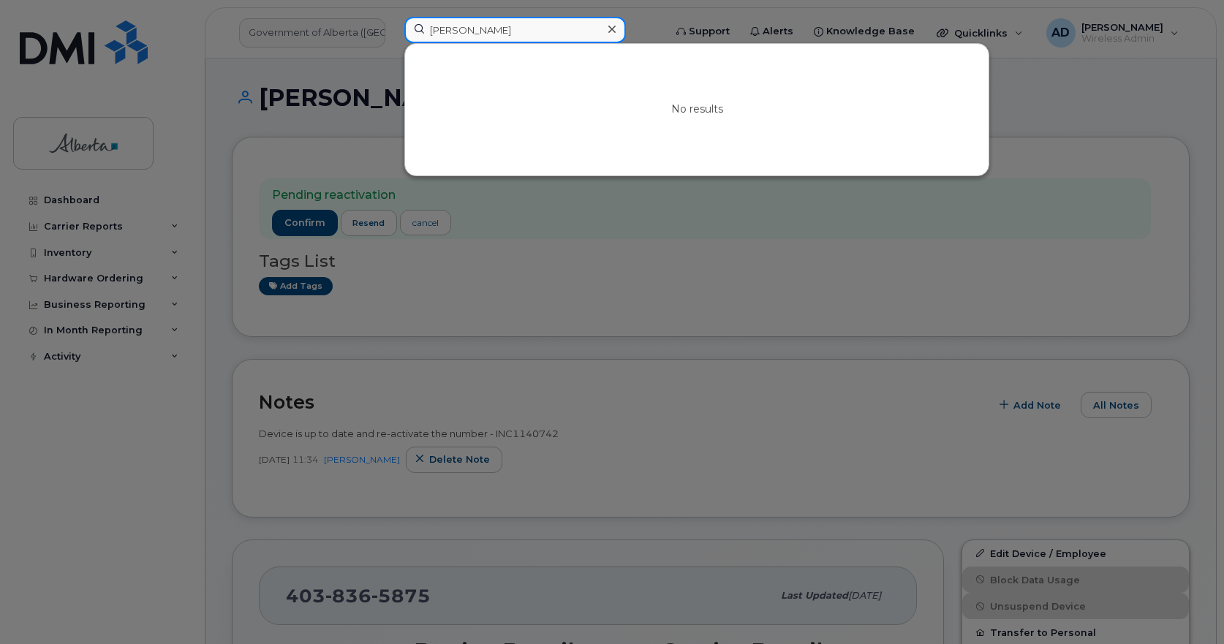
drag, startPoint x: 300, startPoint y: 78, endPoint x: 167, endPoint y: 105, distance: 135.6
click at [393, 49] on div "Iksan Elshat No results" at bounding box center [529, 33] width 273 height 32
drag, startPoint x: 326, startPoint y: 24, endPoint x: 360, endPoint y: 12, distance: 35.8
click at [393, 18] on div "Iksan Elshat No results" at bounding box center [529, 33] width 273 height 32
paste input "+15873352059"
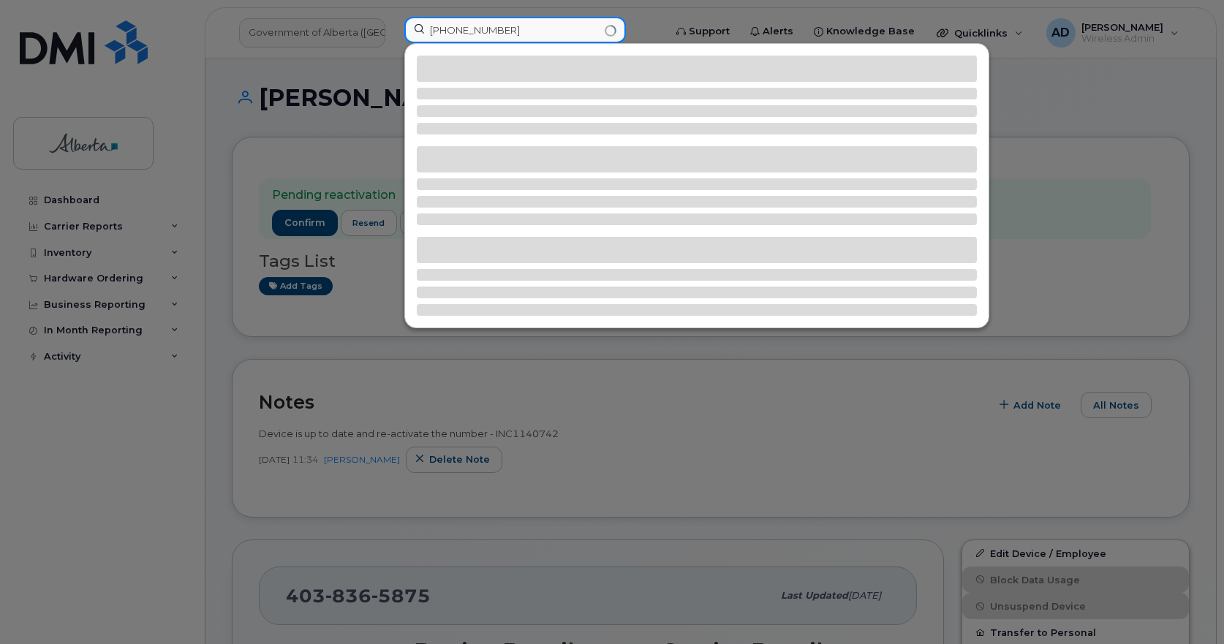
click at [438, 25] on input "+15873352059" at bounding box center [514, 30] width 221 height 26
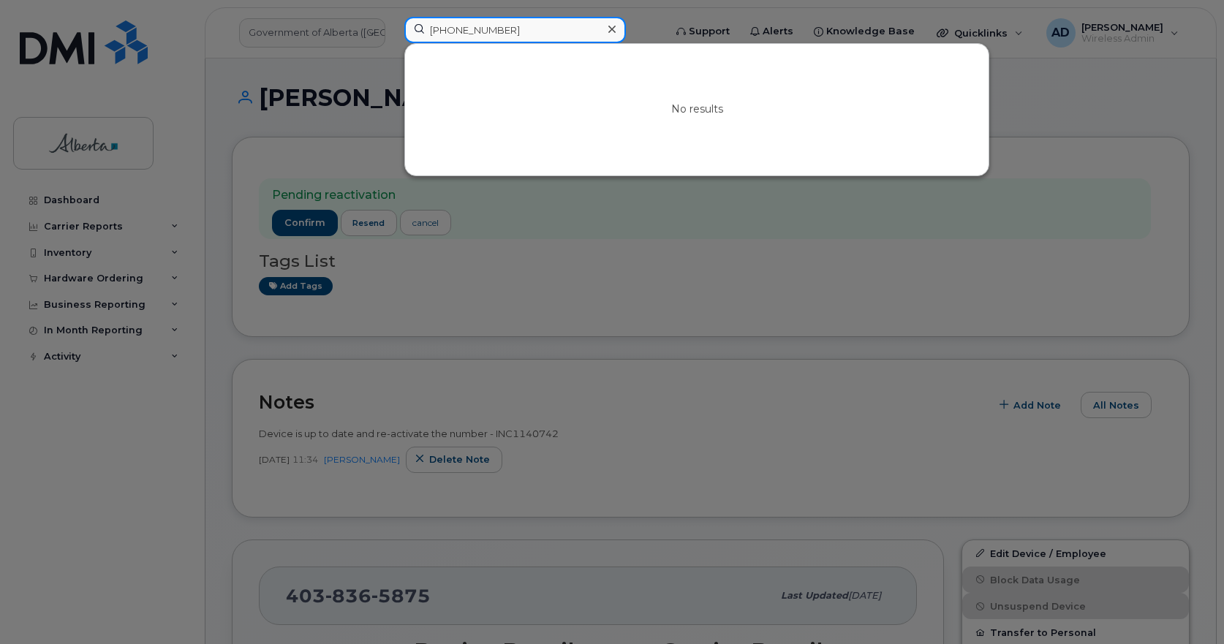
click at [446, 25] on input "+15873352059" at bounding box center [514, 30] width 221 height 26
click at [443, 25] on input "+15873352059" at bounding box center [514, 30] width 221 height 26
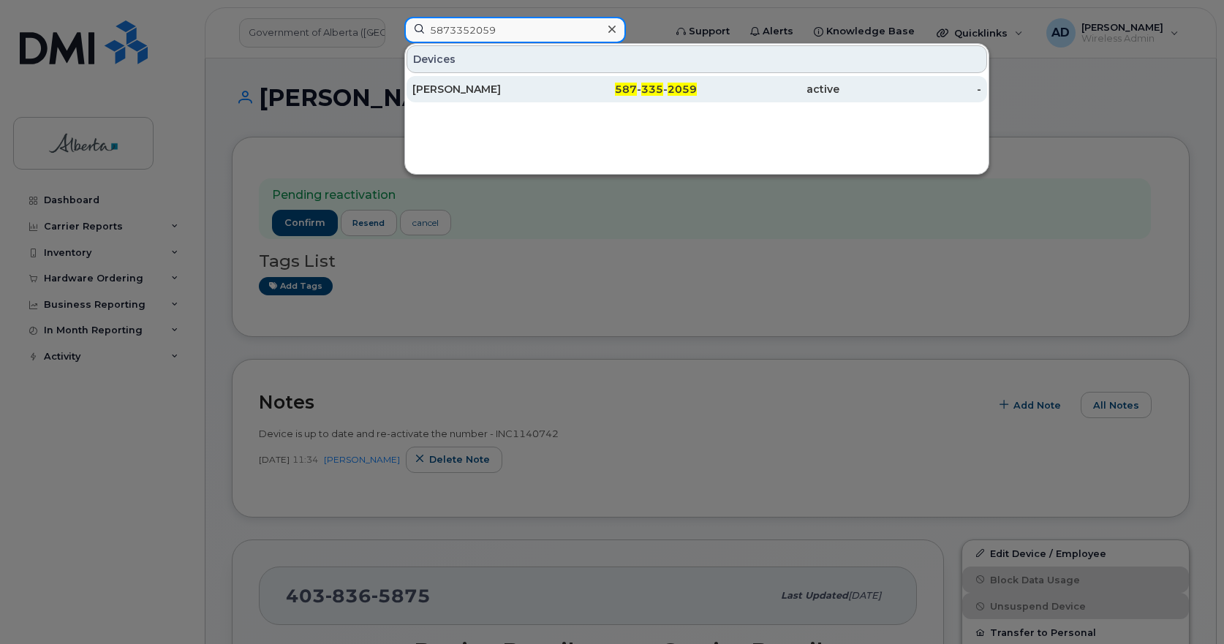
type input "5873352059"
click at [465, 88] on div "Lindsay Chisan" at bounding box center [483, 89] width 143 height 15
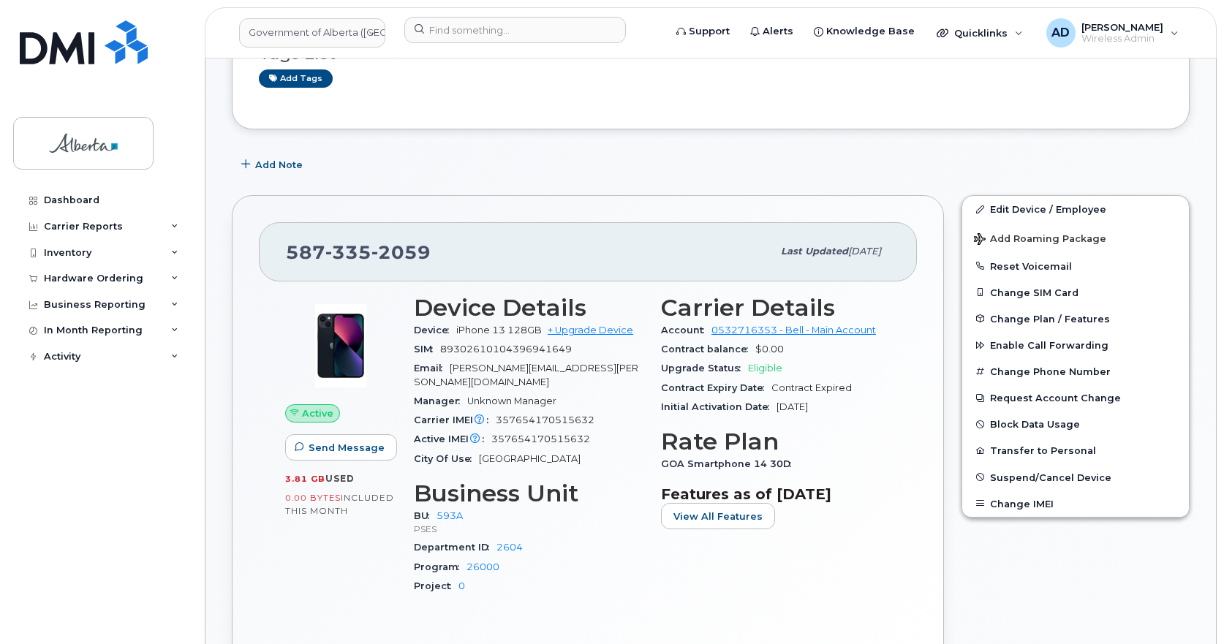
scroll to position [146, 0]
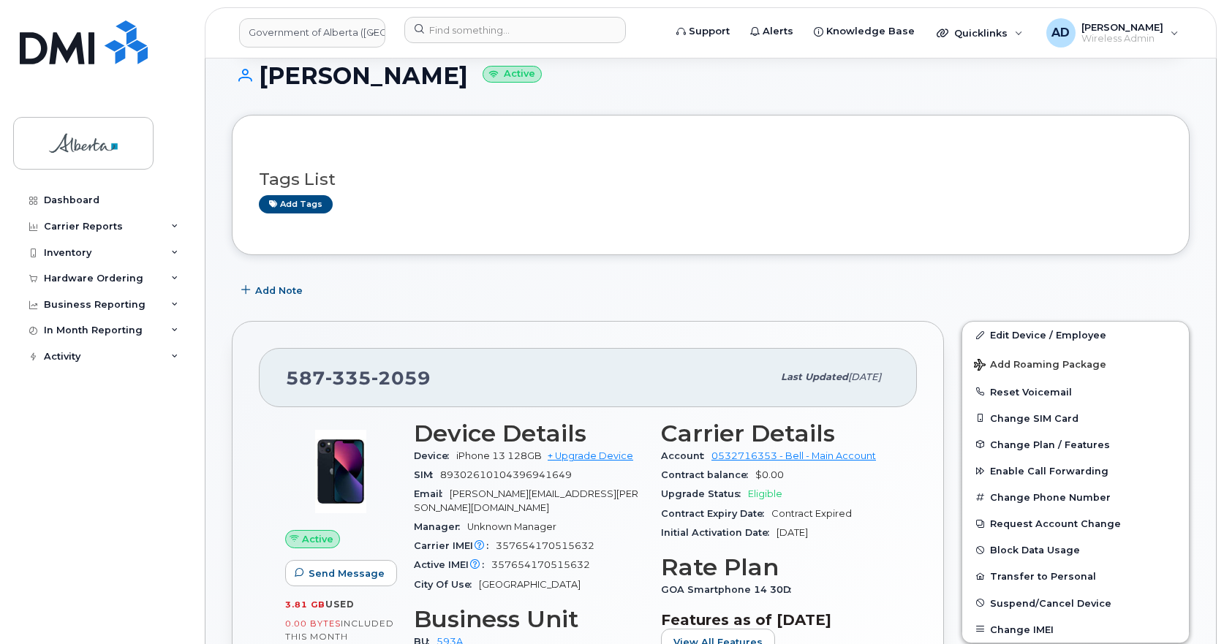
drag, startPoint x: 442, startPoint y: 72, endPoint x: 256, endPoint y: 70, distance: 186.4
click at [256, 70] on h1 "[PERSON_NAME] Active" at bounding box center [710, 76] width 957 height 26
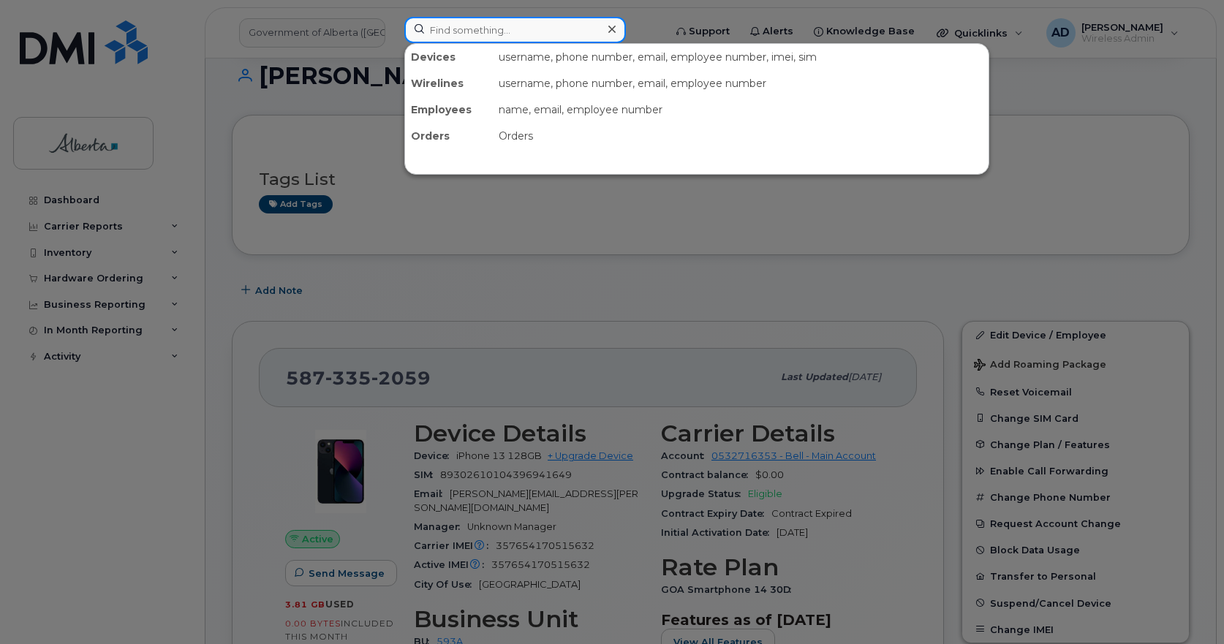
click at [514, 23] on input at bounding box center [514, 30] width 221 height 26
paste input "352888115030787"
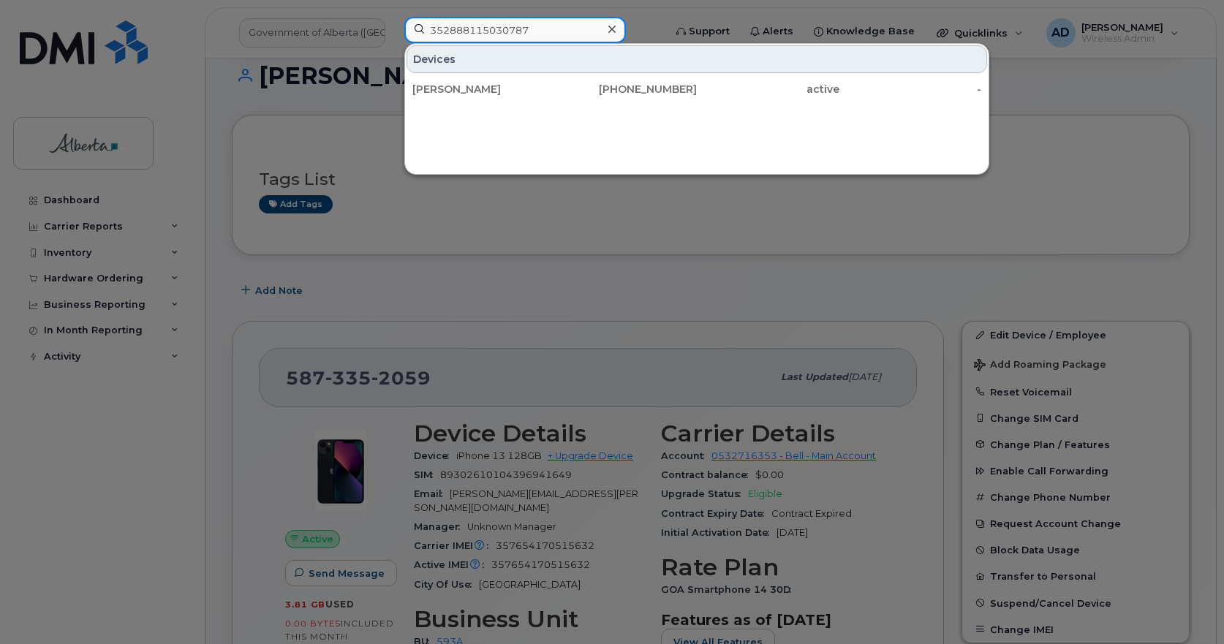
type input "352888115030787"
drag, startPoint x: 455, startPoint y: 87, endPoint x: 70, endPoint y: 125, distance: 386.3
click at [455, 87] on div "Sabrina David" at bounding box center [483, 89] width 143 height 15
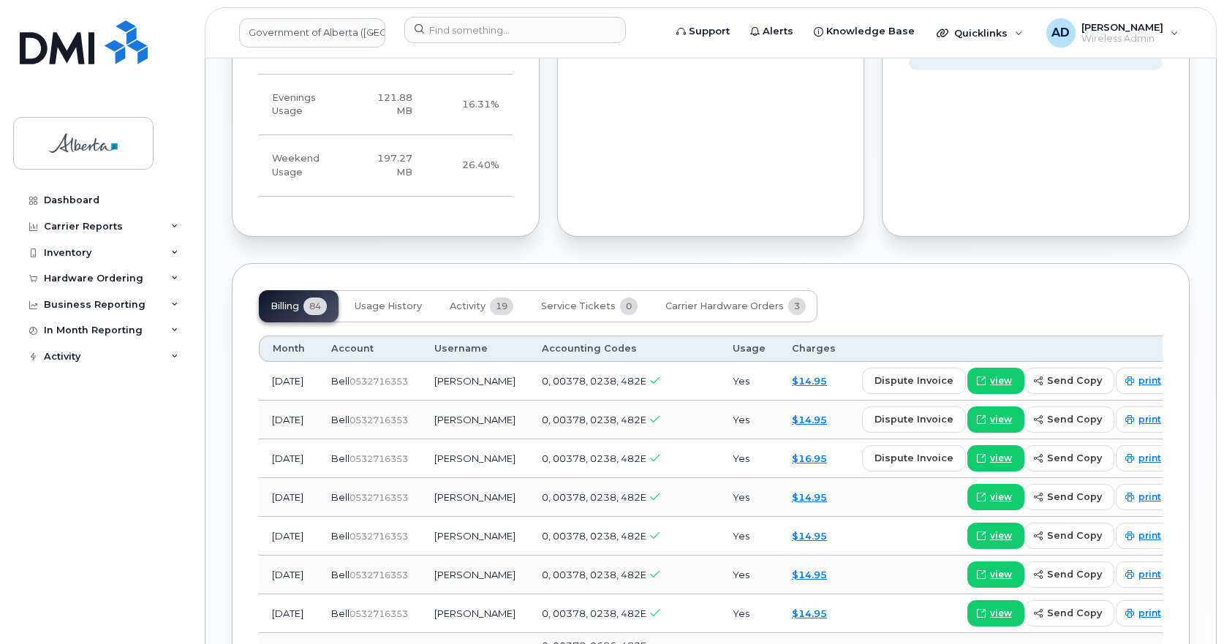
scroll to position [1169, 0]
